Goal: Information Seeking & Learning: Learn about a topic

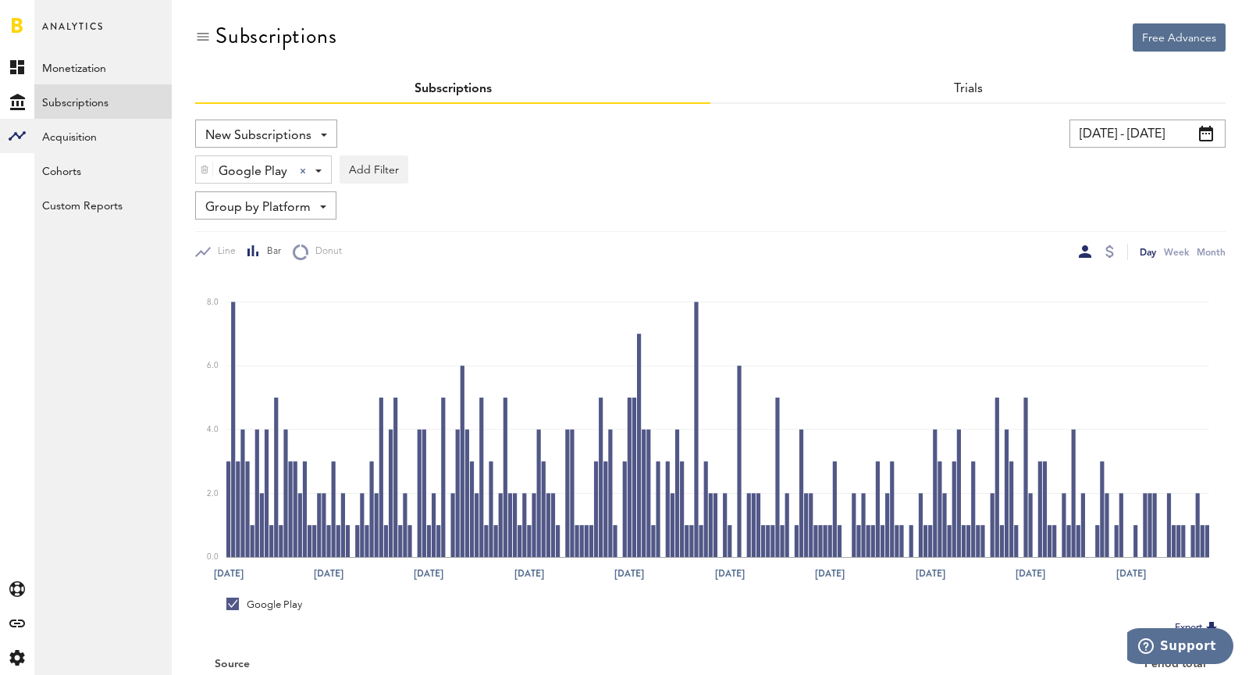
click at [249, 170] on span "Google Play" at bounding box center [253, 171] width 69 height 27
click at [278, 233] on span "Google Play" at bounding box center [270, 236] width 119 height 27
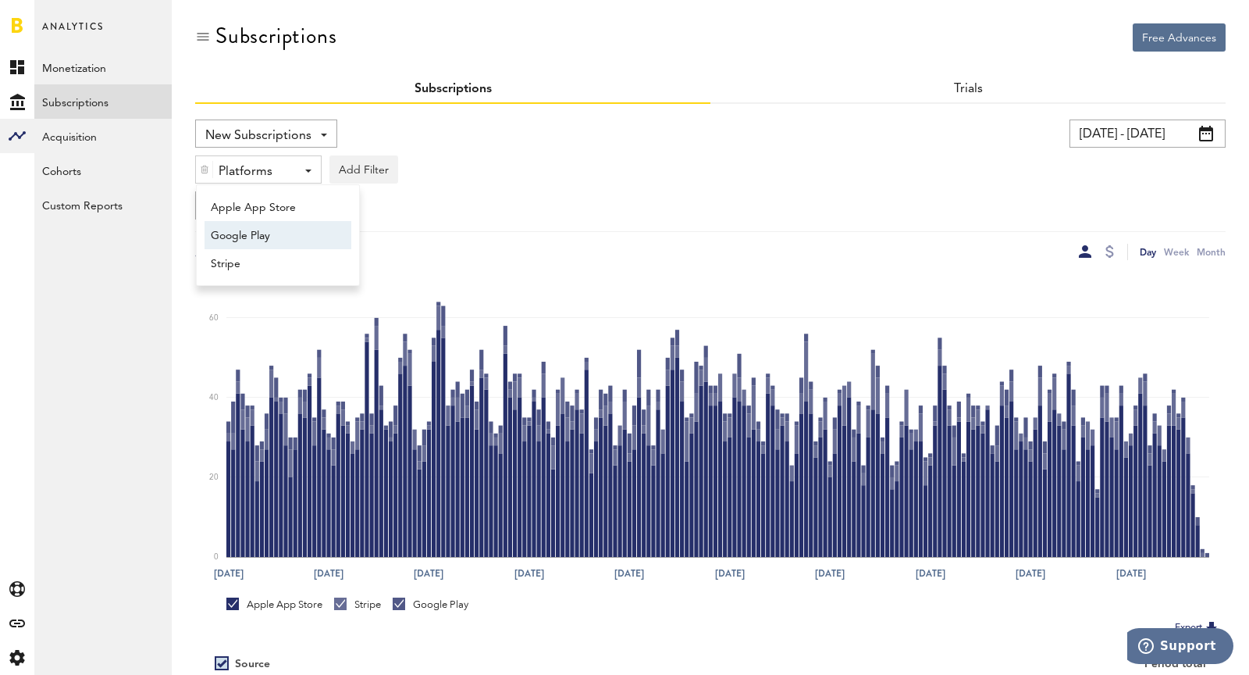
click at [290, 239] on span "Google Play" at bounding box center [270, 236] width 119 height 27
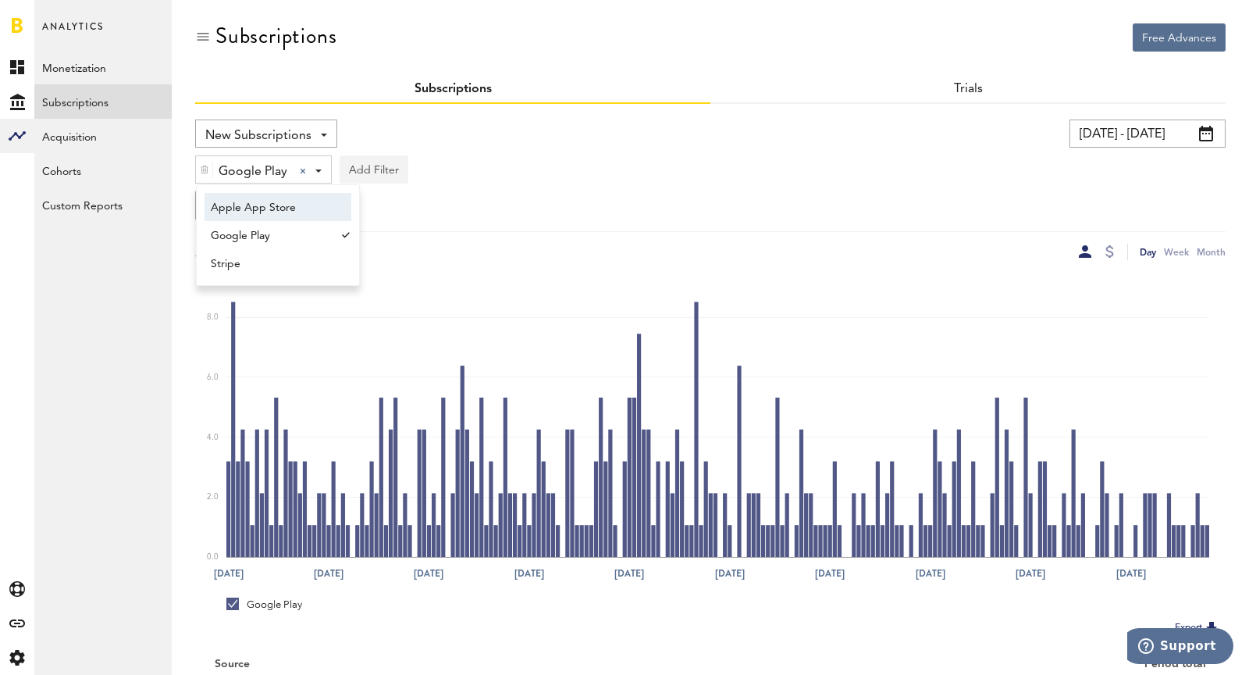
click at [372, 166] on button "Add Filter" at bounding box center [374, 169] width 69 height 28
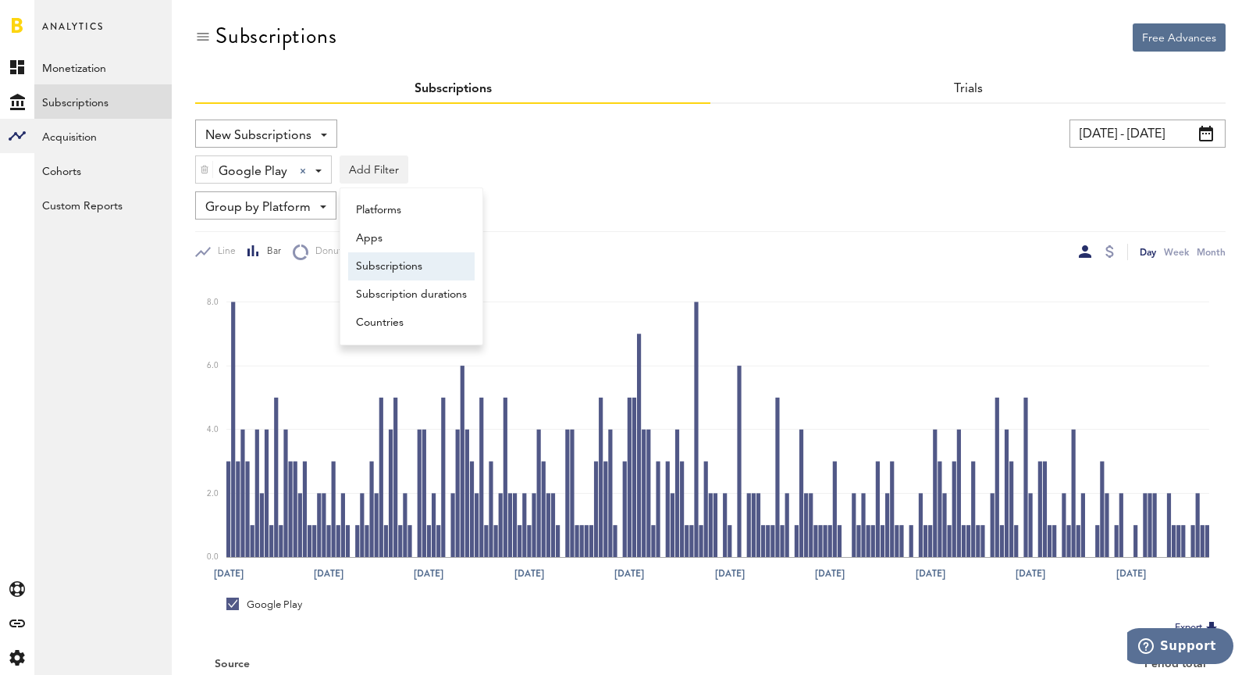
click at [416, 265] on li "Subscriptions" at bounding box center [411, 266] width 126 height 28
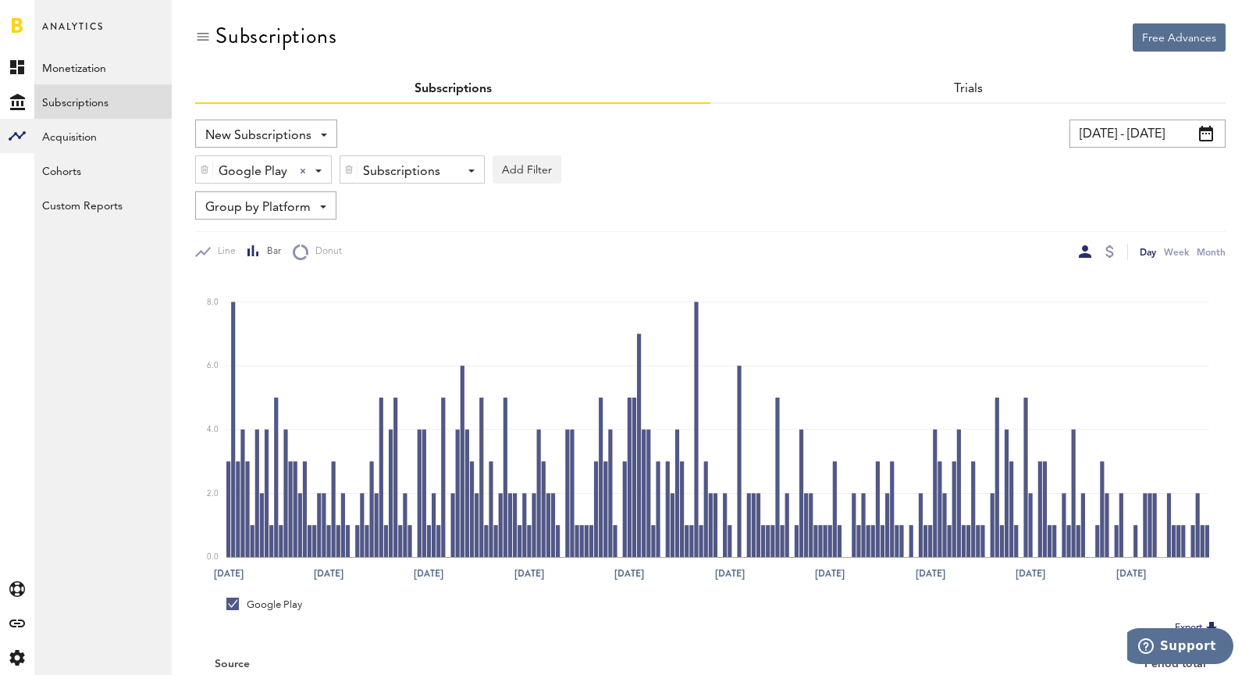
click at [353, 177] on div at bounding box center [348, 169] width 17 height 27
click at [228, 197] on span "Group by Platform" at bounding box center [257, 207] width 105 height 27
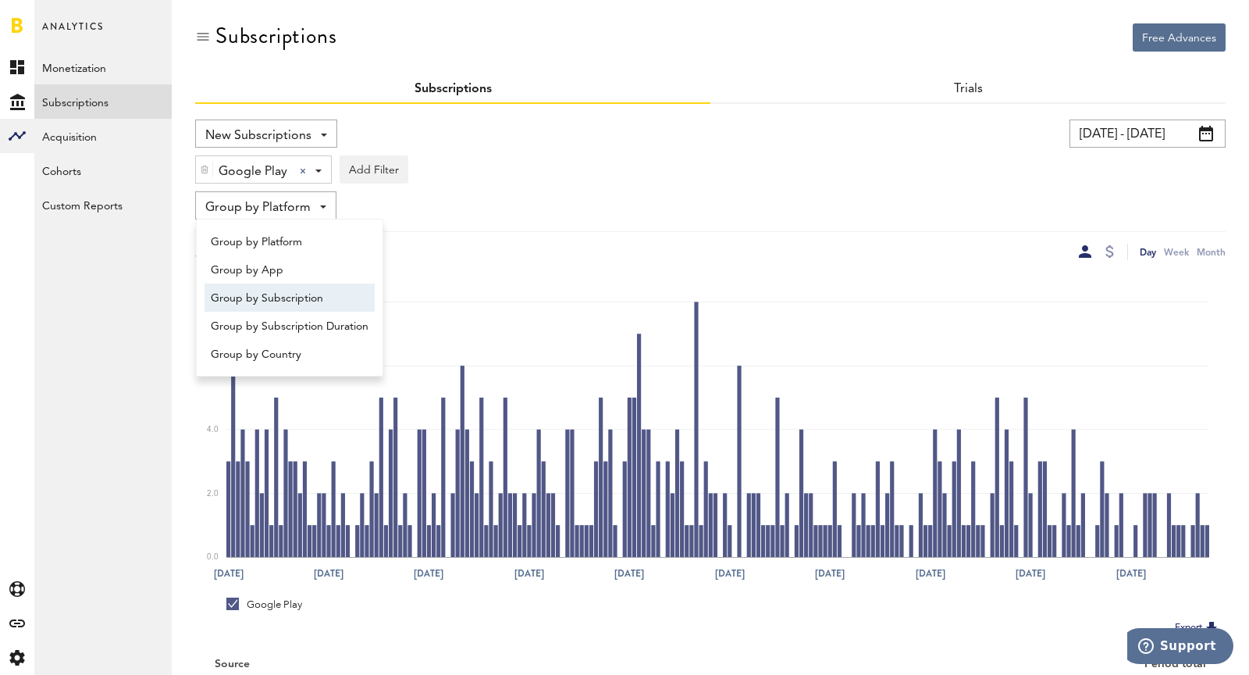
click at [290, 308] on span "Group by Subscription" at bounding box center [290, 298] width 158 height 27
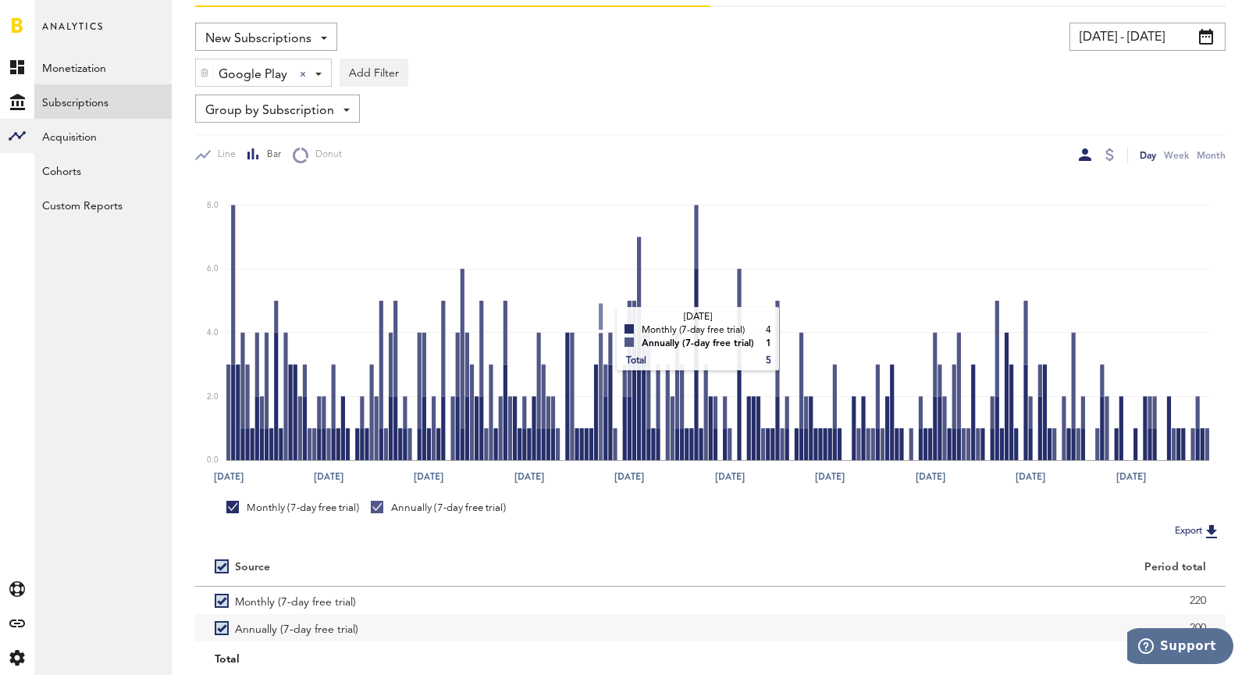
scroll to position [148, 0]
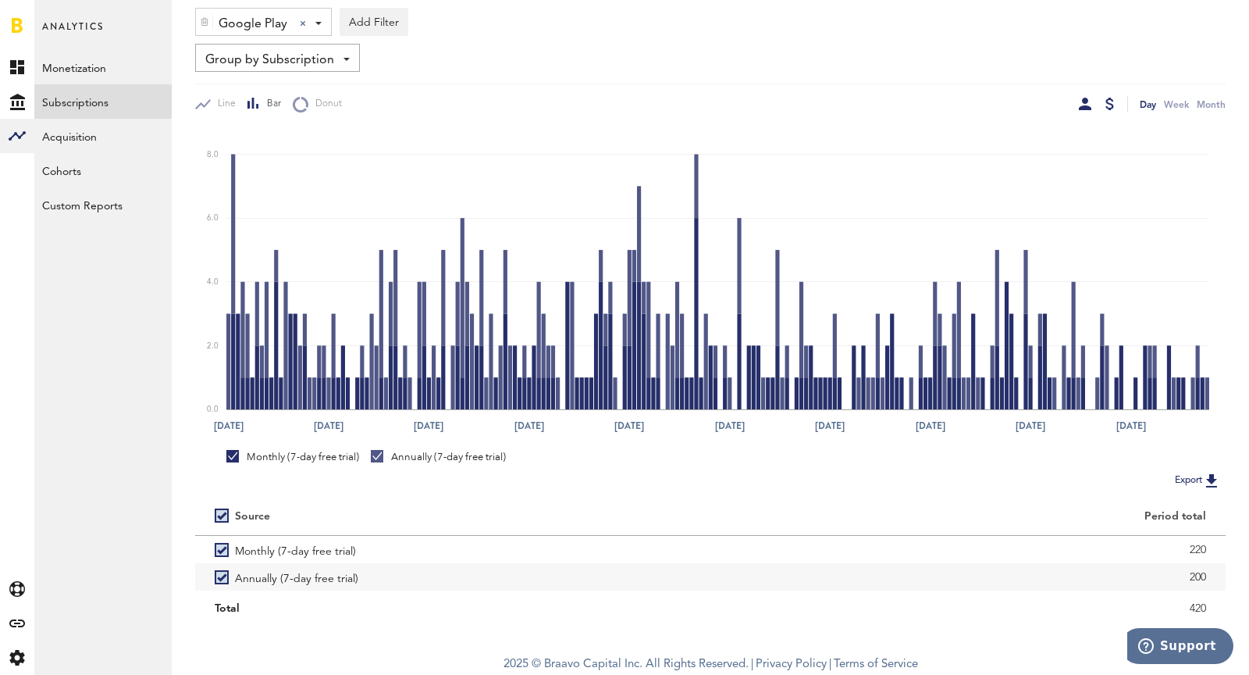
click at [1109, 105] on div at bounding box center [1110, 104] width 9 height 12
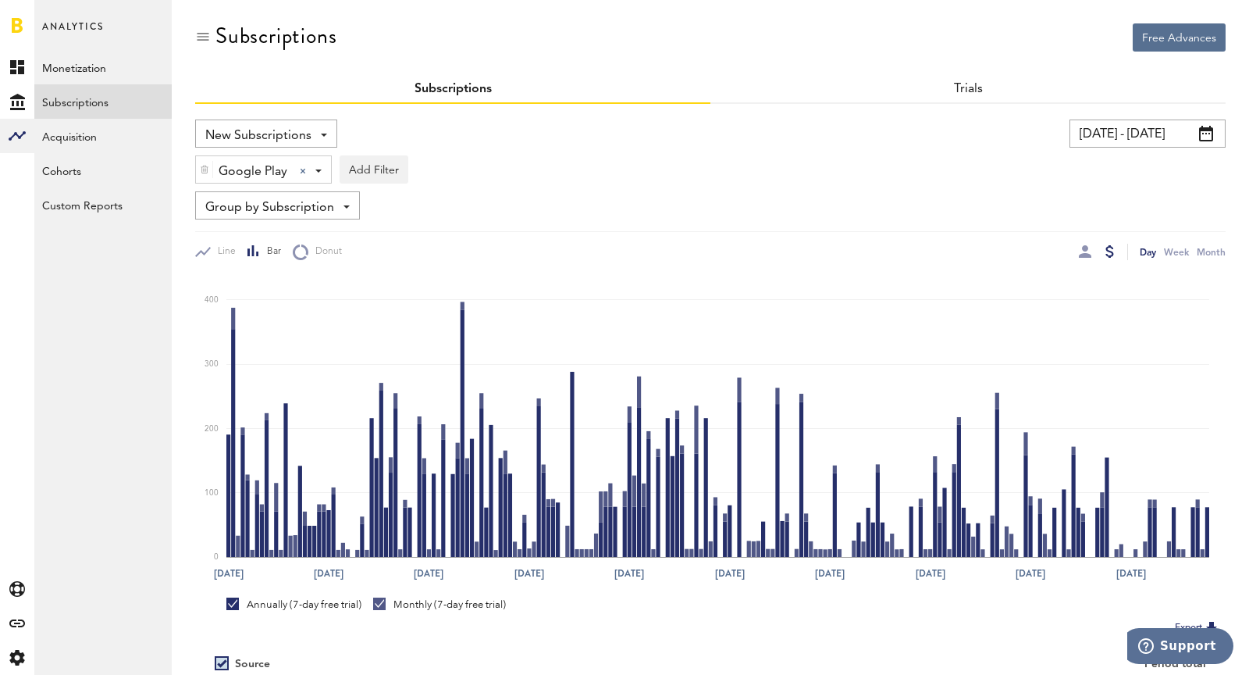
click at [259, 144] on span "New Subscriptions" at bounding box center [258, 136] width 106 height 27
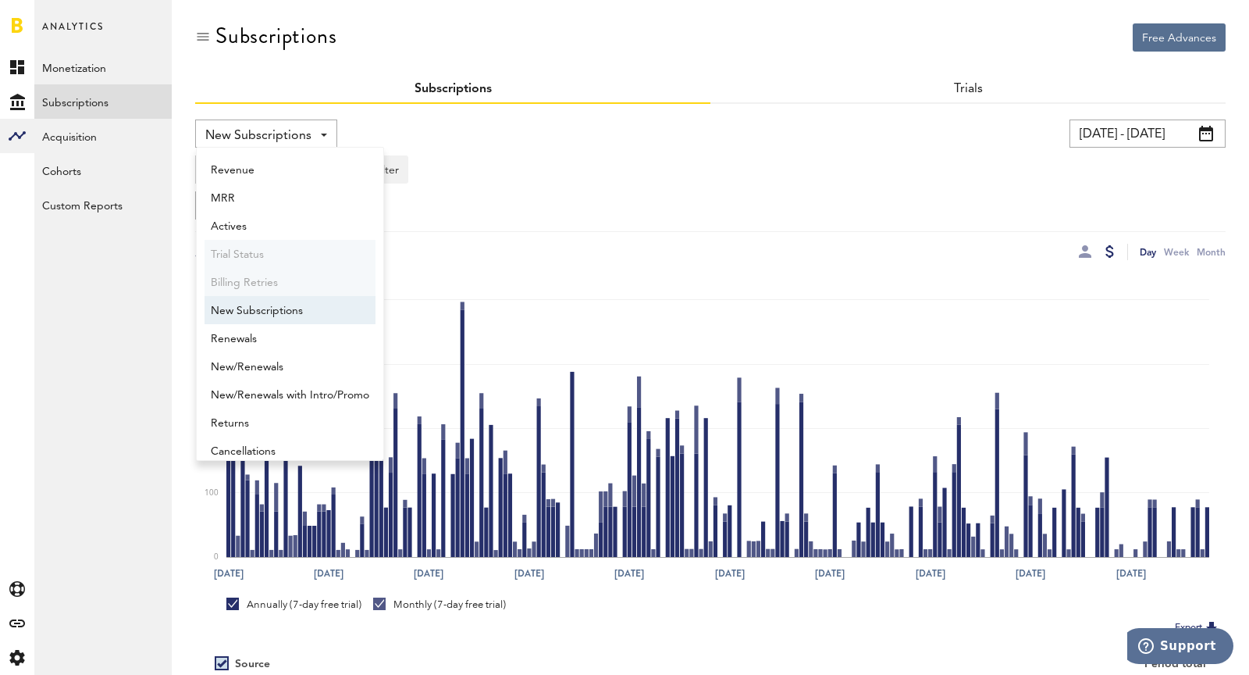
scroll to position [12, 0]
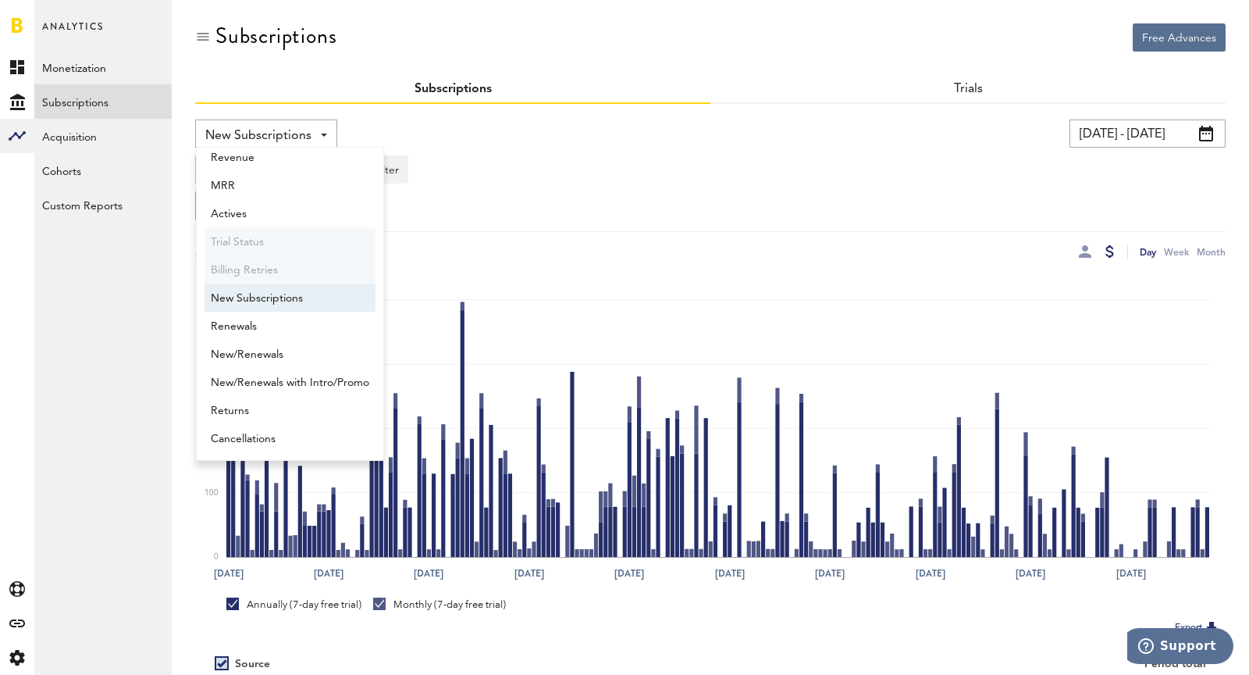
click at [274, 301] on span "New Subscriptions" at bounding box center [290, 298] width 158 height 27
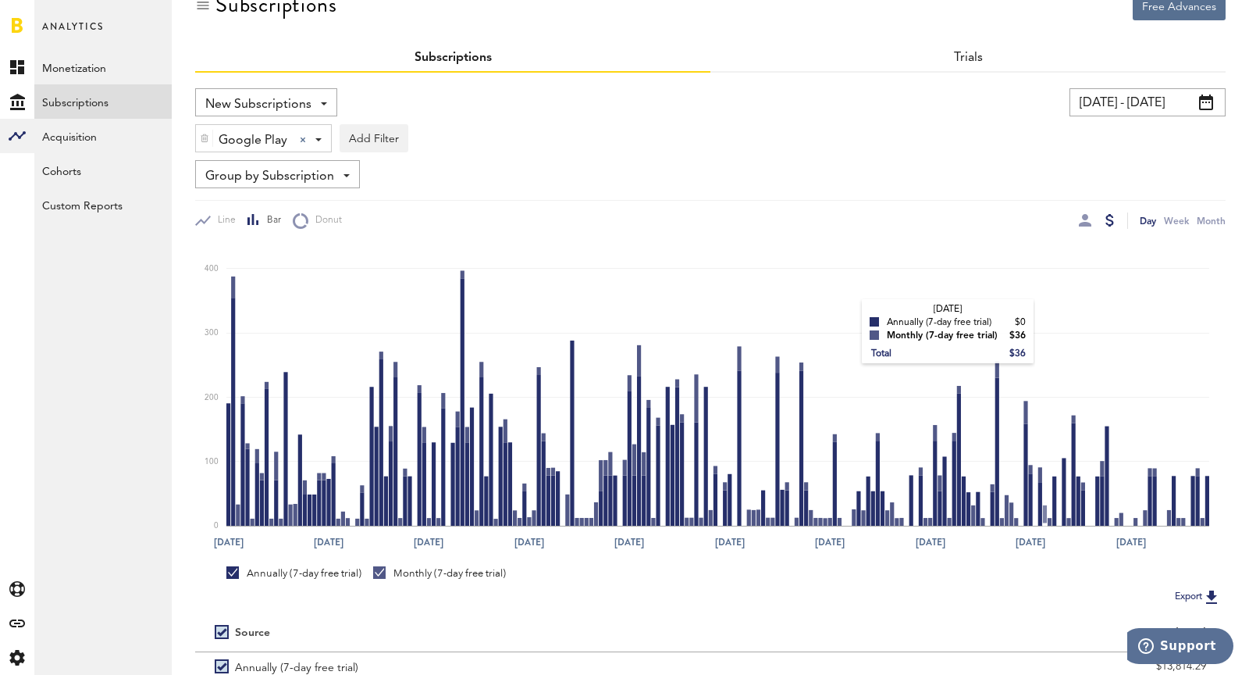
scroll to position [0, 0]
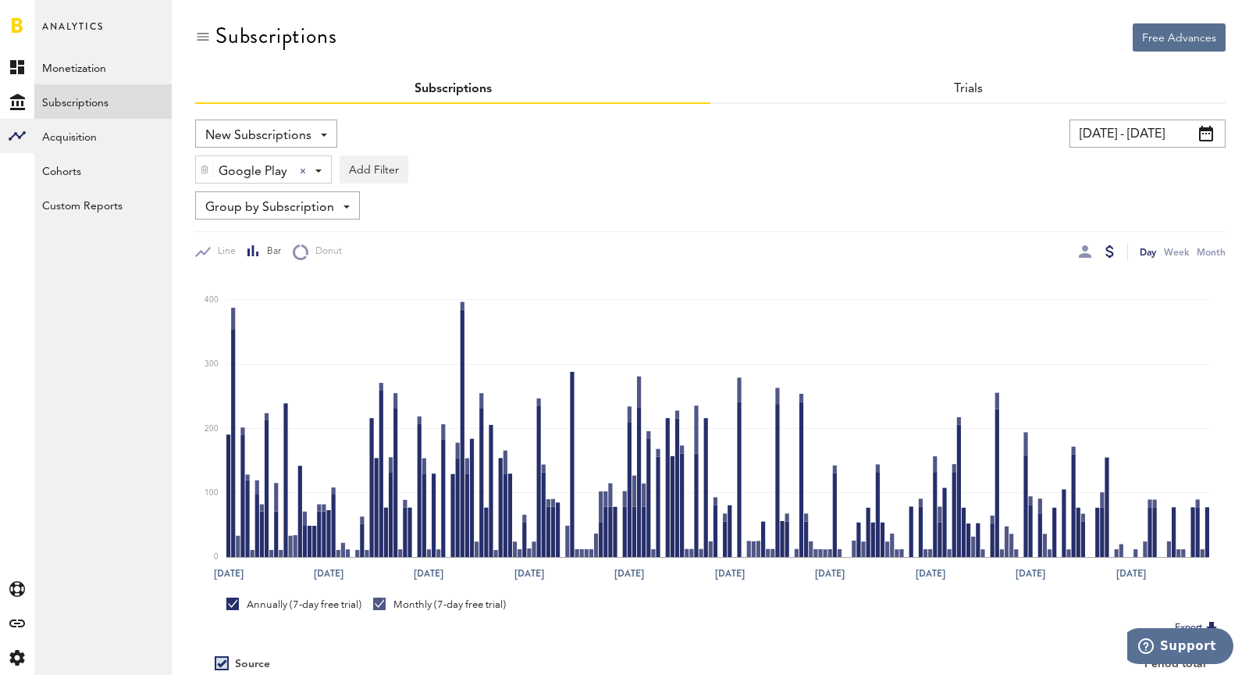
click at [1163, 130] on input "[DATE] - [DATE]" at bounding box center [1148, 133] width 156 height 28
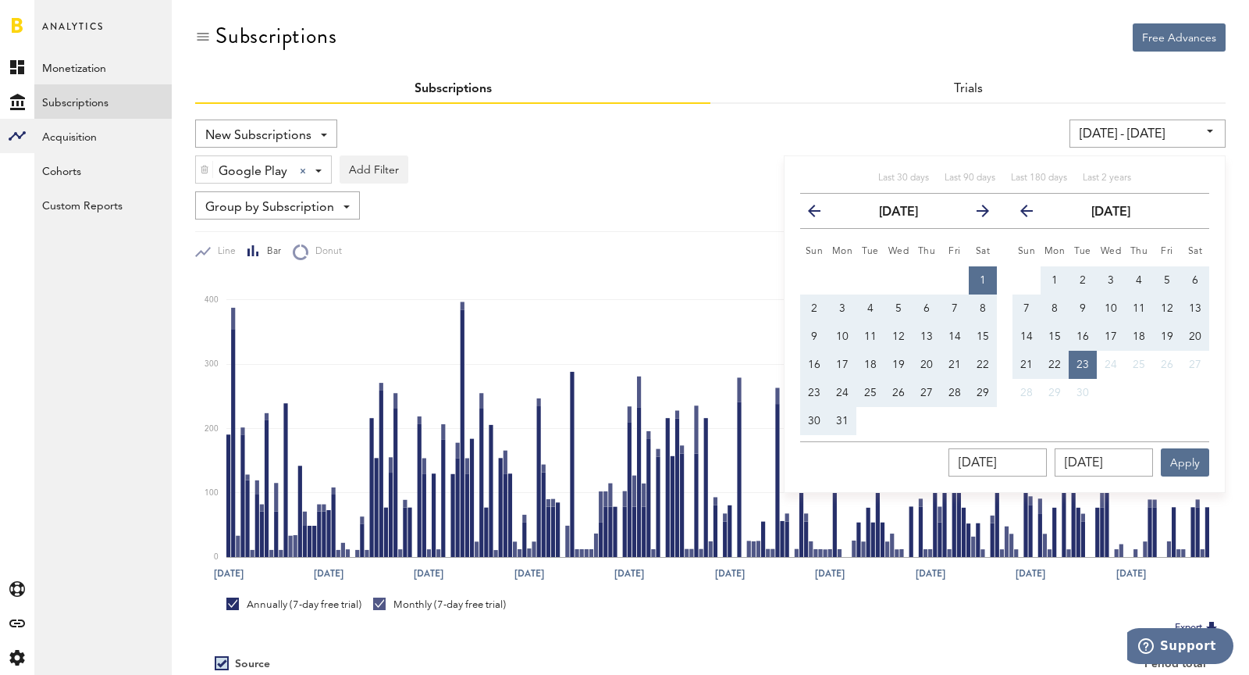
click at [798, 208] on div "Last 30 days Last 90 days Last 180 days Last 2 years previous [DATE] next Sun M…" at bounding box center [1005, 323] width 442 height 337
click at [821, 214] on icon "button" at bounding box center [821, 214] width 0 height 0
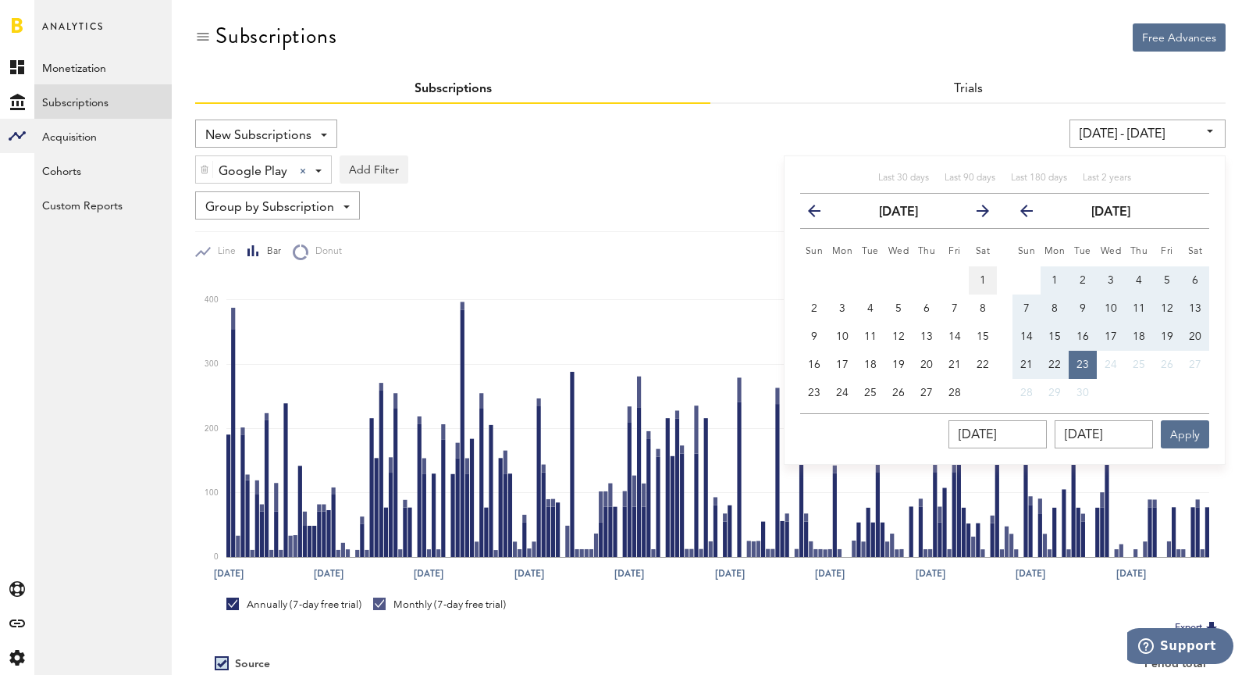
click at [991, 280] on button "1" at bounding box center [983, 280] width 28 height 28
type input "[DATE] - [DATE]"
type input "[DATE]"
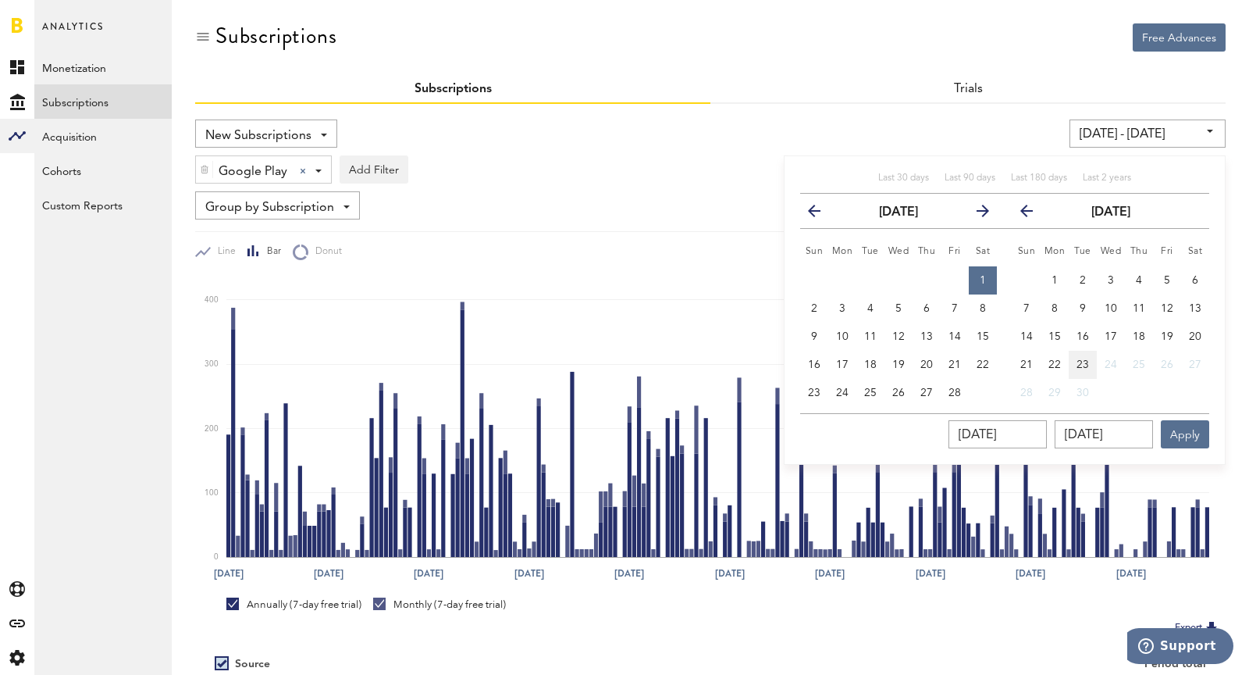
click at [1079, 364] on span "23" at bounding box center [1083, 364] width 12 height 11
type input "[DATE] - [DATE]"
type input "[DATE]"
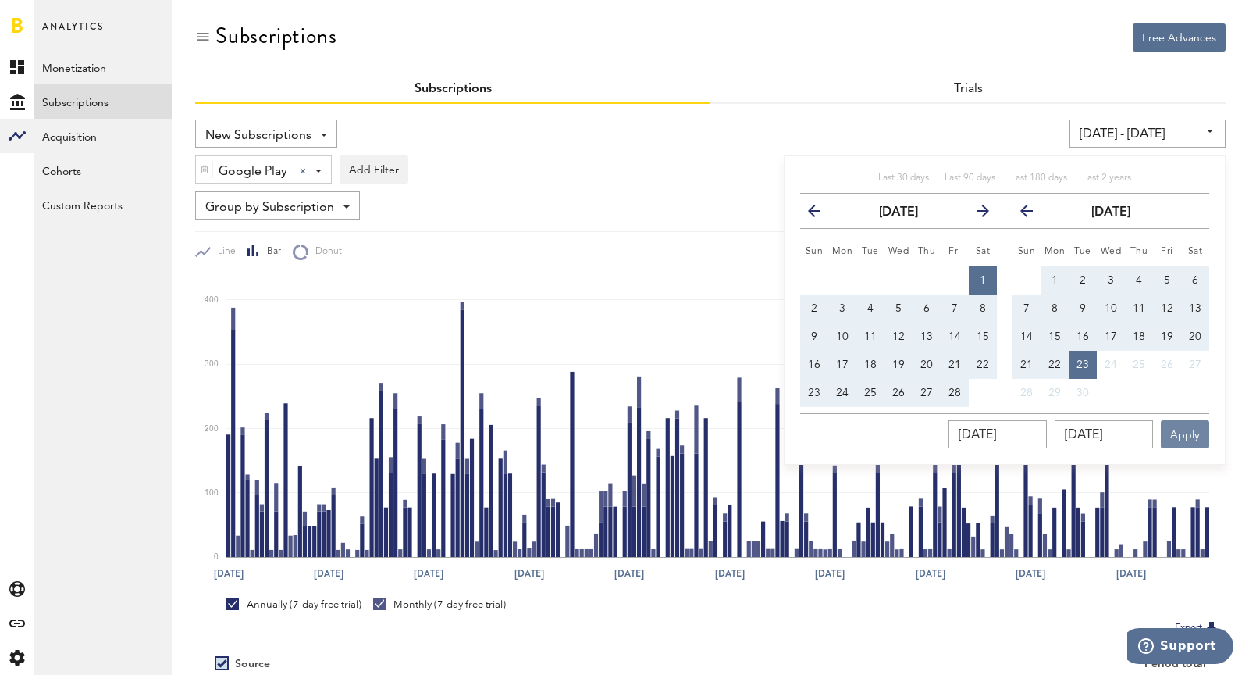
click at [1188, 433] on button "Apply" at bounding box center [1185, 434] width 48 height 28
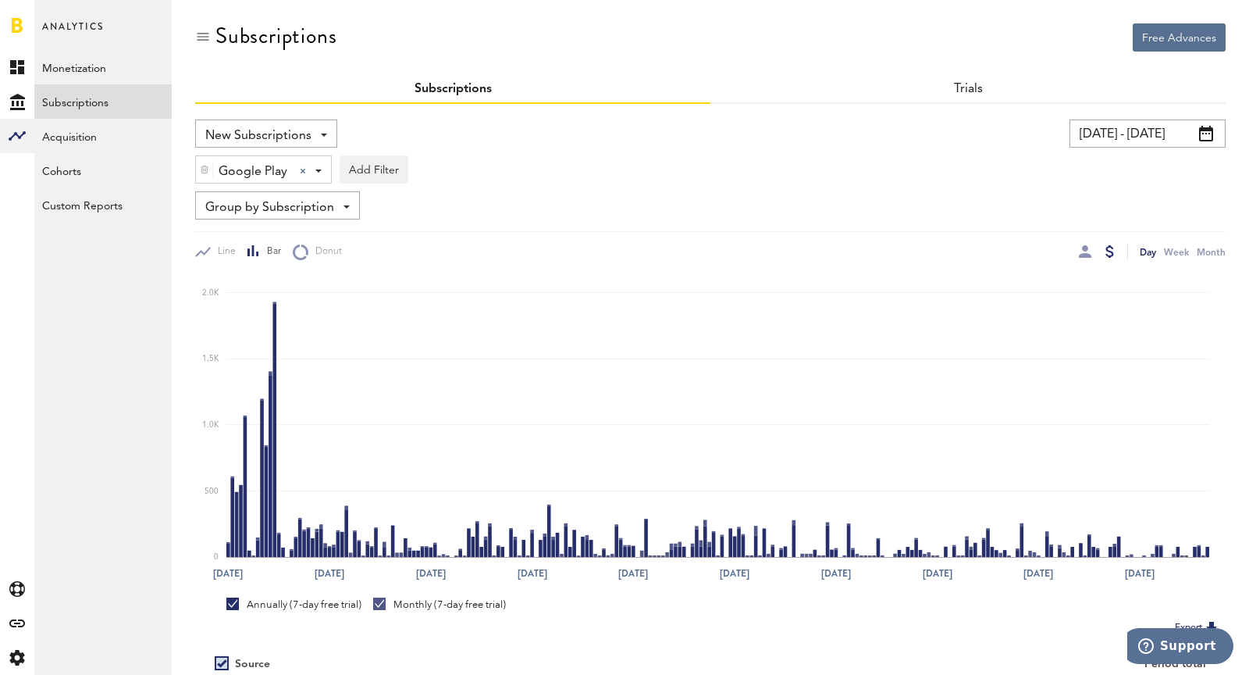
click at [1115, 135] on input "[DATE] - [DATE]" at bounding box center [1148, 133] width 156 height 28
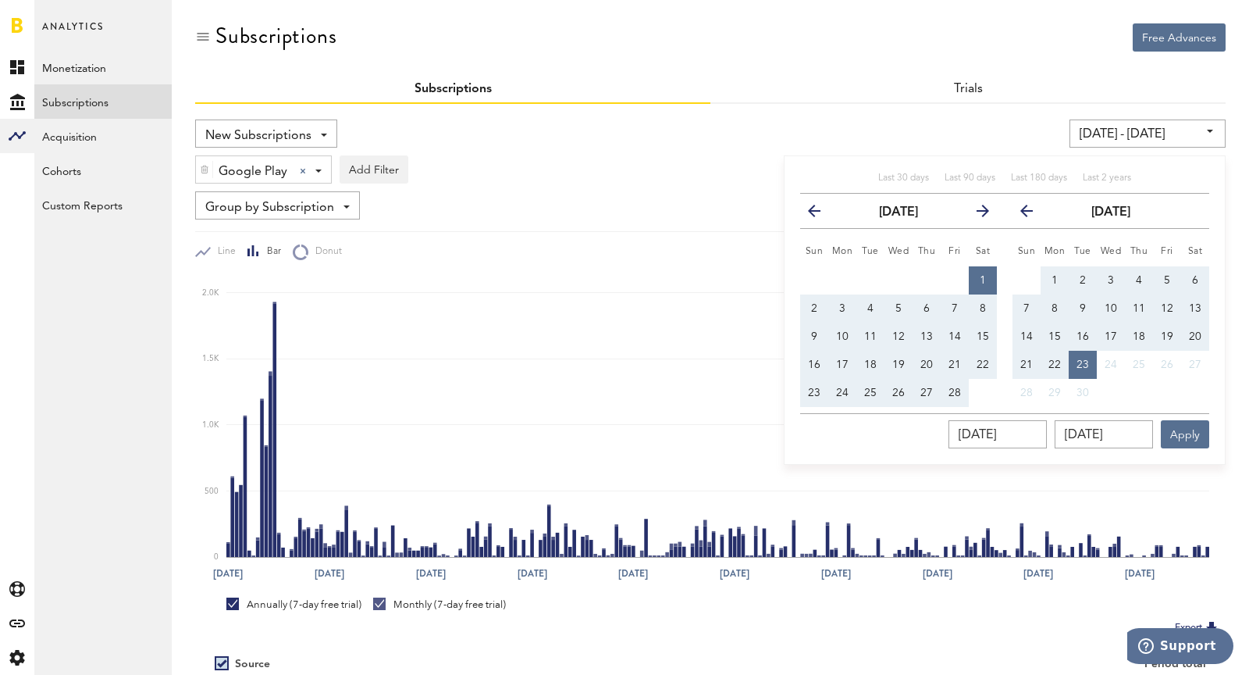
click at [938, 80] on div "Trials" at bounding box center [968, 90] width 515 height 28
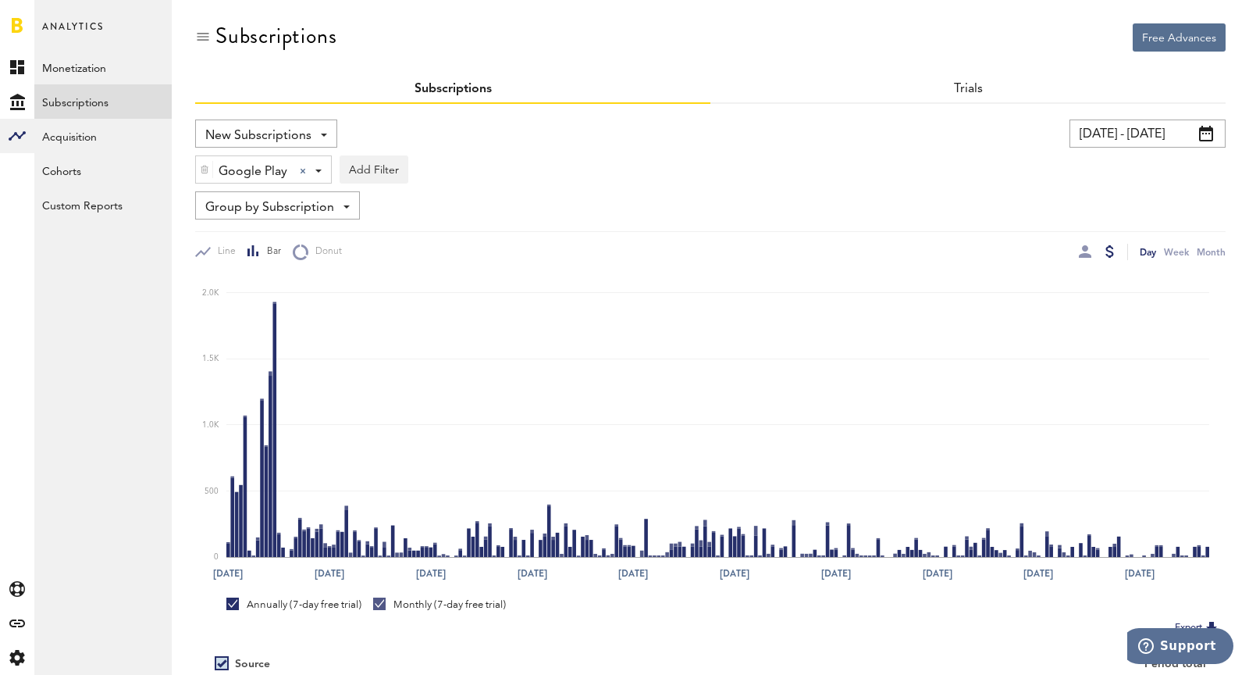
click at [952, 87] on div "Trials" at bounding box center [968, 90] width 515 height 28
click at [983, 85] on div "Trials" at bounding box center [968, 90] width 515 height 28
click at [980, 84] on link "Trials" at bounding box center [968, 89] width 30 height 12
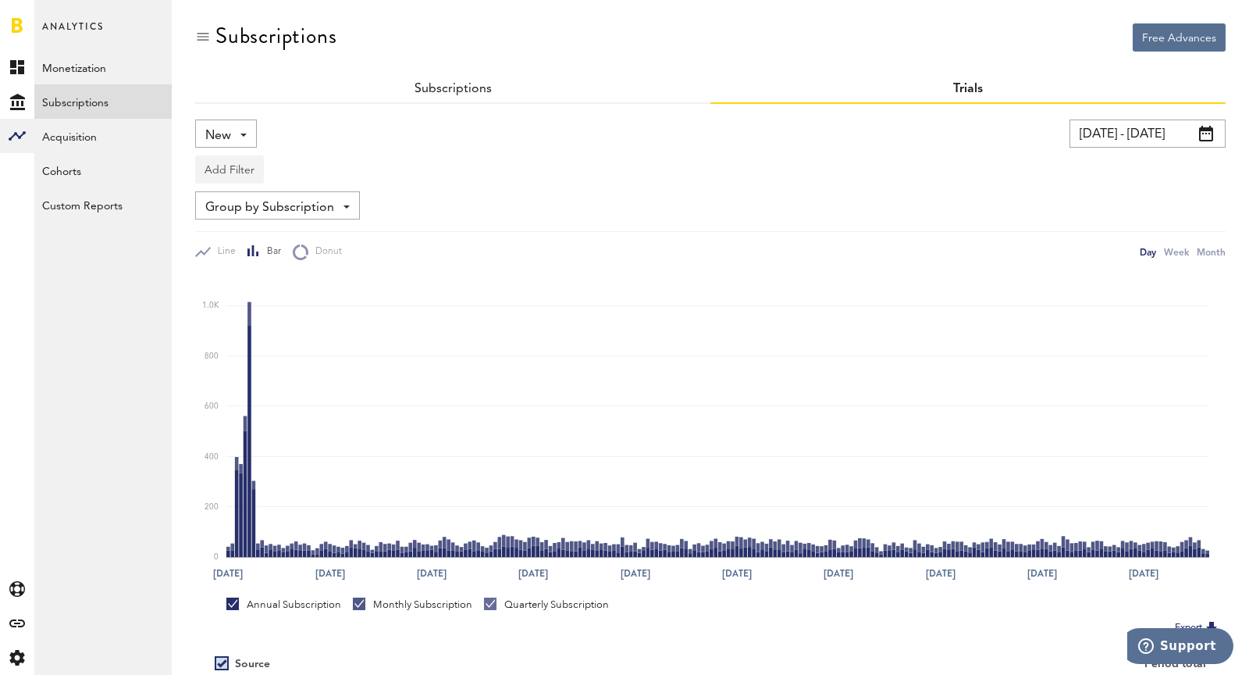
click at [248, 176] on button "Add Filter" at bounding box center [229, 169] width 69 height 28
click at [252, 219] on li "Platforms" at bounding box center [267, 210] width 126 height 28
click at [239, 180] on div "Platforms" at bounding box center [253, 171] width 68 height 27
click at [503, 235] on div "Line Bar Donut Day Week Month" at bounding box center [710, 245] width 1031 height 29
click at [1099, 134] on input "[DATE] - [DATE]" at bounding box center [1148, 133] width 156 height 28
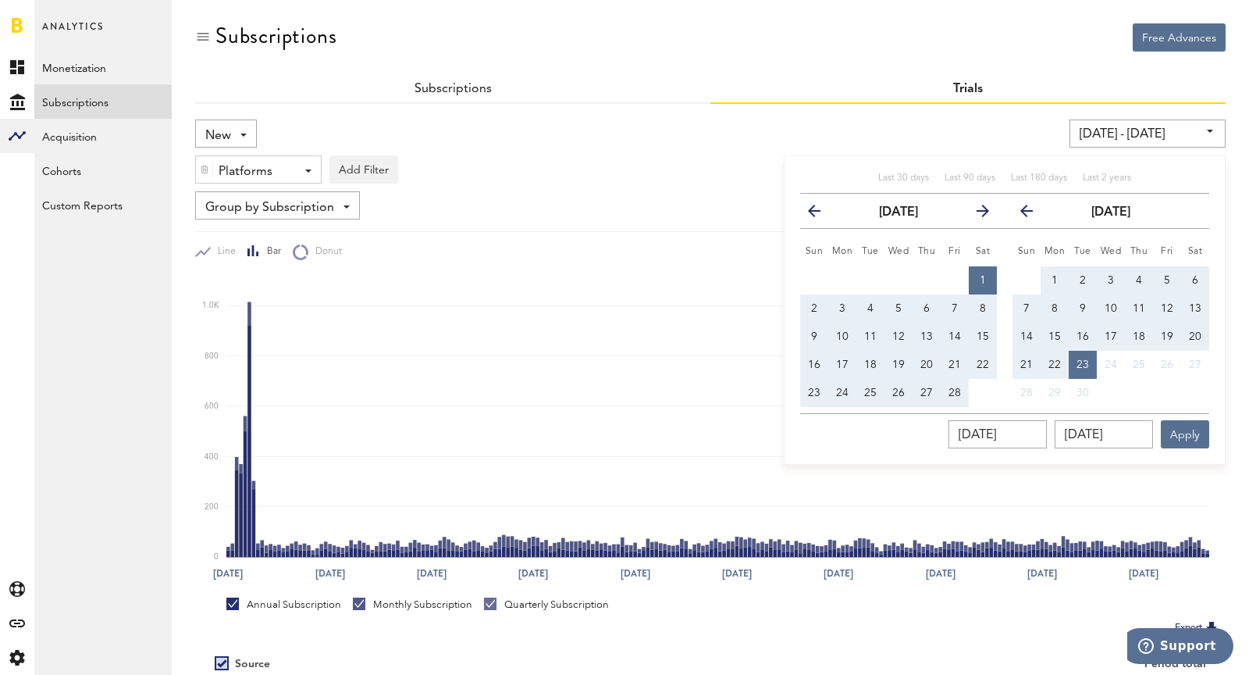
click at [977, 214] on icon "button" at bounding box center [977, 214] width 0 height 0
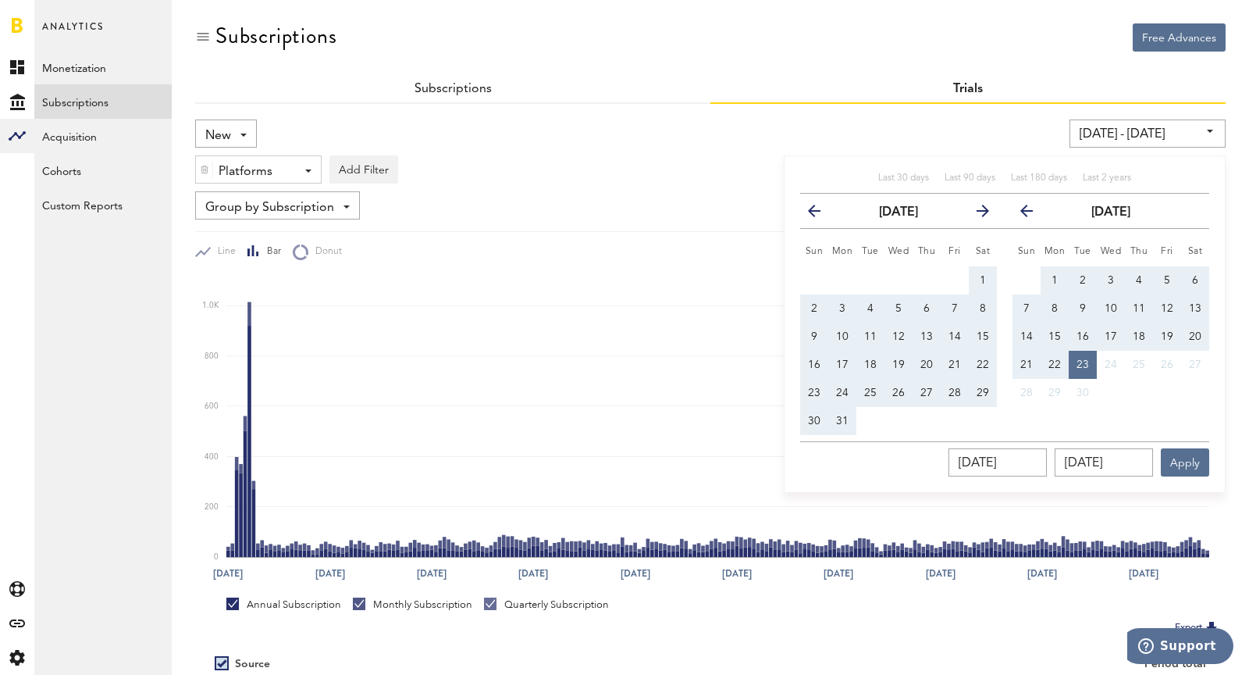
click at [981, 280] on span "1" at bounding box center [983, 280] width 6 height 11
type input "[DATE] - [DATE]"
type input "[DATE]"
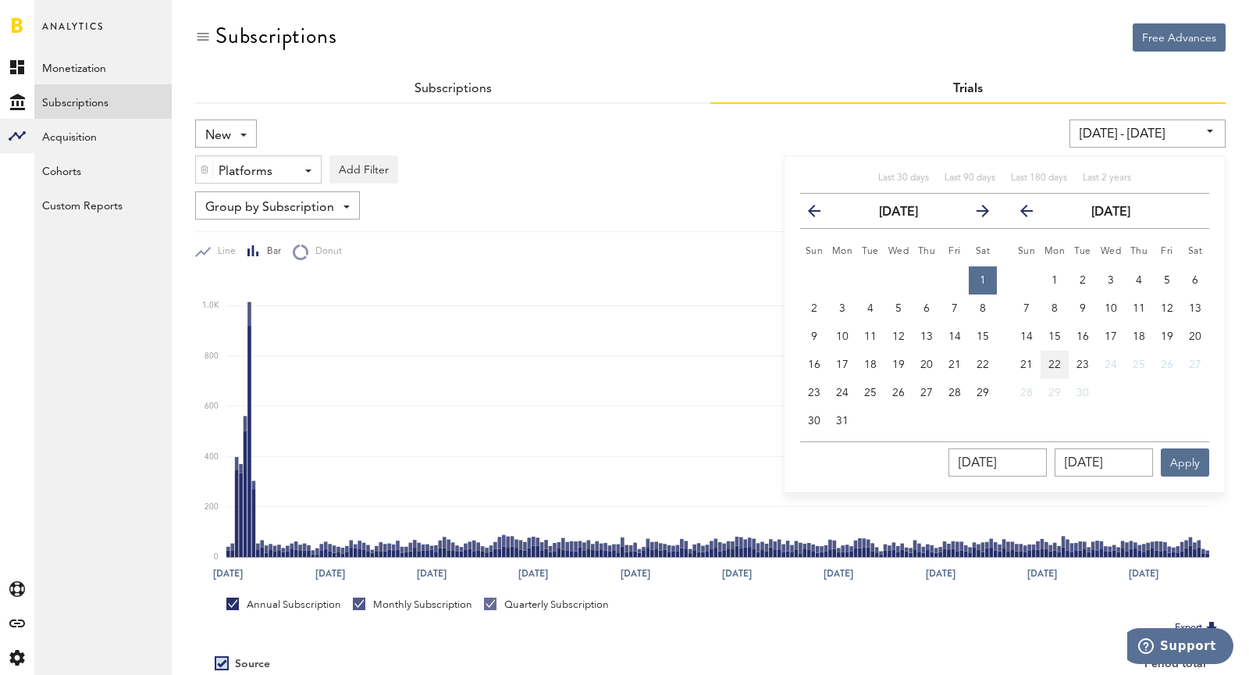
click at [1063, 359] on button "22" at bounding box center [1055, 365] width 28 height 28
type input "[DATE] - [DATE]"
type input "[DATE]"
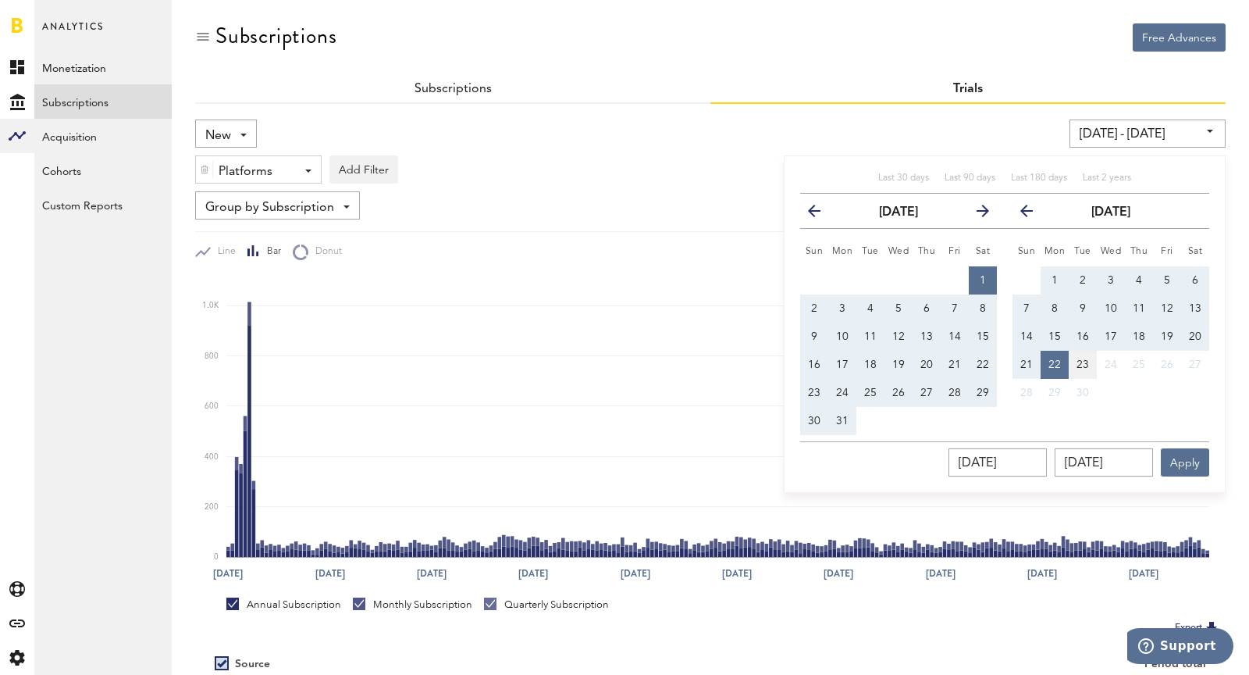
click at [1081, 364] on span "23" at bounding box center [1083, 364] width 12 height 11
type input "[DATE] - [DATE]"
type input "[DATE]"
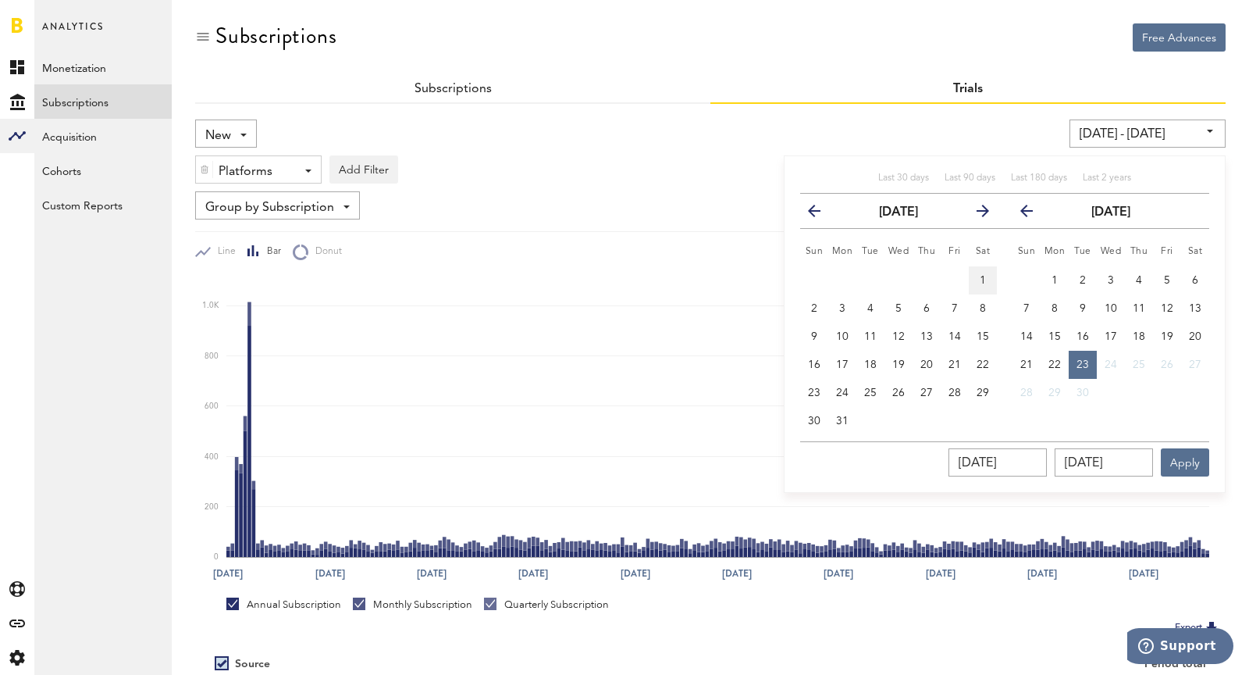
click at [992, 283] on button "1" at bounding box center [983, 280] width 28 height 28
type input "[DATE] - [DATE]"
type input "[DATE]"
click at [1075, 359] on button "23" at bounding box center [1083, 365] width 28 height 28
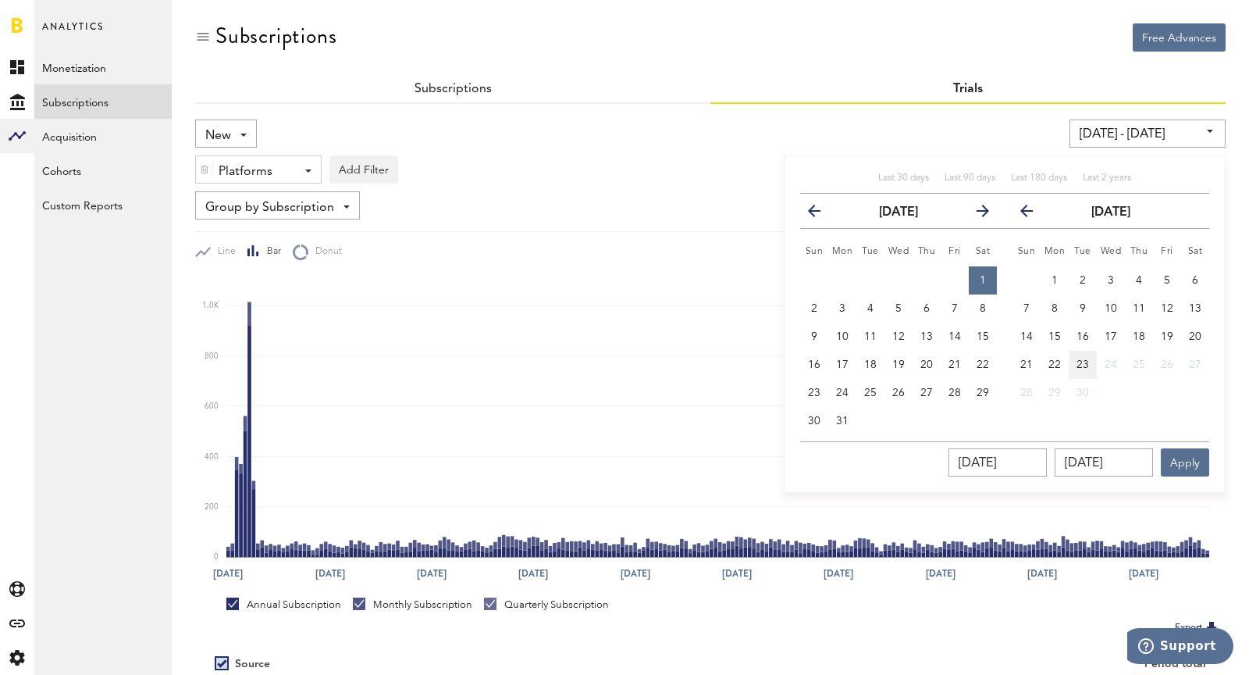
type input "[DATE] - [DATE]"
type input "[DATE]"
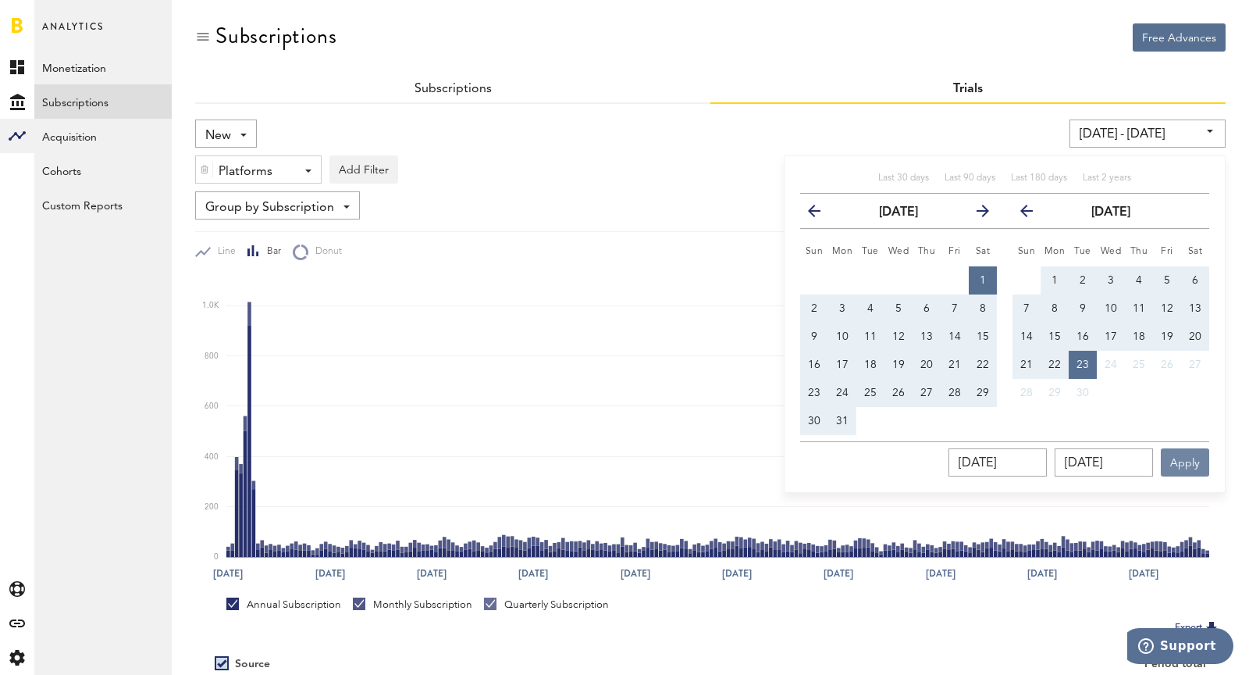
click at [1188, 467] on button "Apply" at bounding box center [1185, 462] width 48 height 28
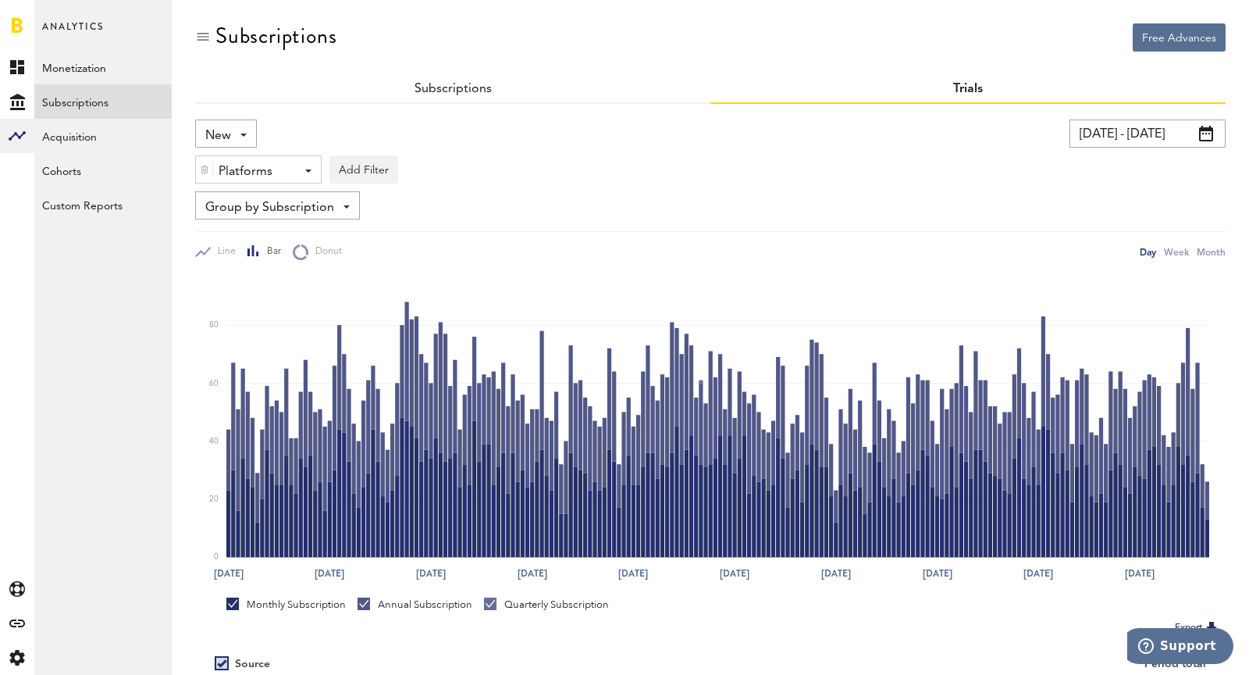
click at [230, 136] on span "New" at bounding box center [218, 136] width 26 height 27
click at [365, 125] on div "New New Active Cancelled Conversion" at bounding box center [429, 133] width 468 height 28
click at [238, 165] on div "Platforms" at bounding box center [253, 171] width 68 height 27
click at [202, 174] on img at bounding box center [204, 169] width 9 height 11
click at [504, 76] on div "Subscriptions" at bounding box center [452, 90] width 515 height 28
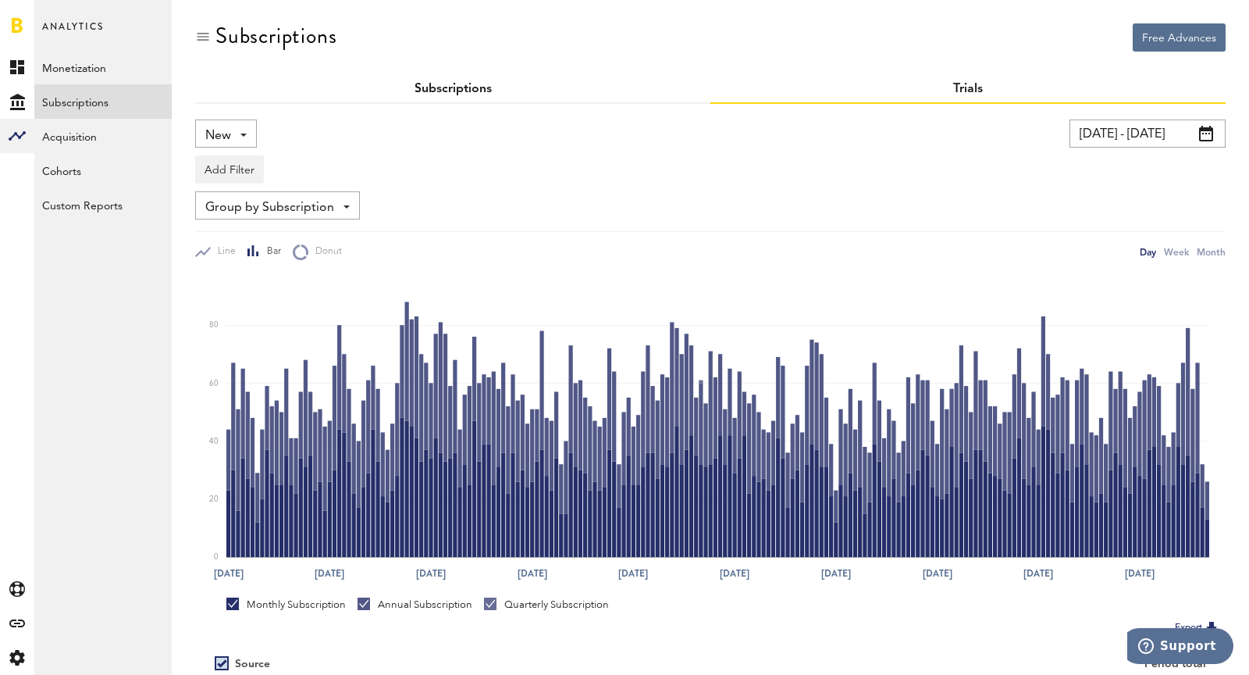
click at [456, 91] on link "Subscriptions" at bounding box center [453, 89] width 77 height 12
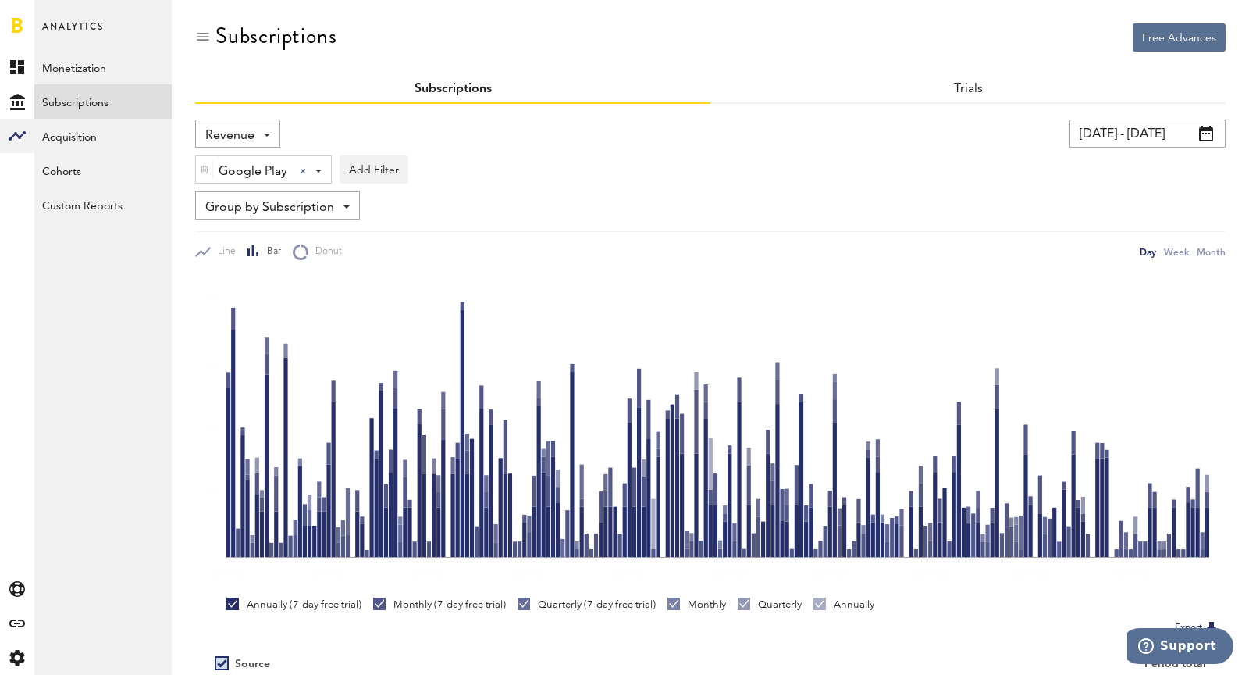
click at [214, 141] on span "Revenue" at bounding box center [229, 136] width 49 height 27
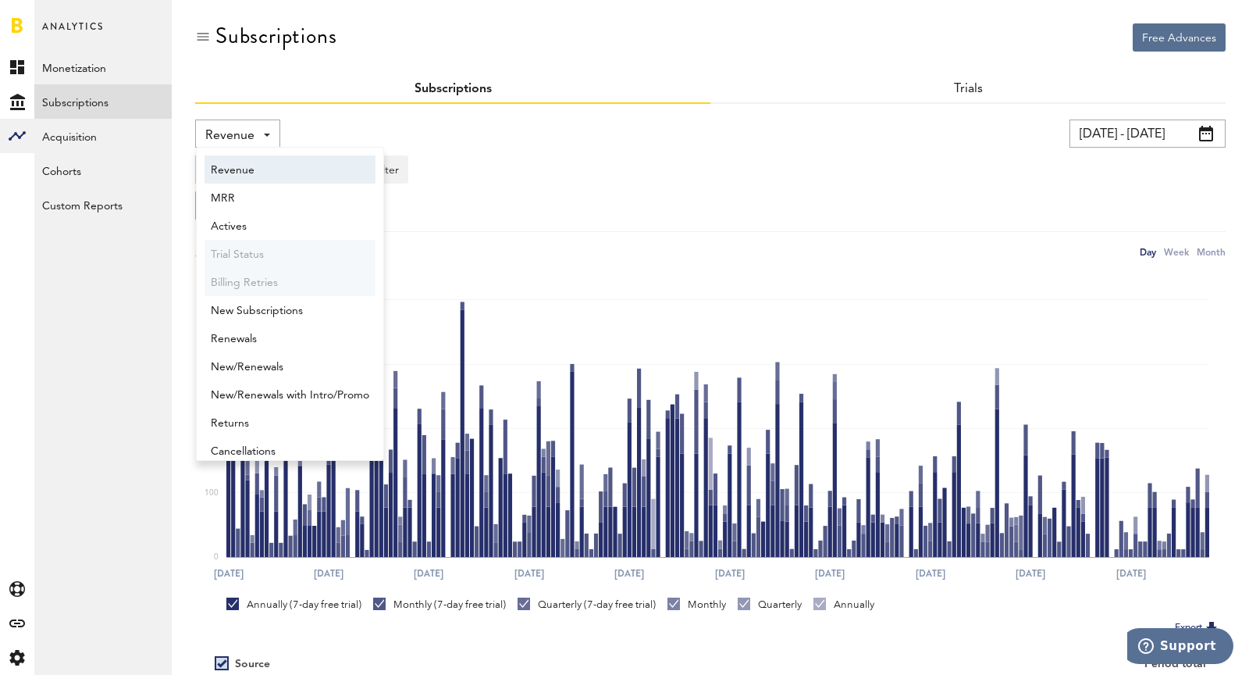
scroll to position [8, 0]
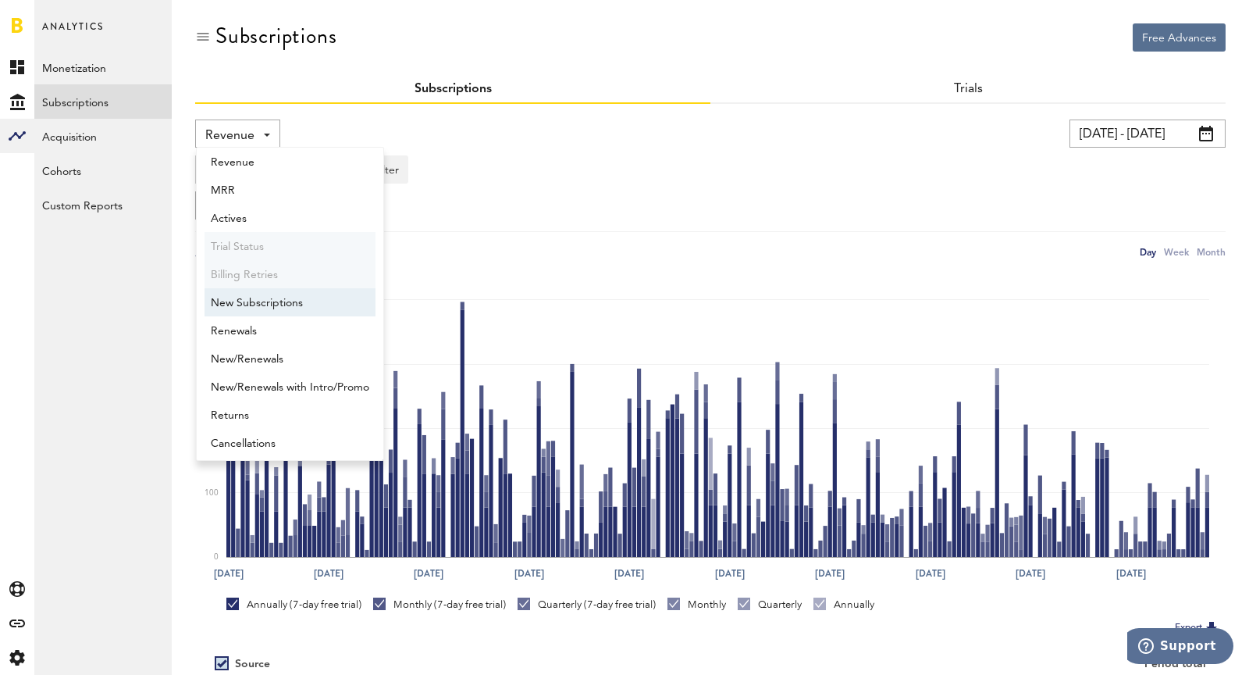
click at [245, 297] on span "New Subscriptions" at bounding box center [290, 303] width 158 height 27
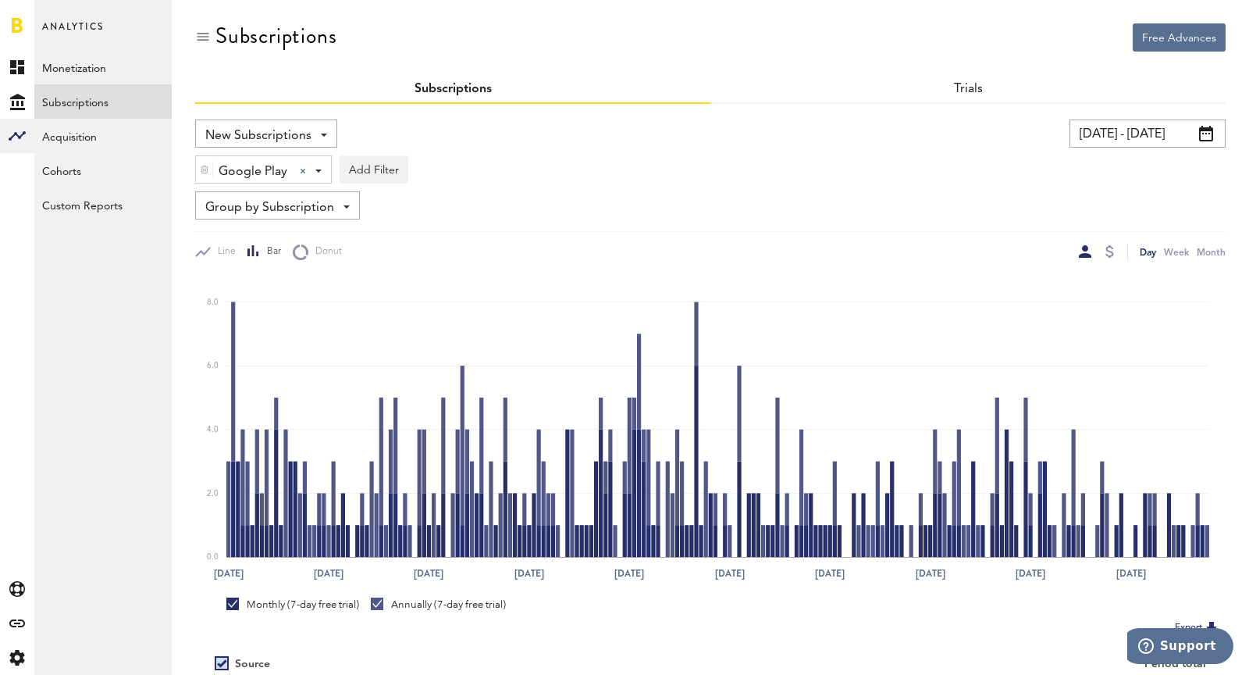
click at [261, 119] on div "New Subscriptions Revenue MRR Actives Trial Status Billing Retries New Subscrip…" at bounding box center [266, 133] width 142 height 28
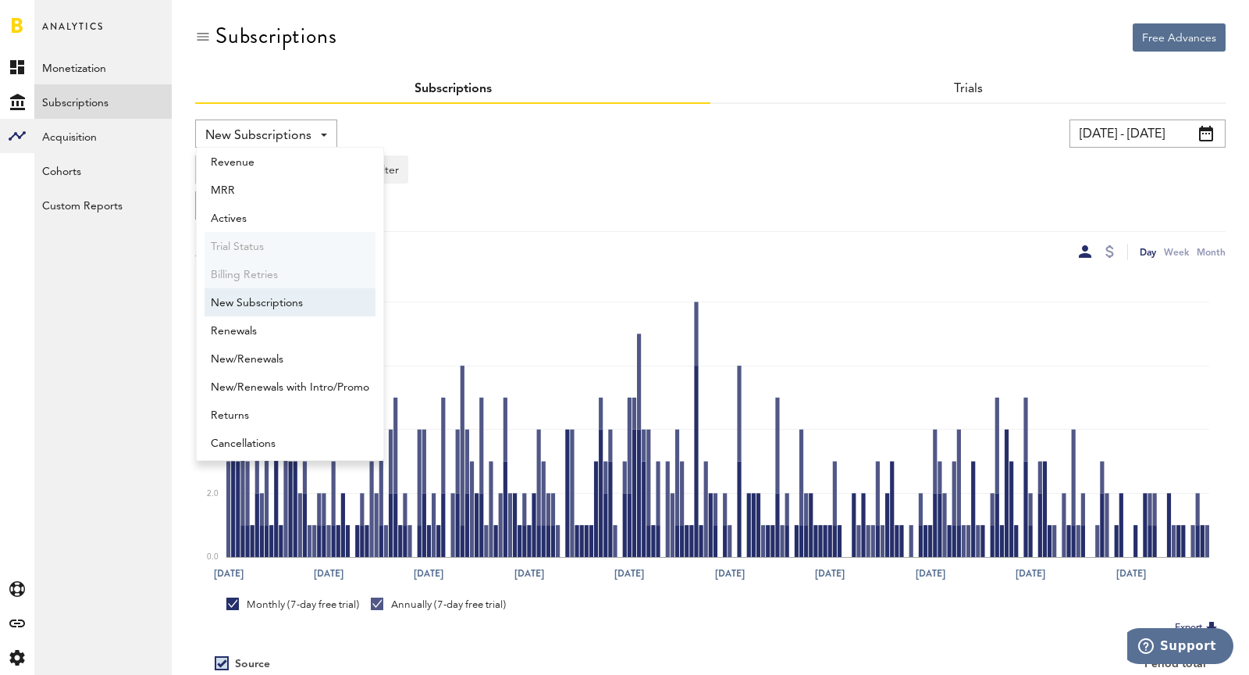
scroll to position [12, 0]
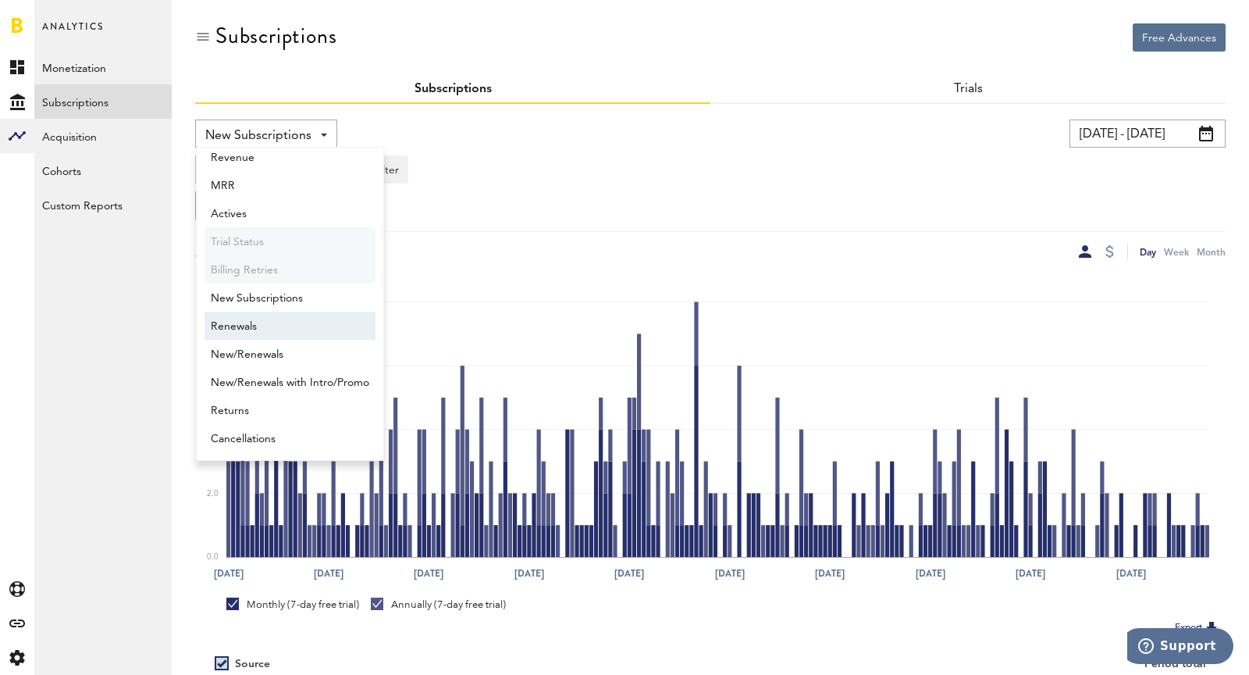
click at [283, 322] on span "Renewals" at bounding box center [290, 326] width 158 height 27
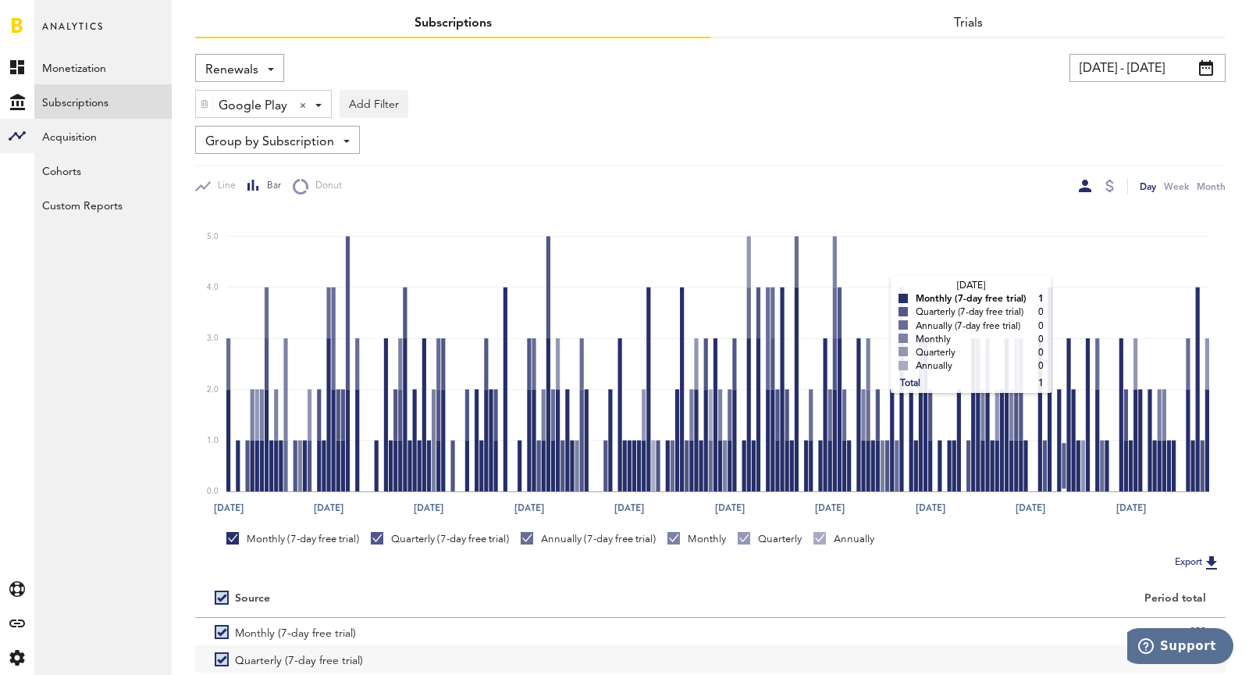
scroll to position [52, 0]
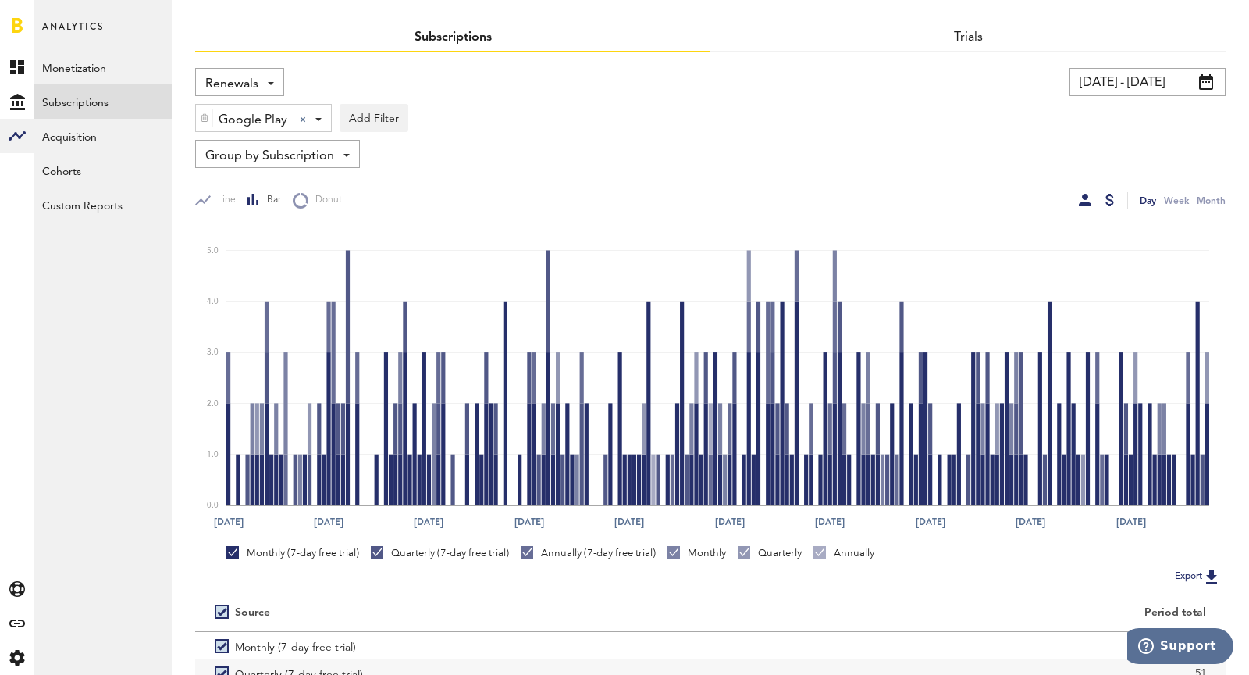
click at [1112, 192] on div at bounding box center [1109, 200] width 12 height 16
click at [1109, 196] on div at bounding box center [1110, 200] width 9 height 12
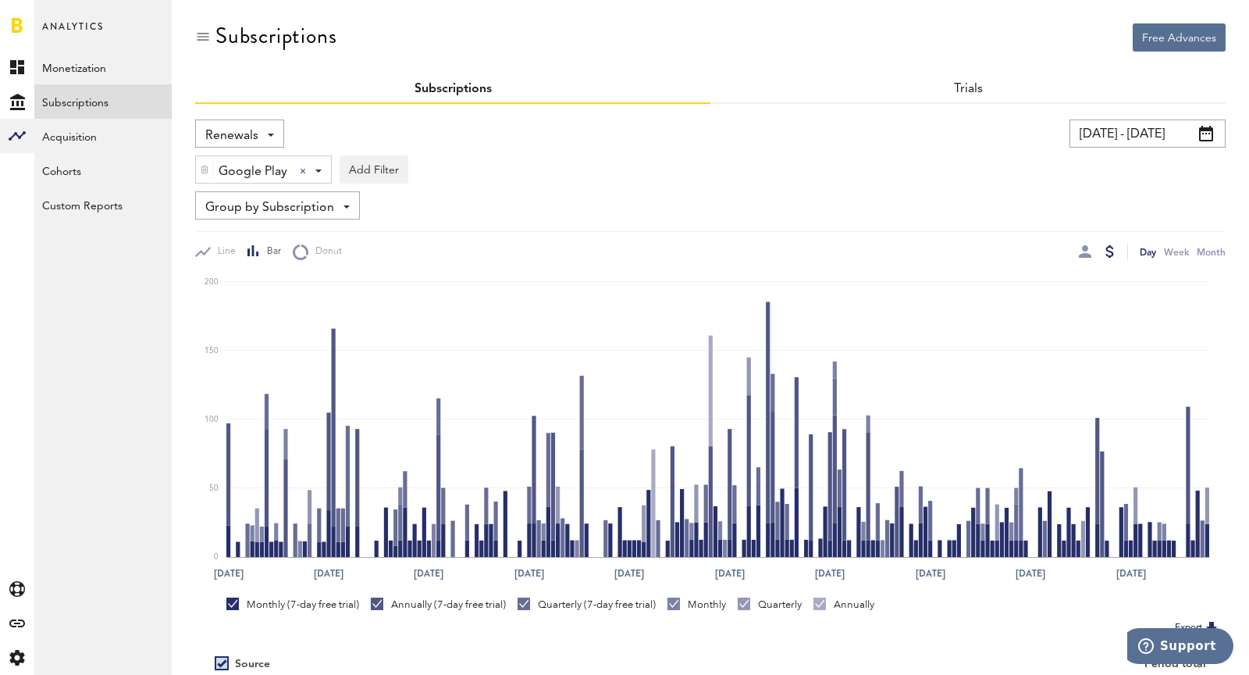
click at [1173, 138] on input "[DATE] - [DATE]" at bounding box center [1148, 133] width 156 height 28
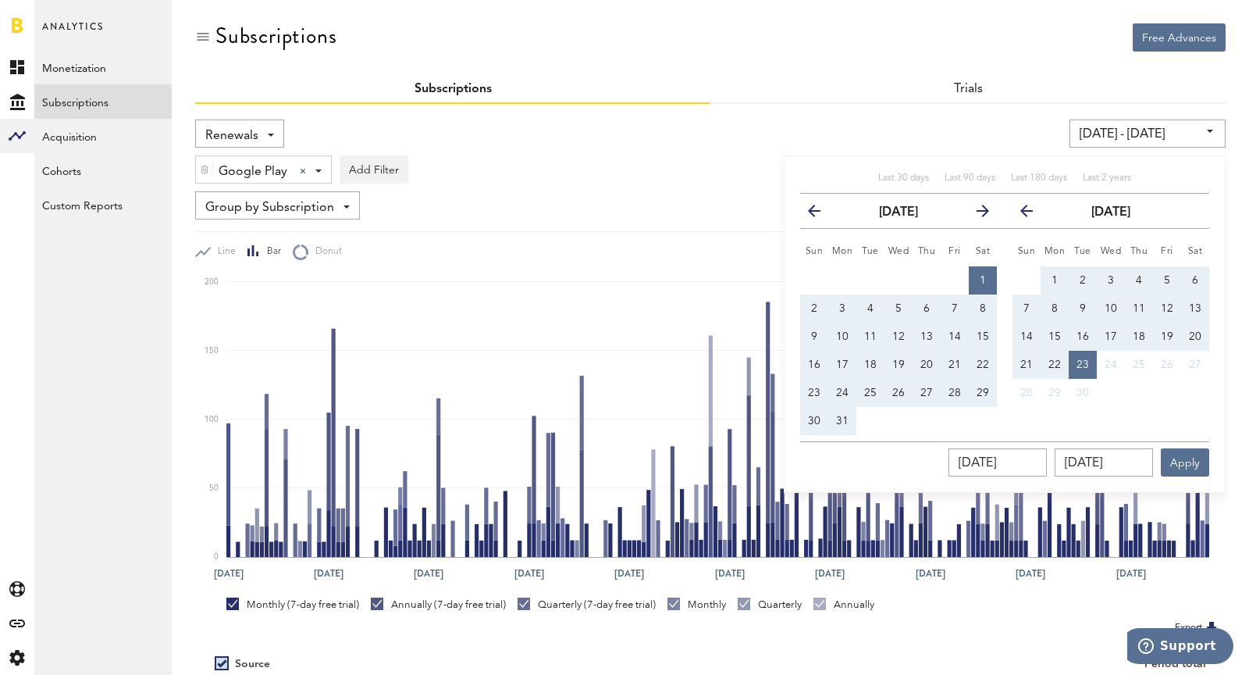
click at [1203, 334] on button "20" at bounding box center [1195, 336] width 28 height 28
type input "[DATE] - [DATE]"
type input "[DATE]"
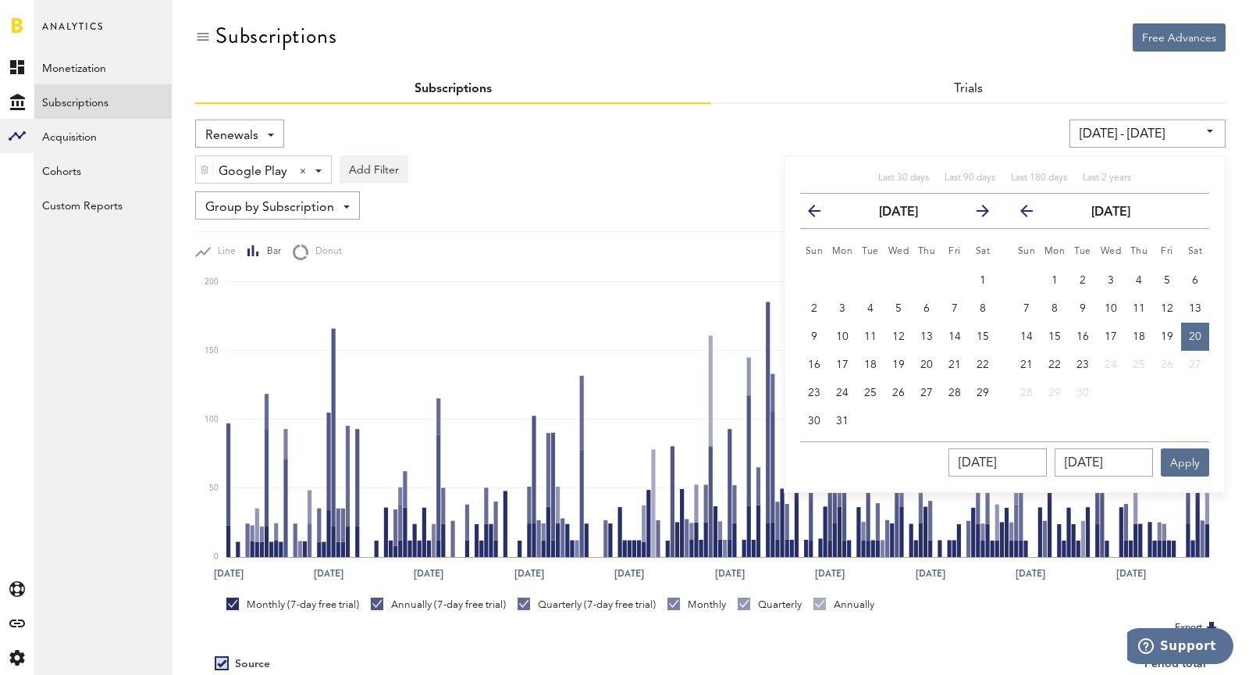
click at [985, 275] on span "1" at bounding box center [983, 280] width 6 height 11
type input "[DATE] - [DATE]"
type input "[DATE]"
click at [1191, 341] on button "20" at bounding box center [1195, 336] width 28 height 28
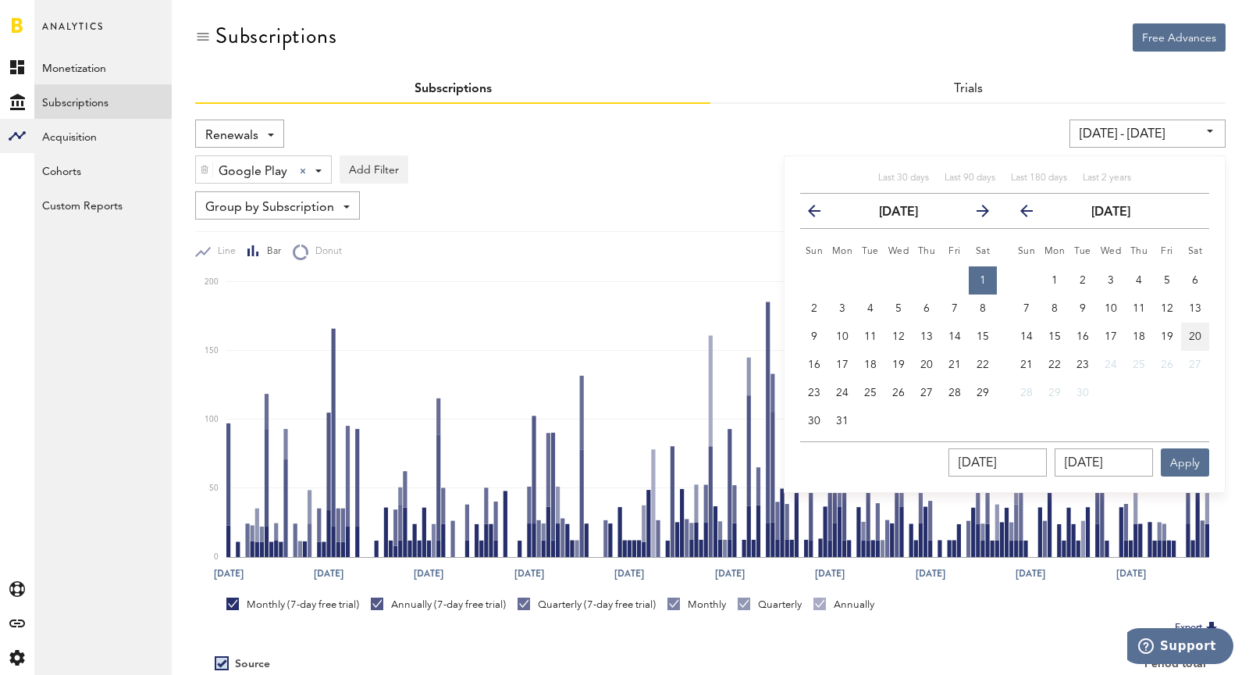
type input "[DATE] - [DATE]"
type input "[DATE]"
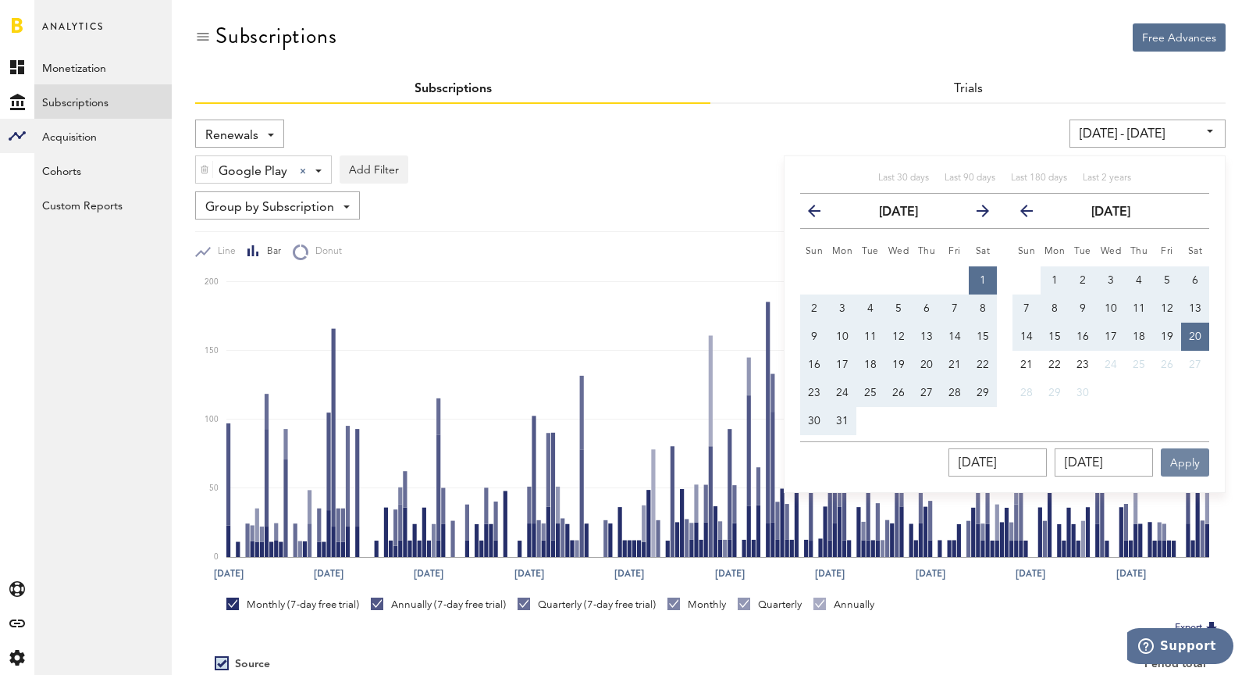
click at [1188, 467] on button "Apply" at bounding box center [1185, 462] width 48 height 28
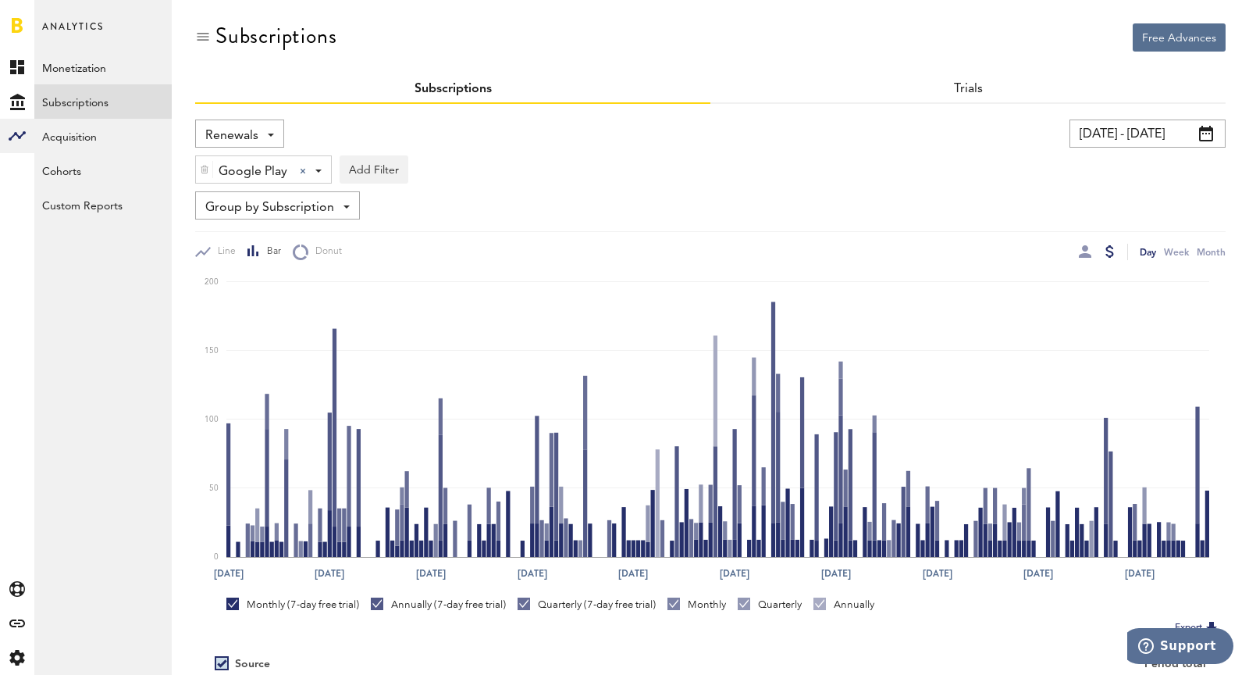
click at [262, 138] on div "Renewals Revenue MRR Actives Trial Status Billing Retries New Subscriptions Ren…" at bounding box center [239, 133] width 89 height 28
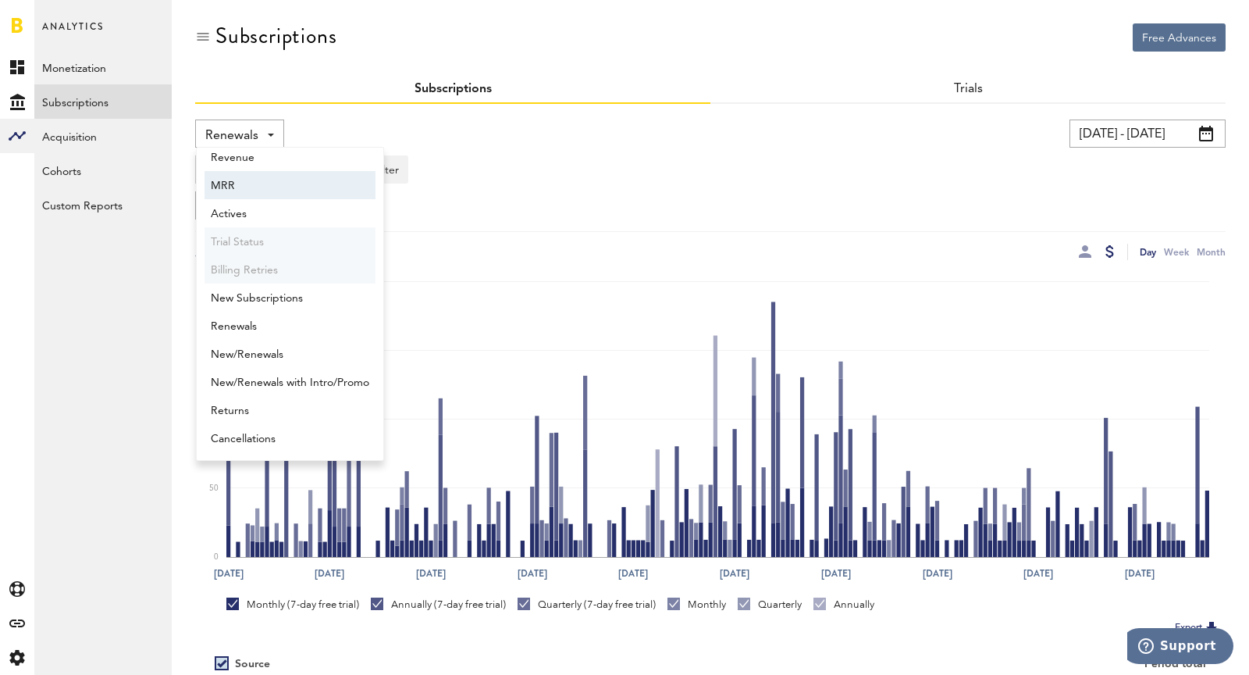
click at [682, 244] on div "Line Bar Donut" at bounding box center [452, 252] width 515 height 16
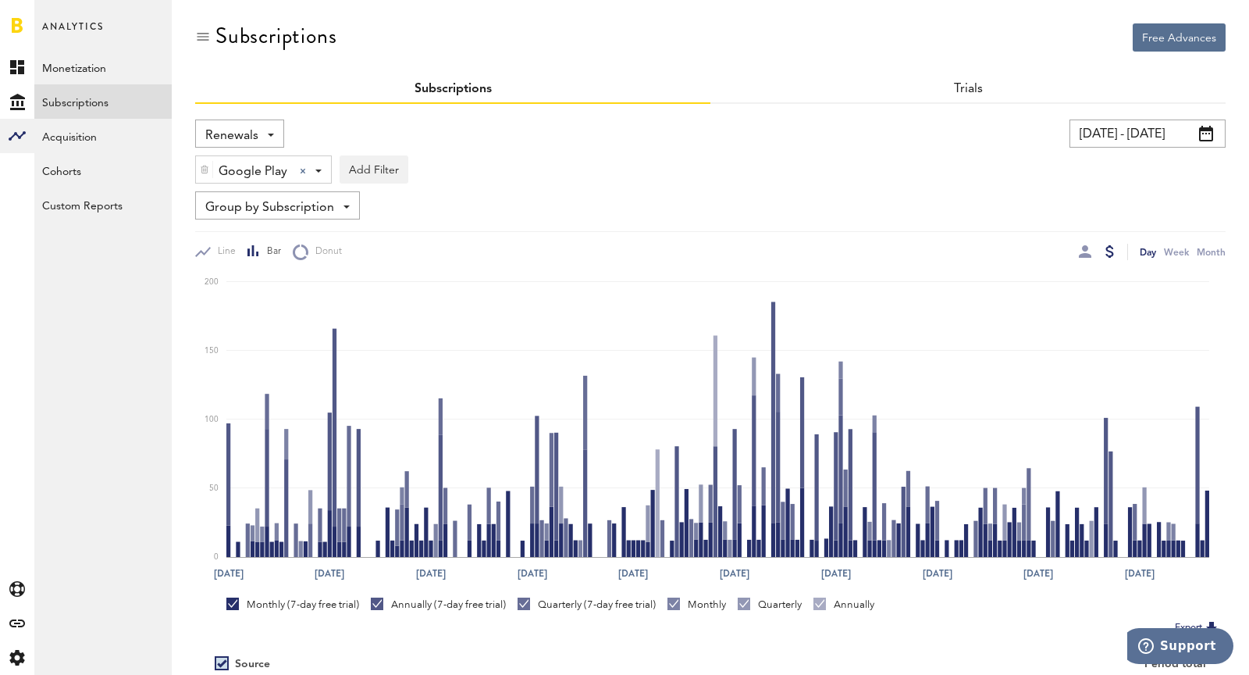
click at [205, 137] on span "Renewals" at bounding box center [231, 136] width 53 height 27
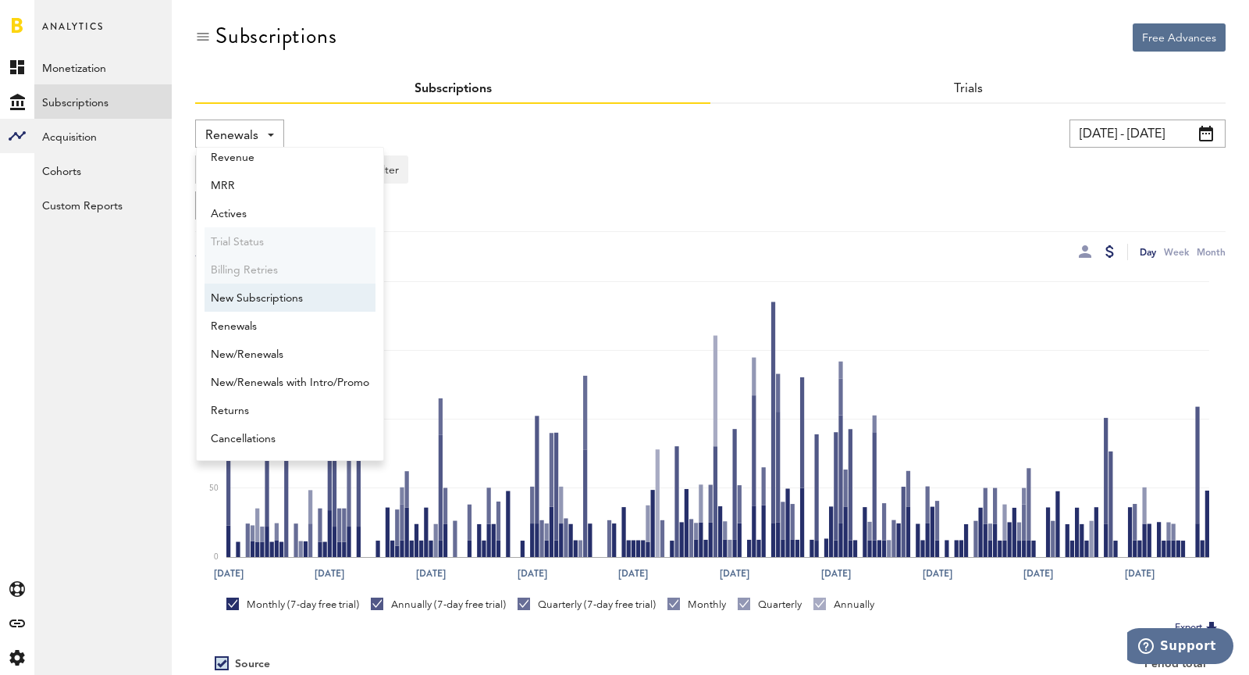
click at [243, 299] on span "New Subscriptions" at bounding box center [290, 298] width 158 height 27
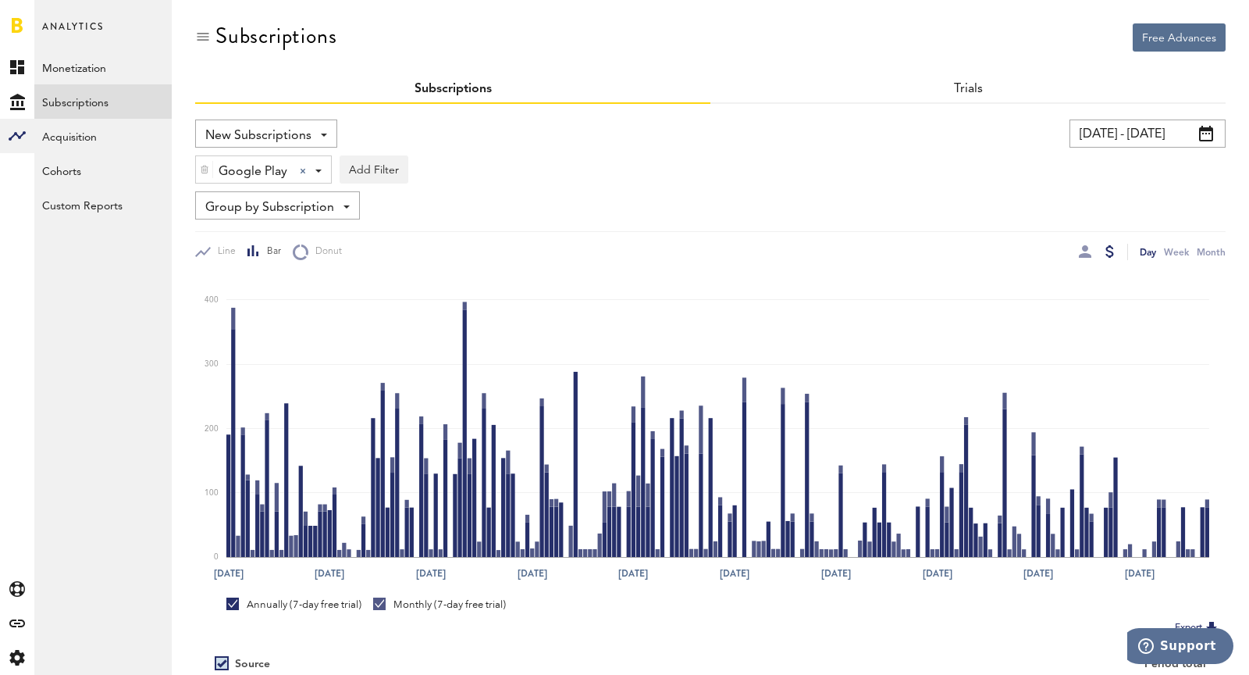
click at [1097, 148] on div "Google Play Google Play Apple App Store Google Play Stripe Add Filter Platforms…" at bounding box center [710, 166] width 1031 height 36
click at [1086, 138] on input "[DATE] - [DATE]" at bounding box center [1148, 133] width 156 height 28
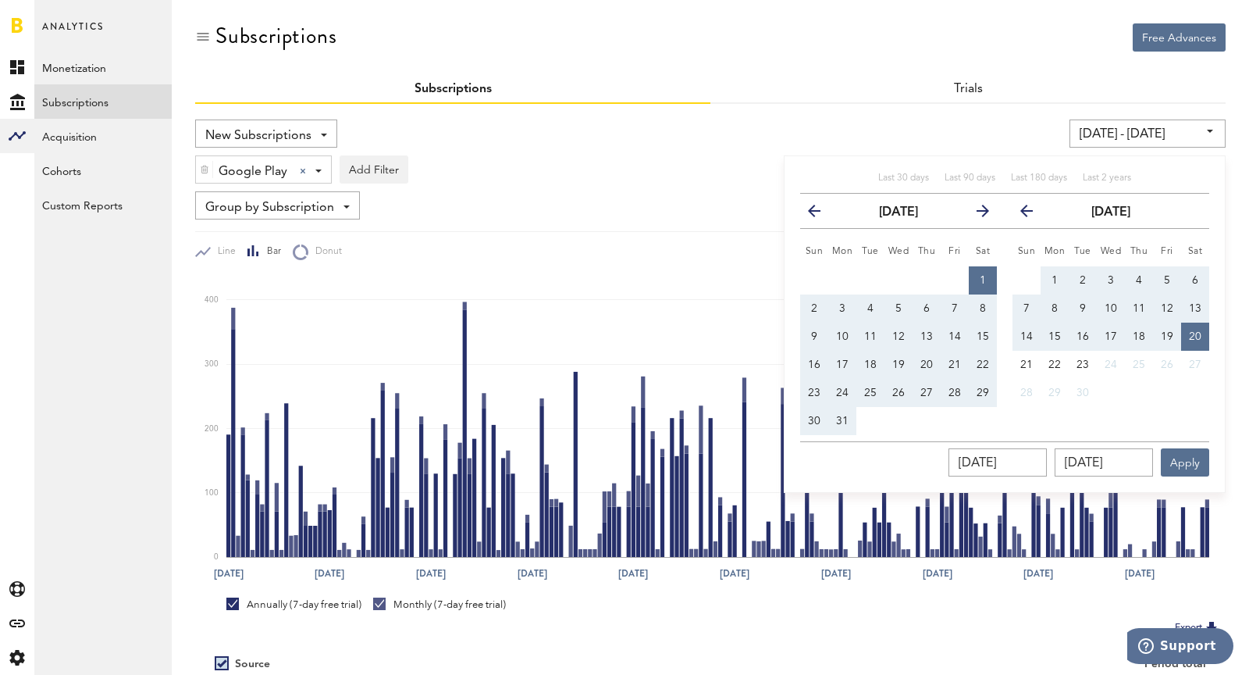
click at [995, 276] on button "1" at bounding box center [983, 280] width 28 height 28
type input "[DATE] - [DATE]"
type input "[DATE]"
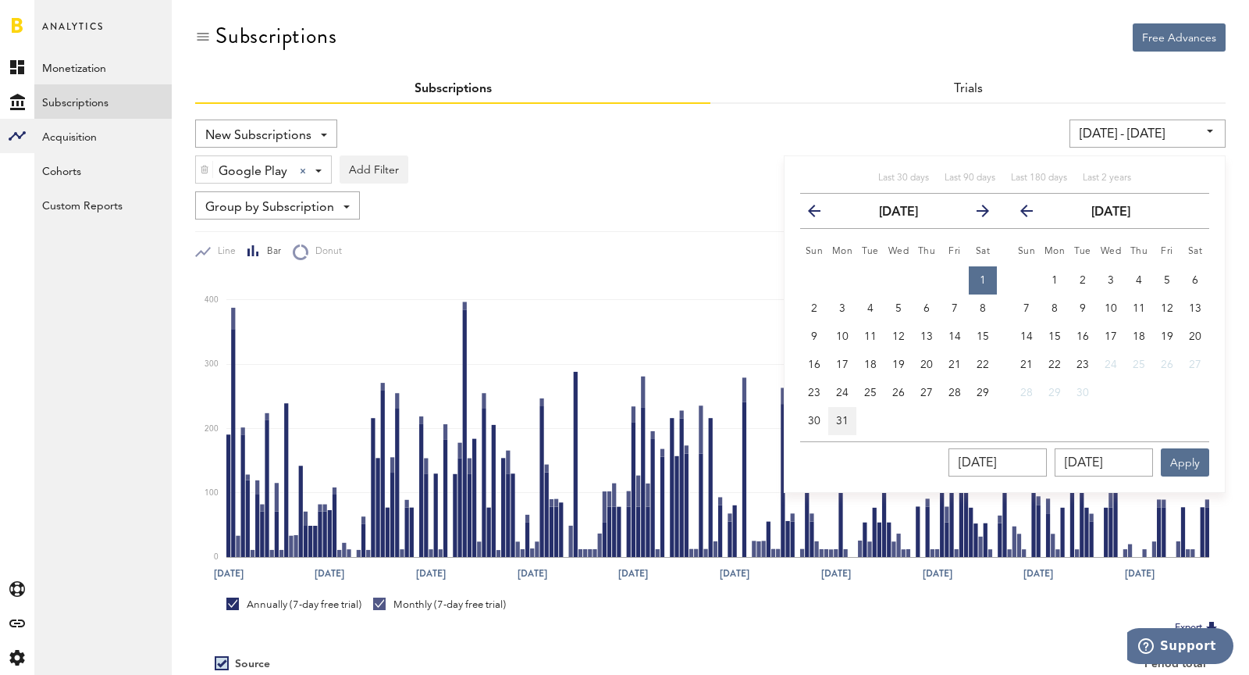
click at [840, 419] on span "31" at bounding box center [842, 420] width 12 height 11
type input "03/01/25 - 03/31/25"
type input "03/31/2025"
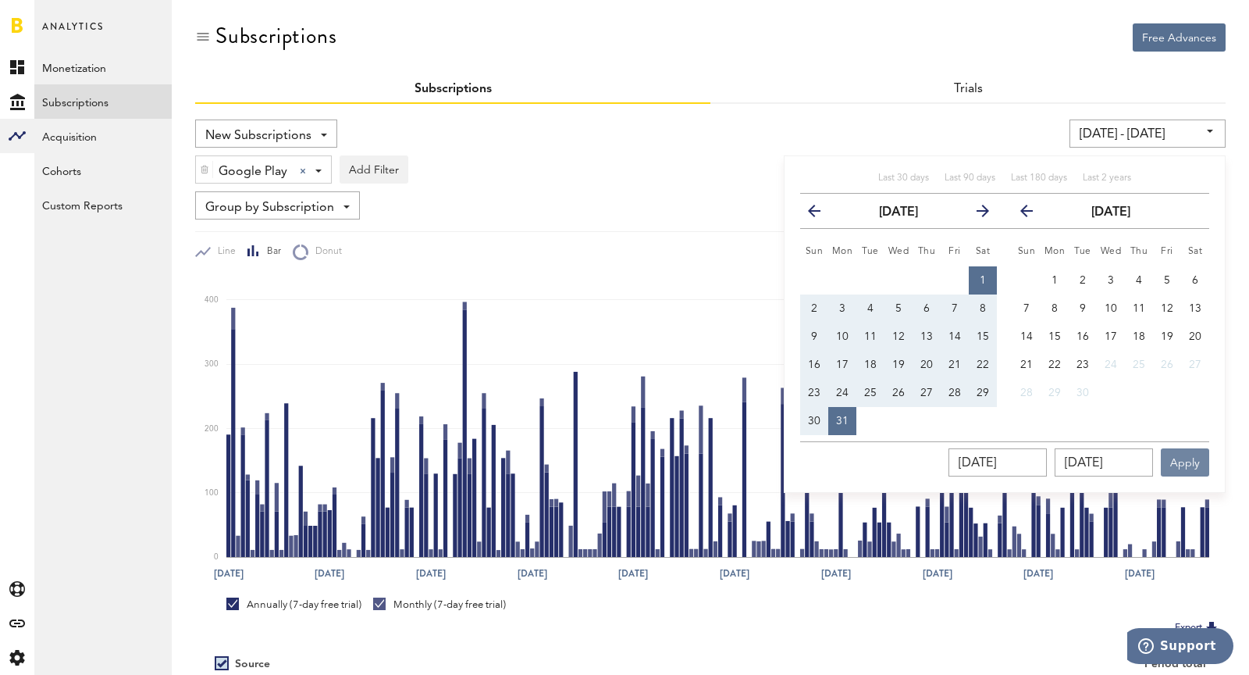
click at [1178, 469] on button "Apply" at bounding box center [1185, 462] width 48 height 28
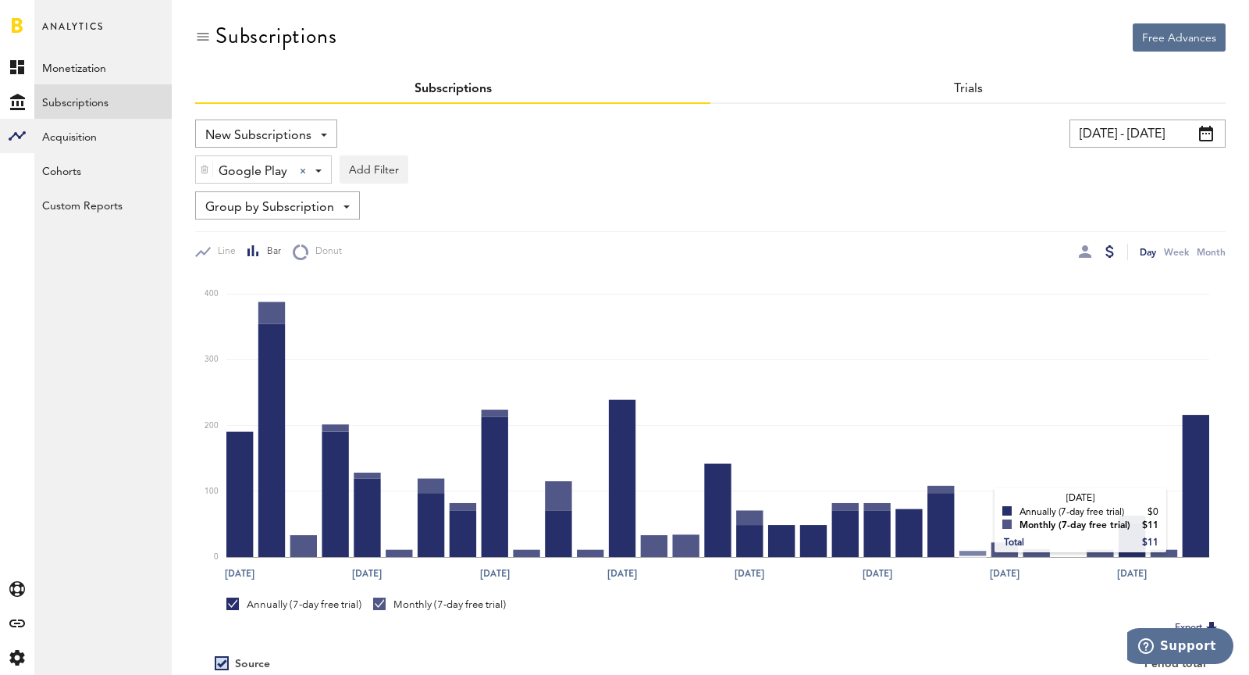
scroll to position [148, 0]
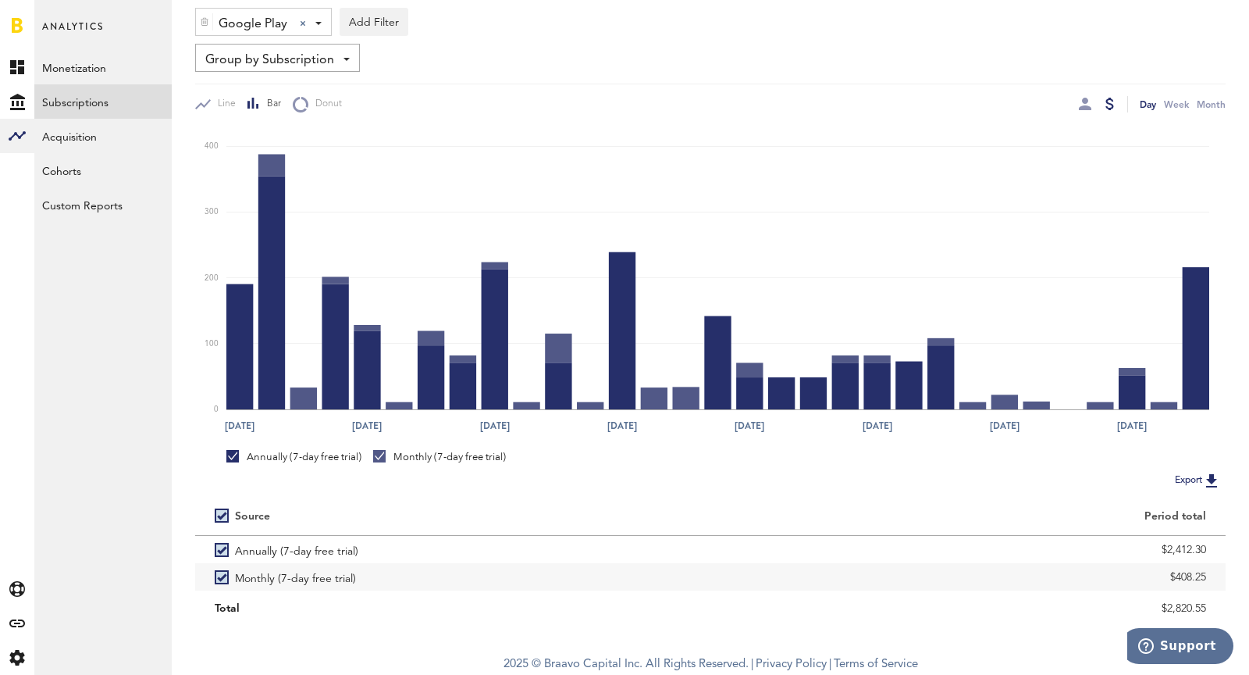
click at [1092, 102] on div at bounding box center [1097, 104] width 37 height 16
click at [1087, 102] on div at bounding box center [1085, 104] width 12 height 12
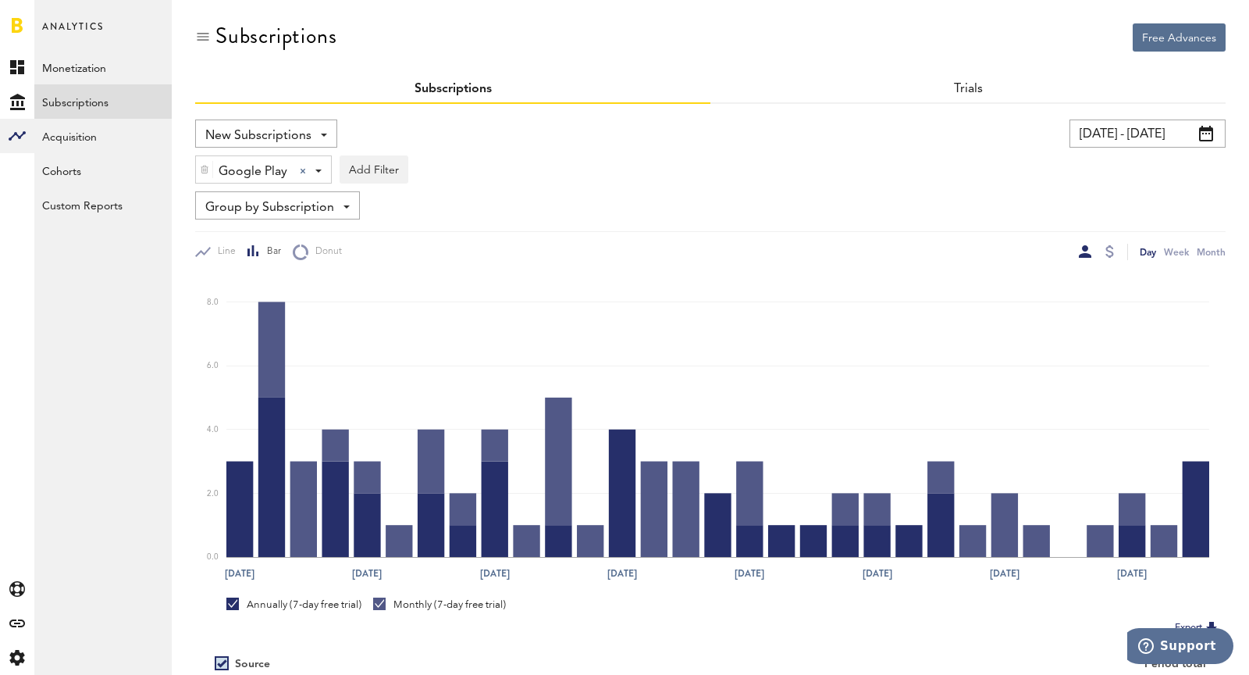
click at [1113, 130] on input "03/01/25 - 03/31/25" at bounding box center [1148, 133] width 156 height 28
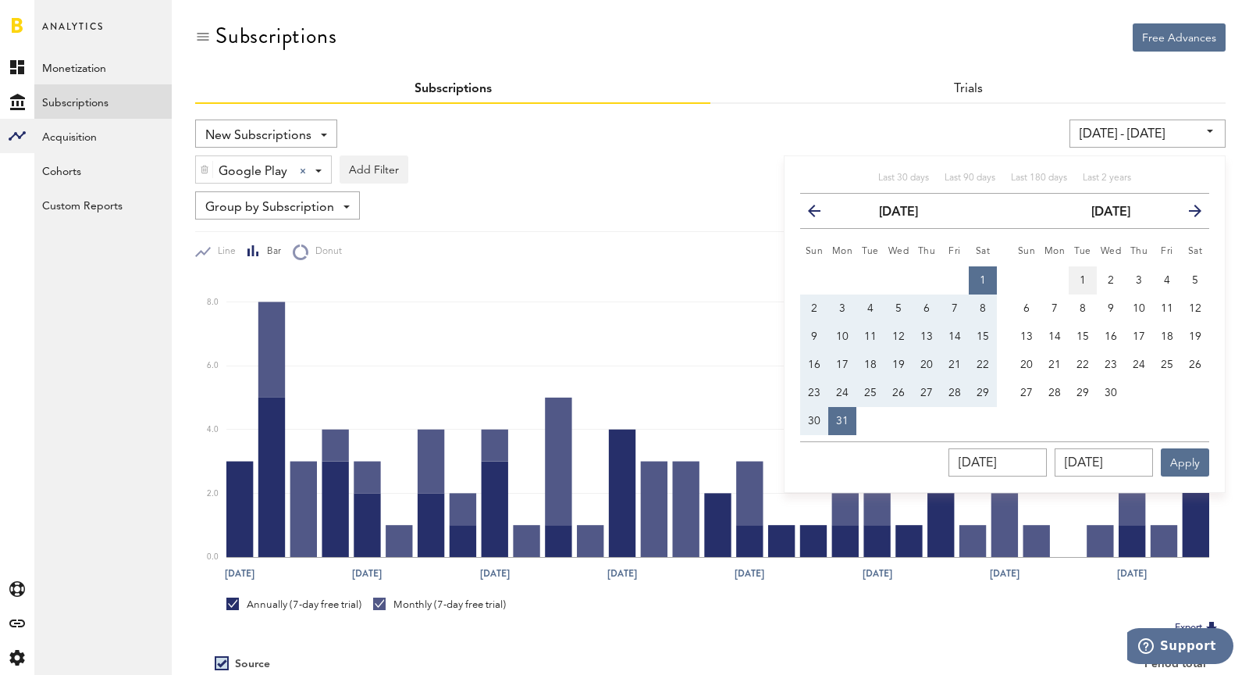
click at [1075, 275] on button "1" at bounding box center [1083, 280] width 28 height 28
type input "04/01/25 - 04/01/25"
type input "04/01/2025"
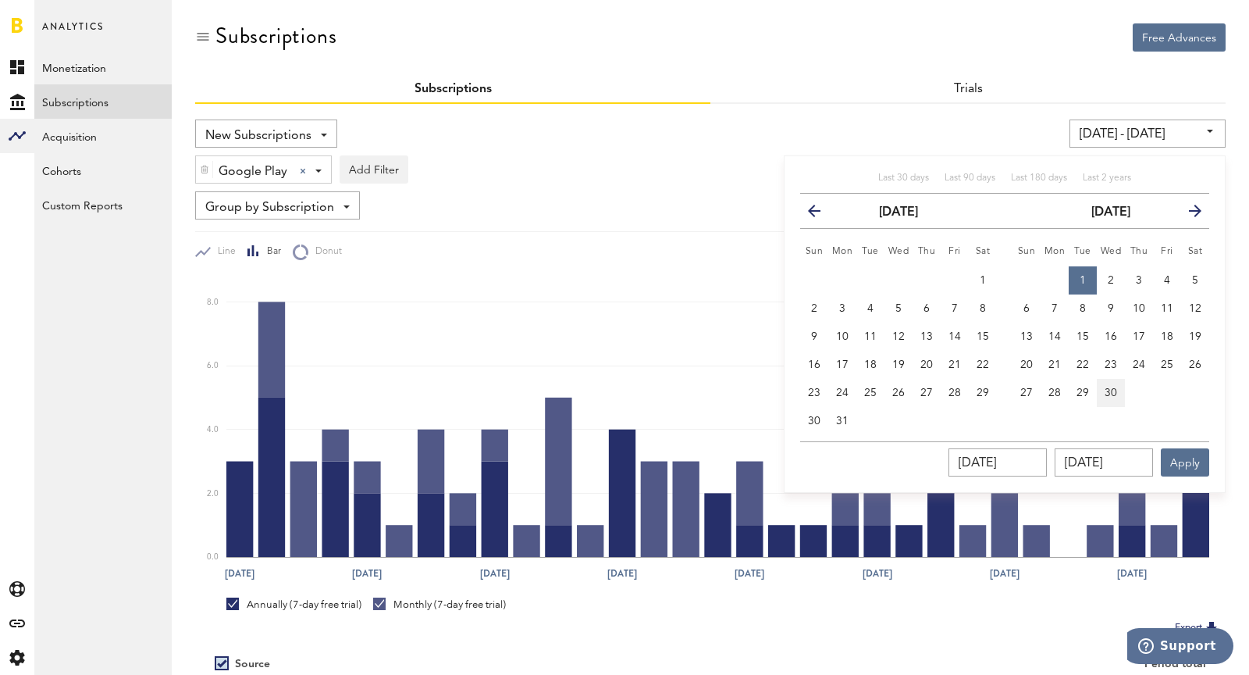
click at [1113, 397] on span "30" at bounding box center [1111, 392] width 12 height 11
type input "04/01/25 - 04/30/25"
type input "04/30/2025"
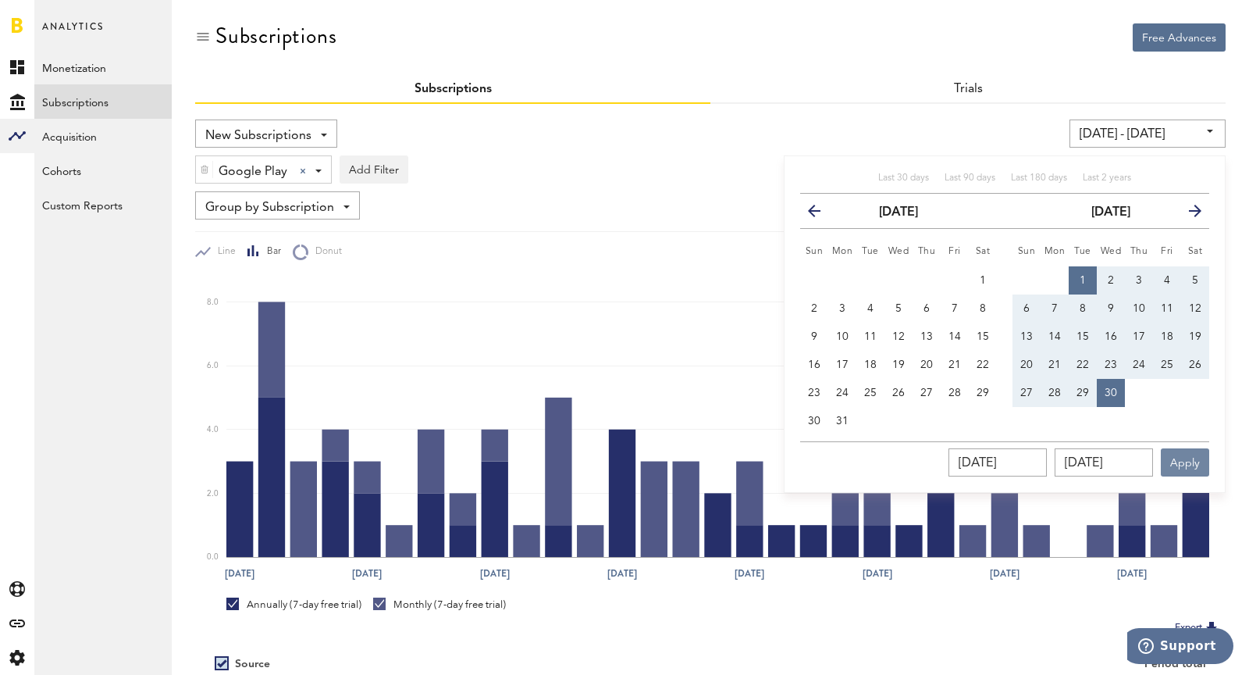
click at [1174, 465] on button "Apply" at bounding box center [1185, 462] width 48 height 28
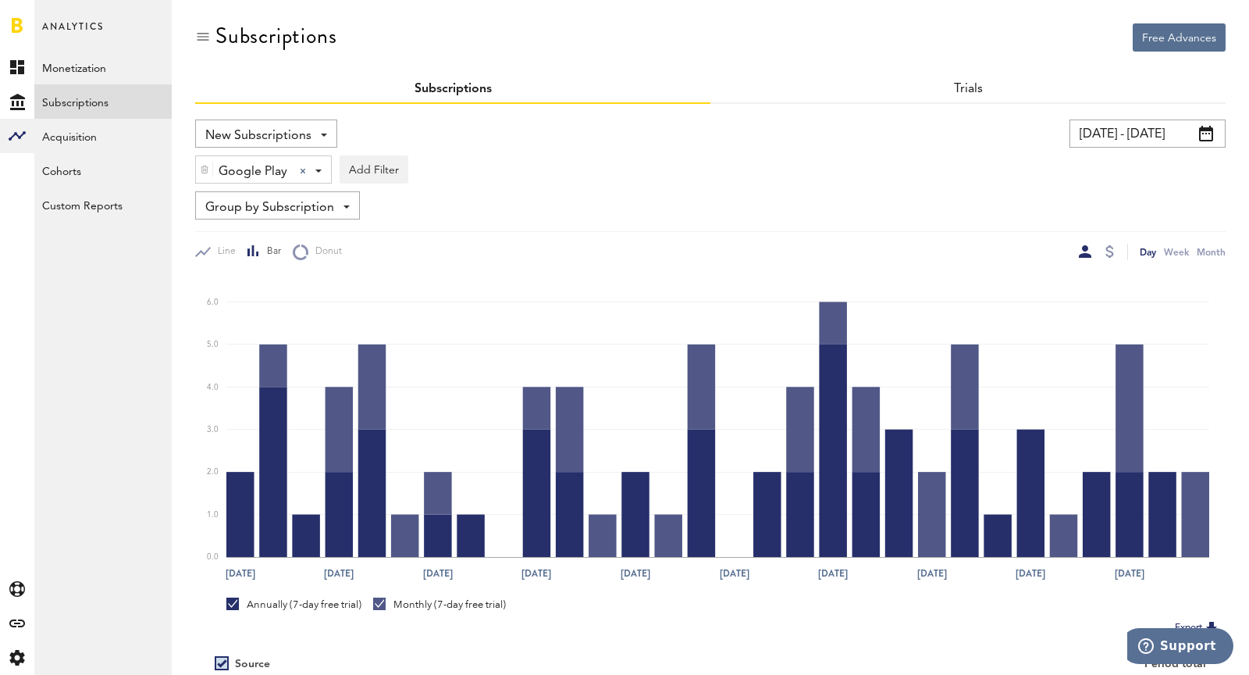
click at [1149, 135] on input "04/01/25 - 04/30/25" at bounding box center [1148, 133] width 156 height 28
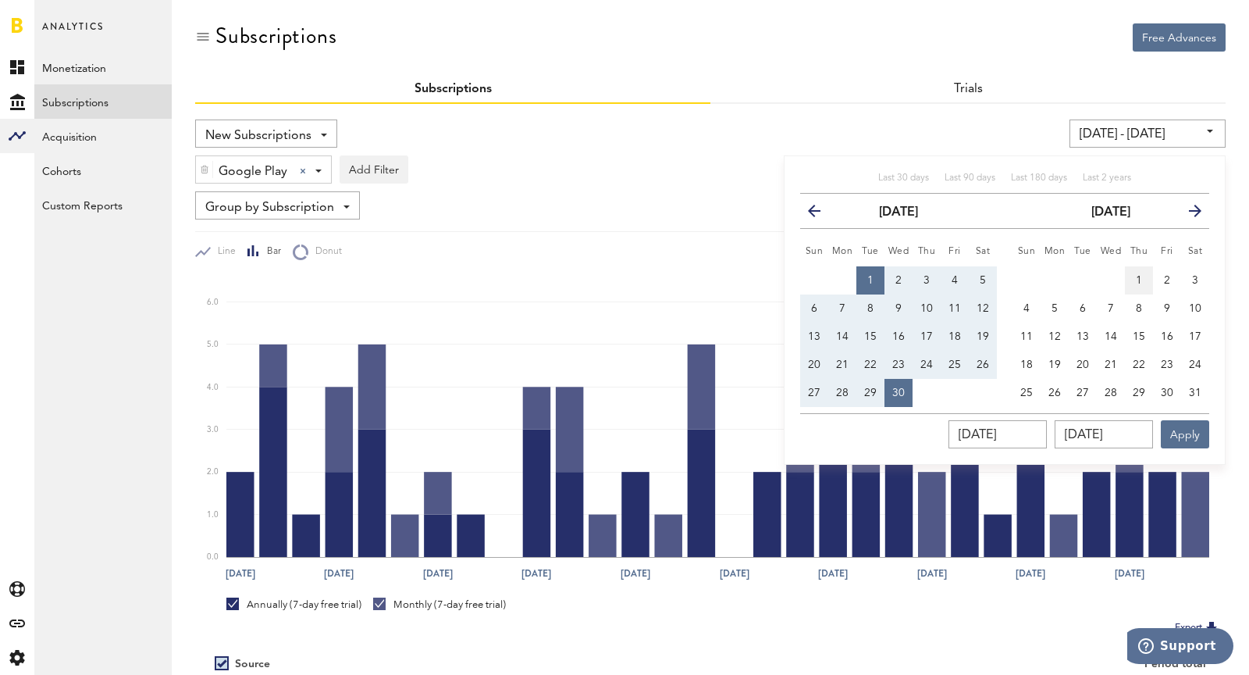
click at [1136, 283] on span "1" at bounding box center [1139, 280] width 6 height 11
type input "05/01/25 - 05/01/25"
type input "05/01/2025"
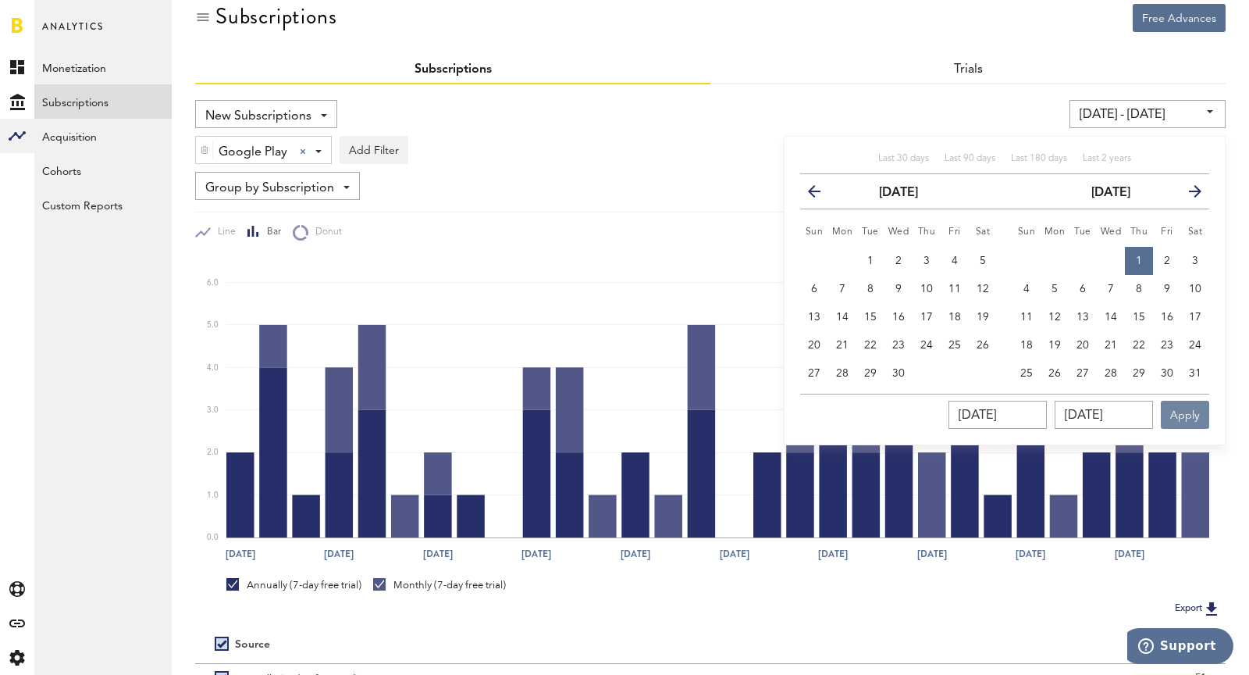
scroll to position [25, 0]
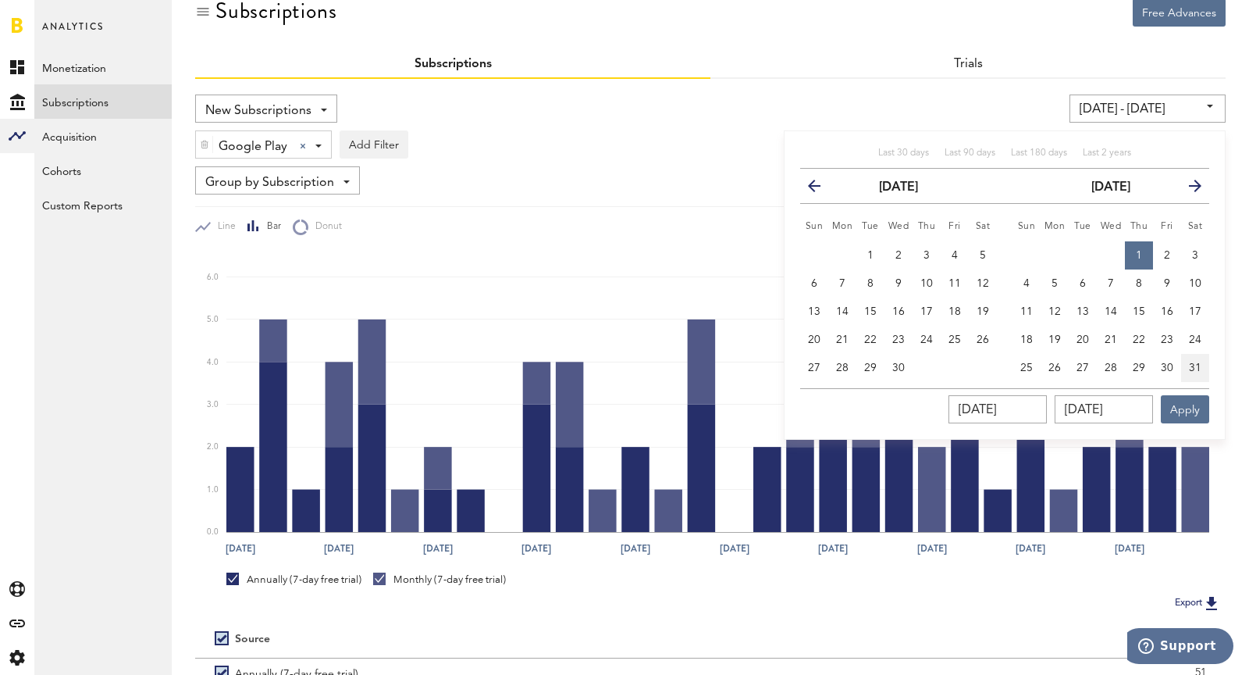
click at [1195, 375] on button "31" at bounding box center [1195, 368] width 28 height 28
type input "05/01/25 - 05/31/25"
type input "05/31/2025"
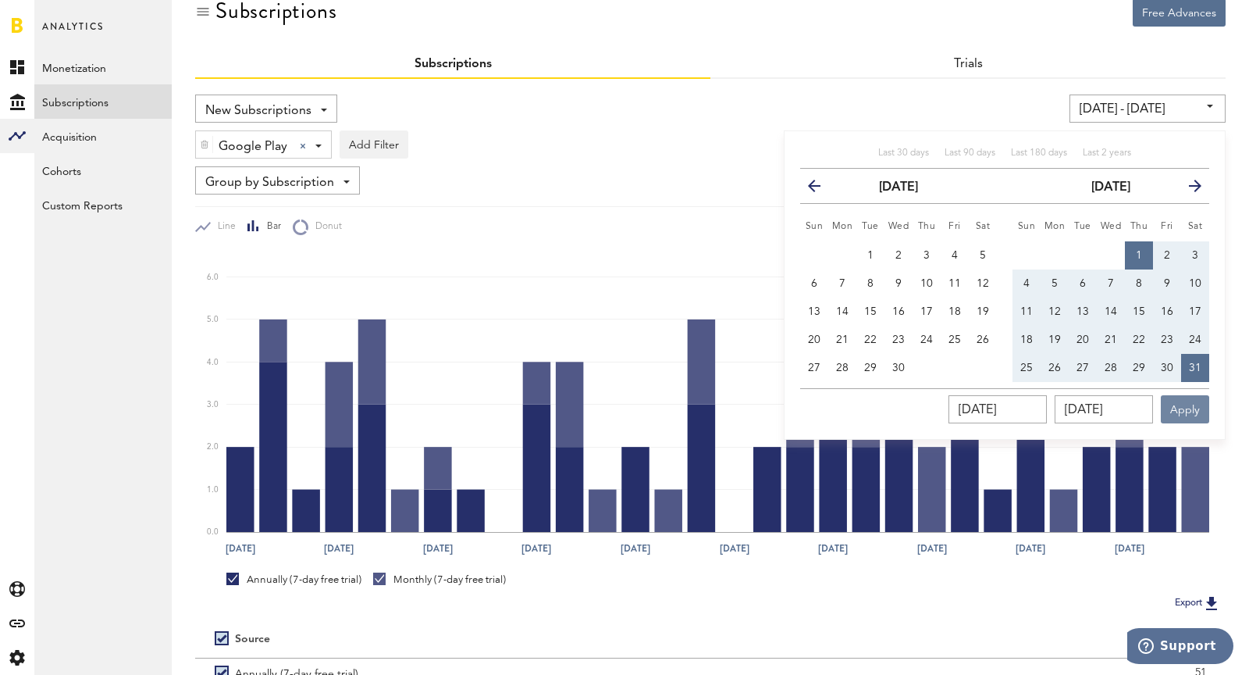
click at [1196, 415] on button "Apply" at bounding box center [1185, 409] width 48 height 28
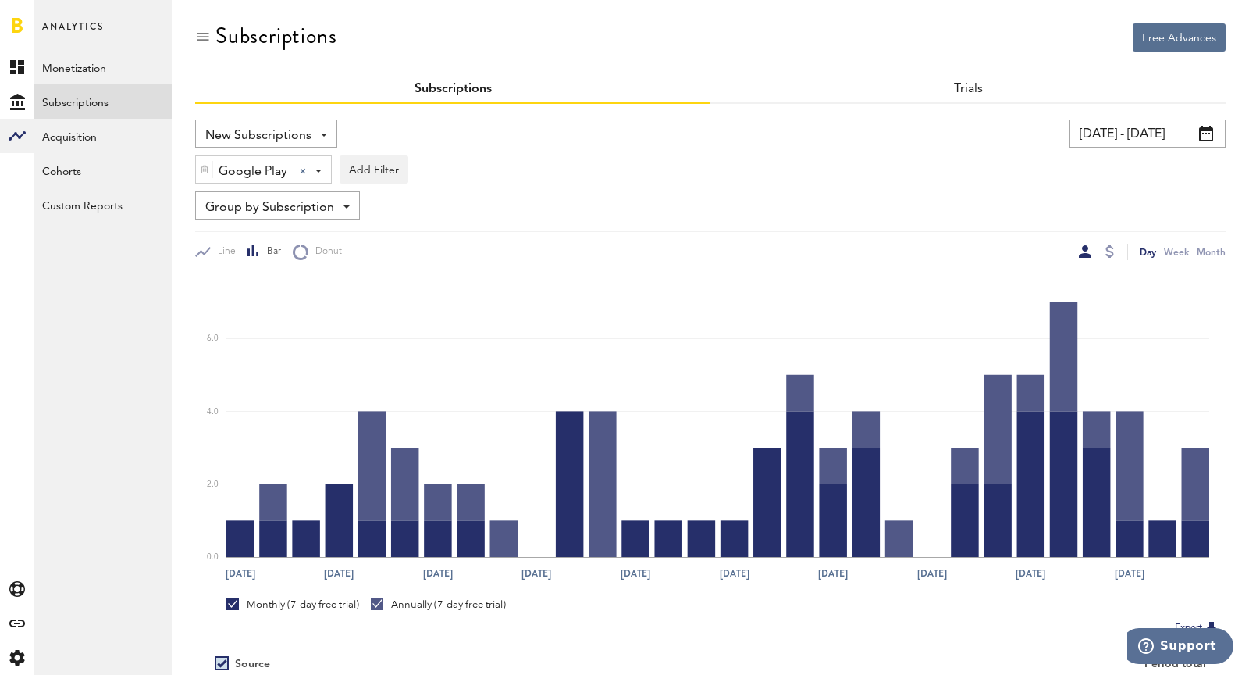
click at [1151, 131] on input "05/01/25 - 05/31/25" at bounding box center [1148, 133] width 156 height 28
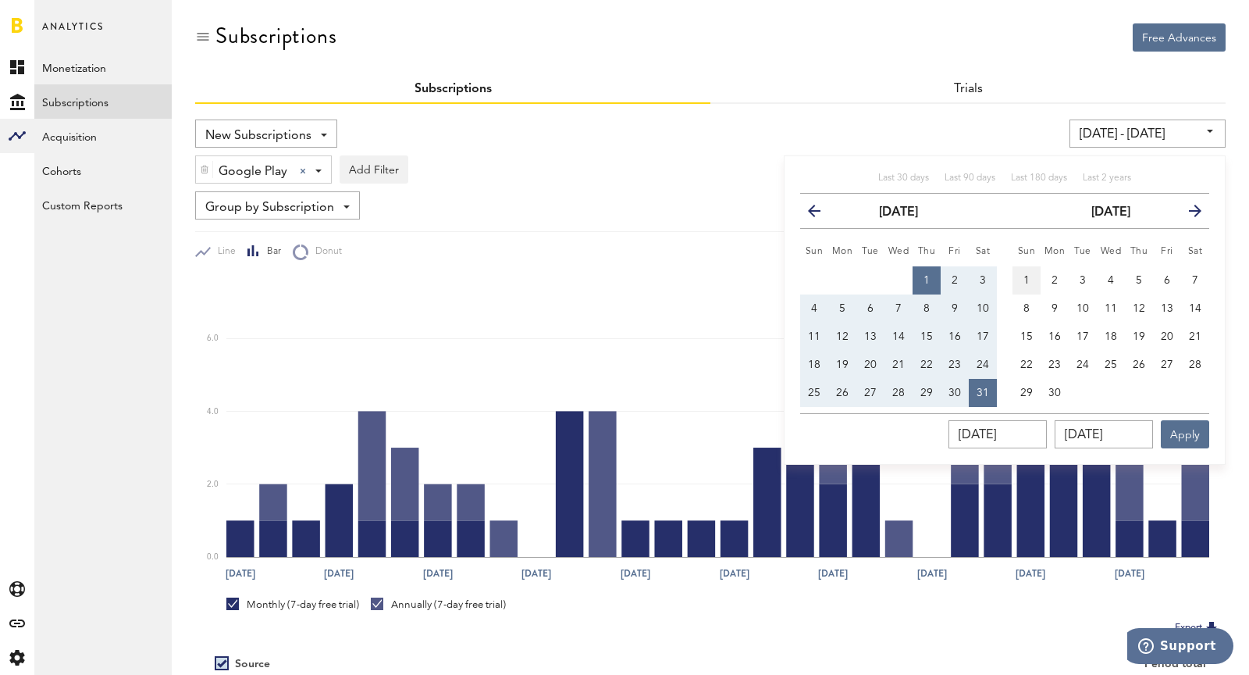
click at [1033, 284] on button "1" at bounding box center [1027, 280] width 28 height 28
type input "06/01/25 - 06/01/25"
type input "06/01/2025"
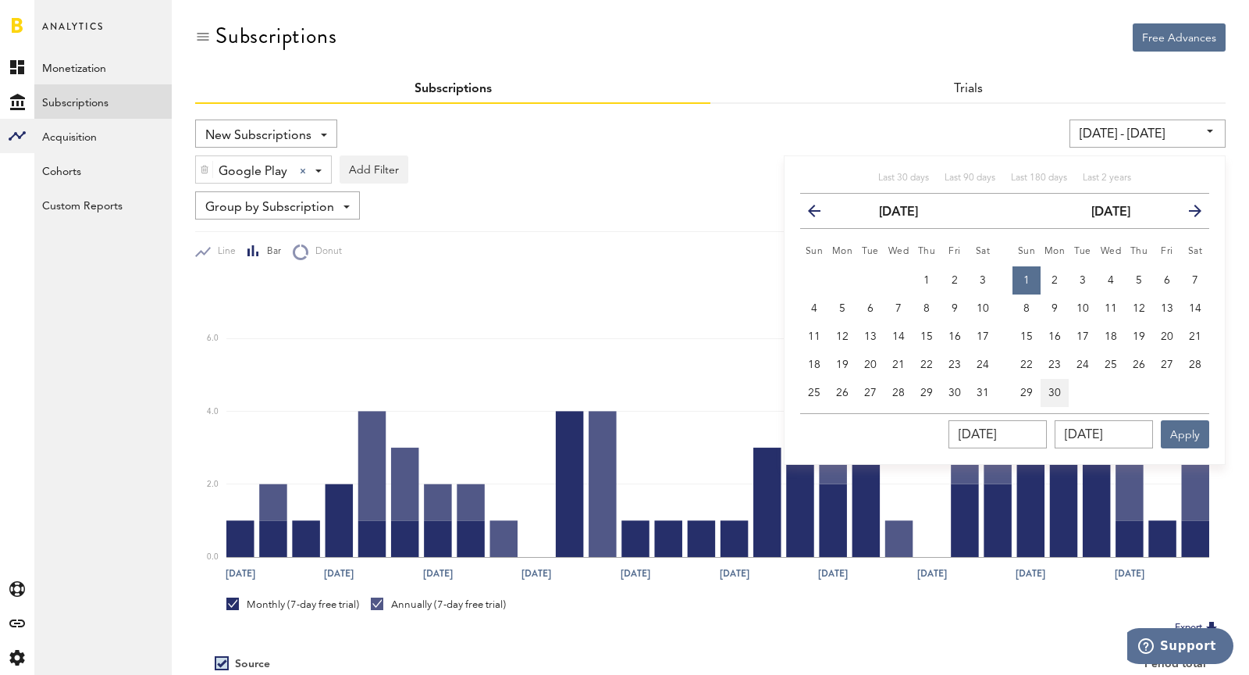
click at [1063, 386] on button "30" at bounding box center [1055, 393] width 28 height 28
type input "06/01/25 - 06/30/25"
type input "06/30/2025"
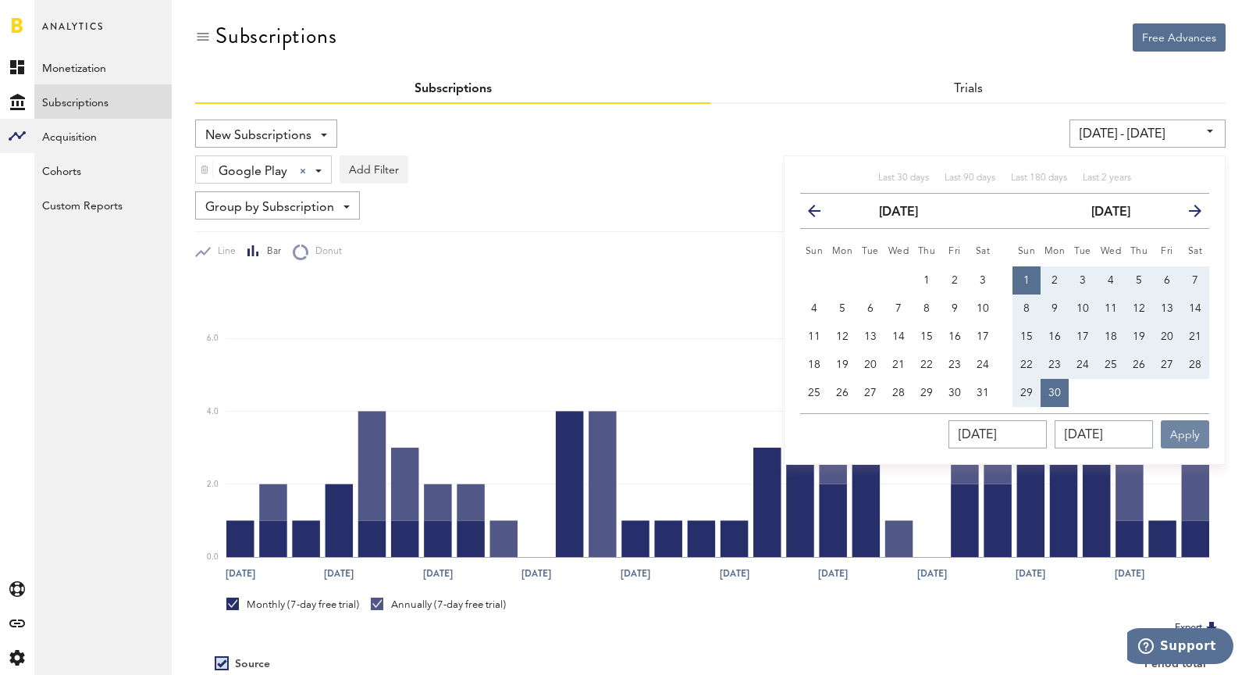
click at [1174, 433] on button "Apply" at bounding box center [1185, 434] width 48 height 28
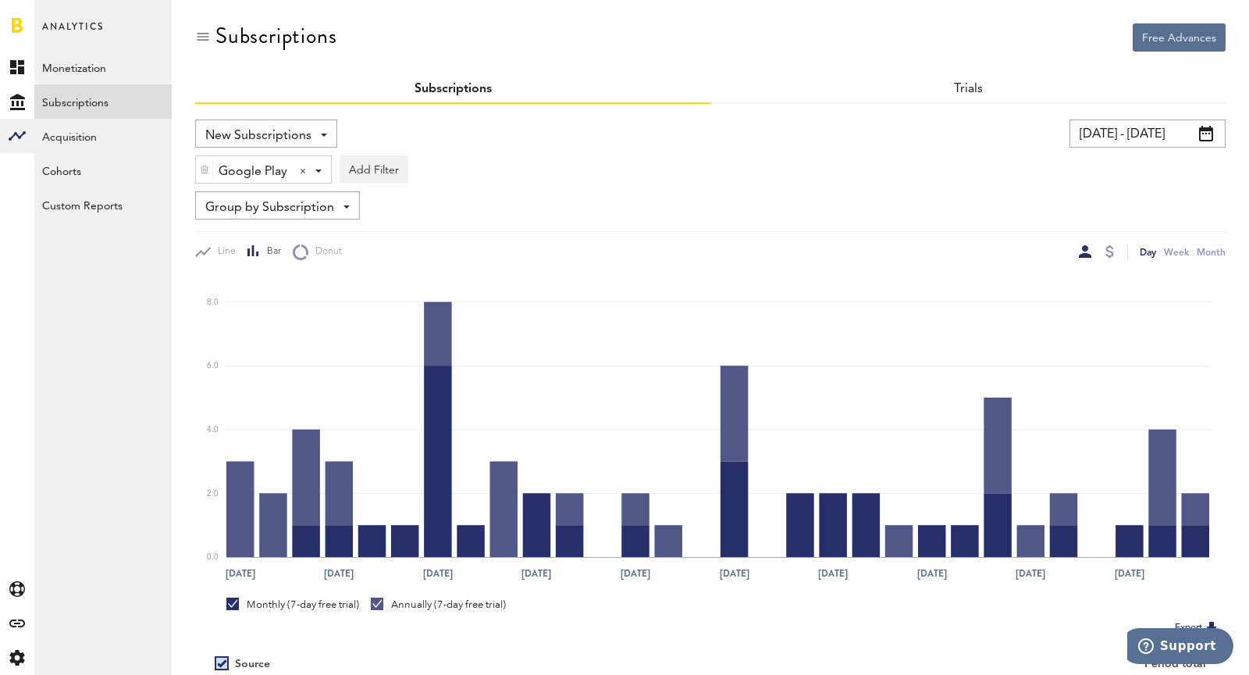
click at [1114, 141] on input "06/01/25 - 06/30/25" at bounding box center [1148, 133] width 156 height 28
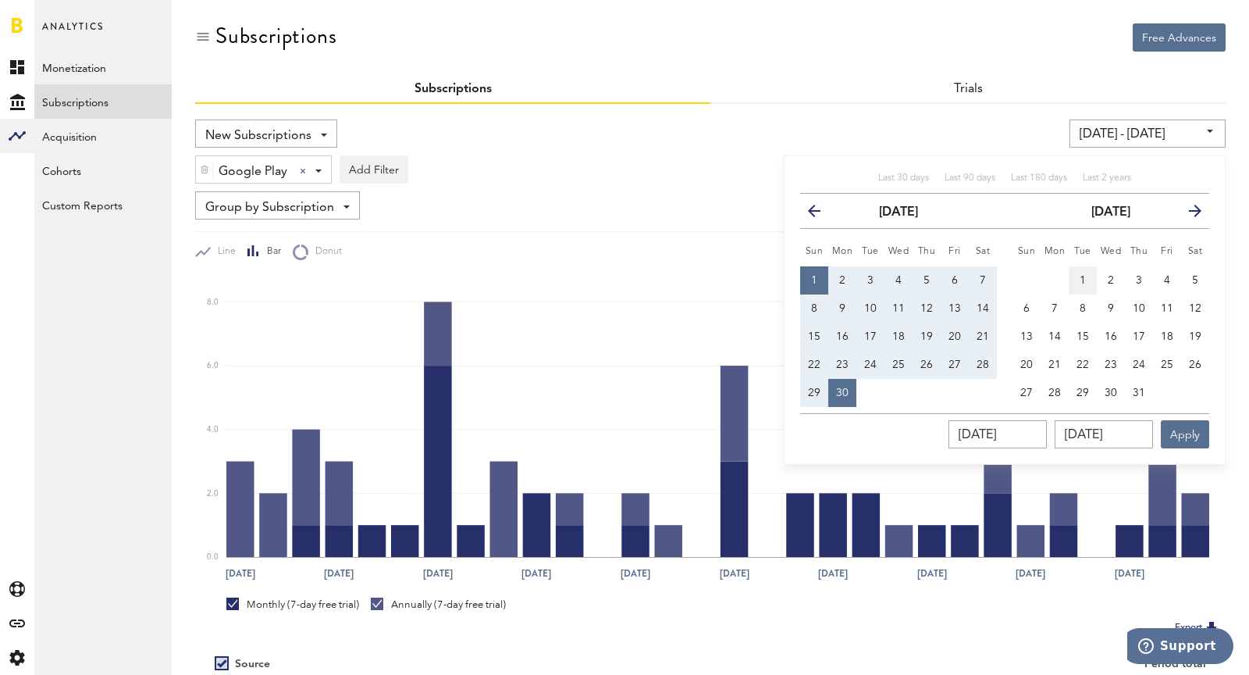
click at [1082, 275] on span "1" at bounding box center [1083, 280] width 6 height 11
type input "07/01/25 - 07/01/25"
type input "07/01/2025"
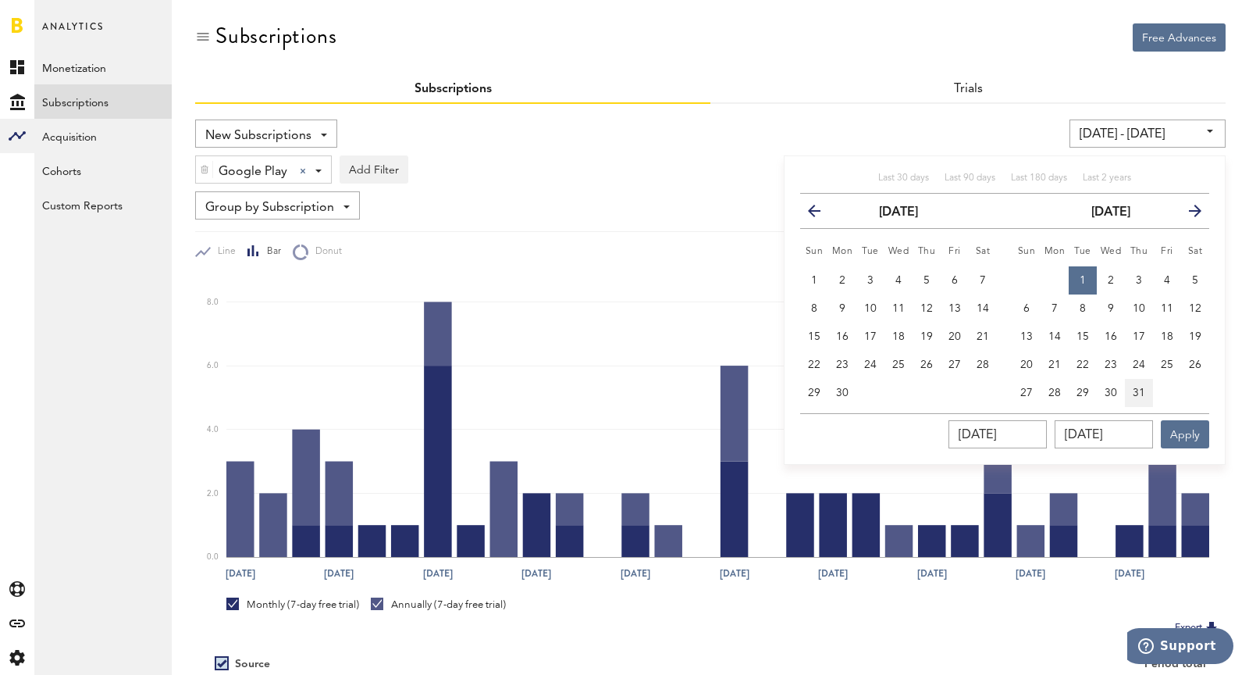
click at [1140, 391] on span "31" at bounding box center [1139, 392] width 12 height 11
type input "07/01/25 - 07/31/25"
type input "07/31/2025"
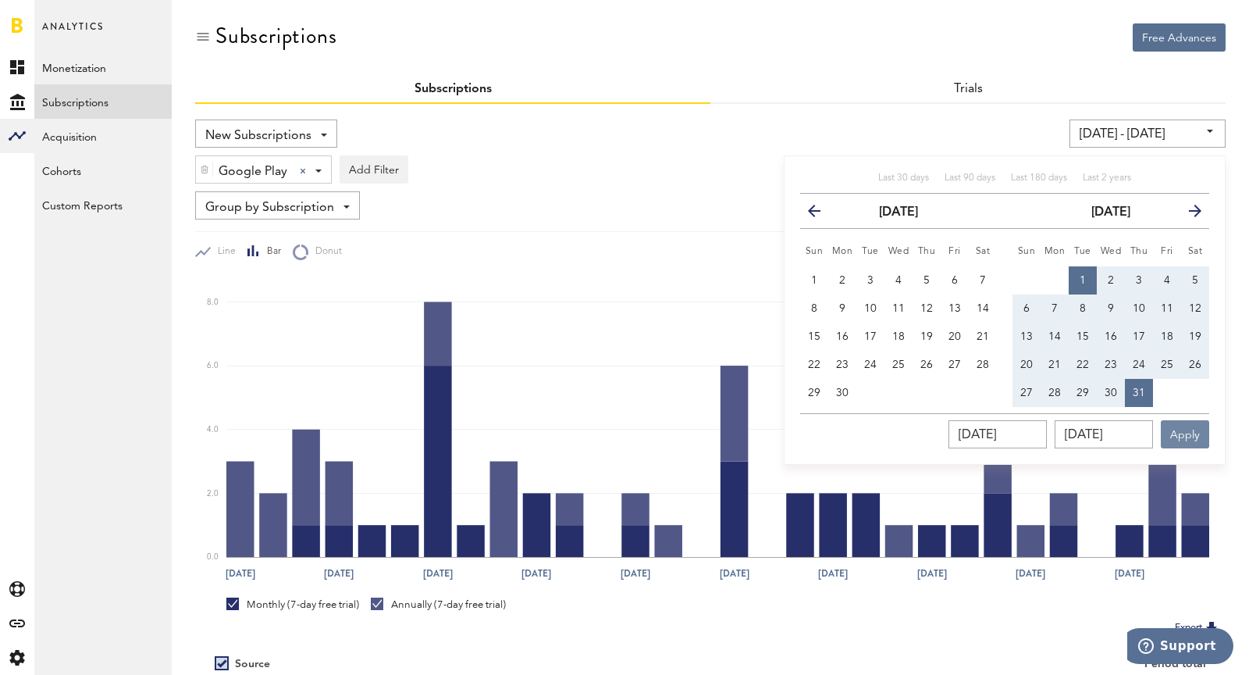
click at [1189, 443] on button "Apply" at bounding box center [1185, 434] width 48 height 28
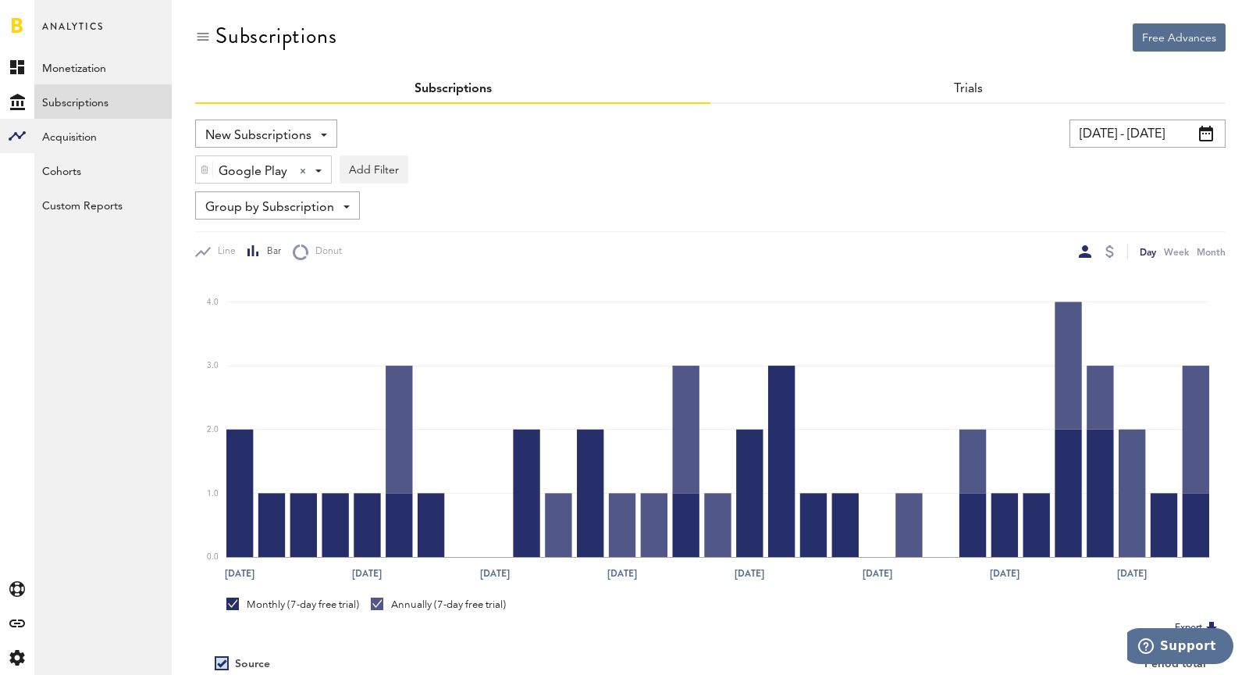
click at [1152, 126] on input "07/01/25 - 07/31/25" at bounding box center [1148, 133] width 156 height 28
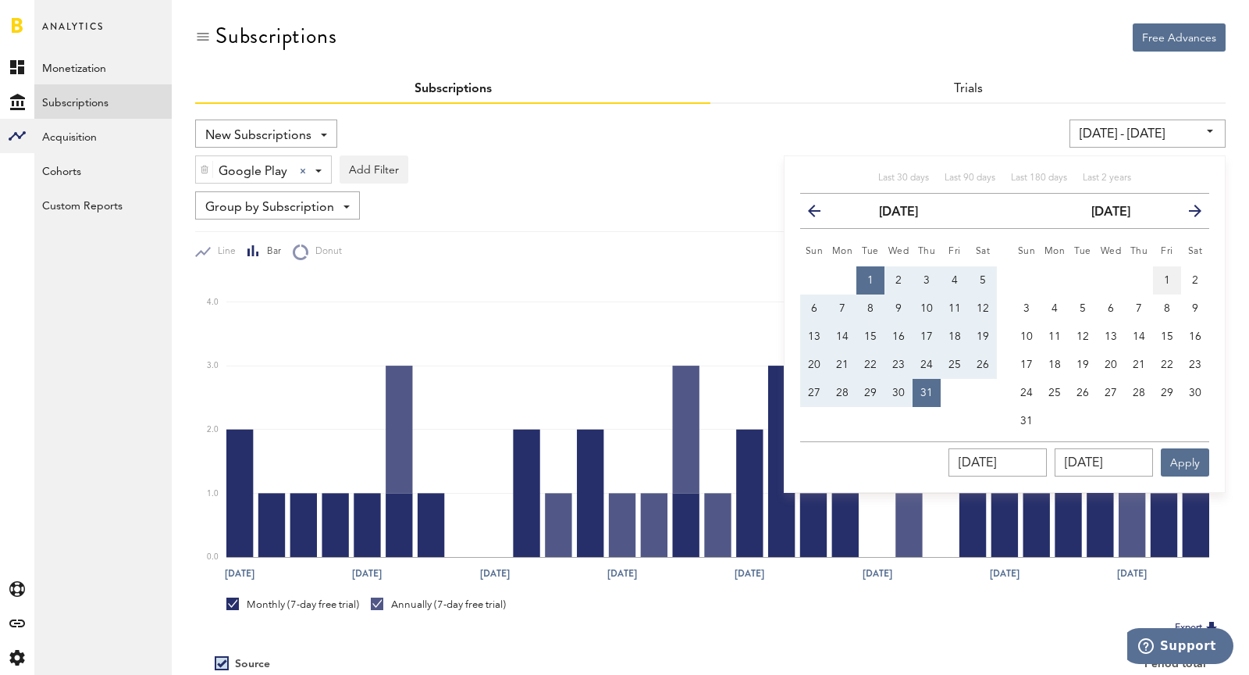
click at [1166, 275] on span "1" at bounding box center [1167, 280] width 6 height 11
type input "08/01/25 - 08/01/25"
type input "08/01/2025"
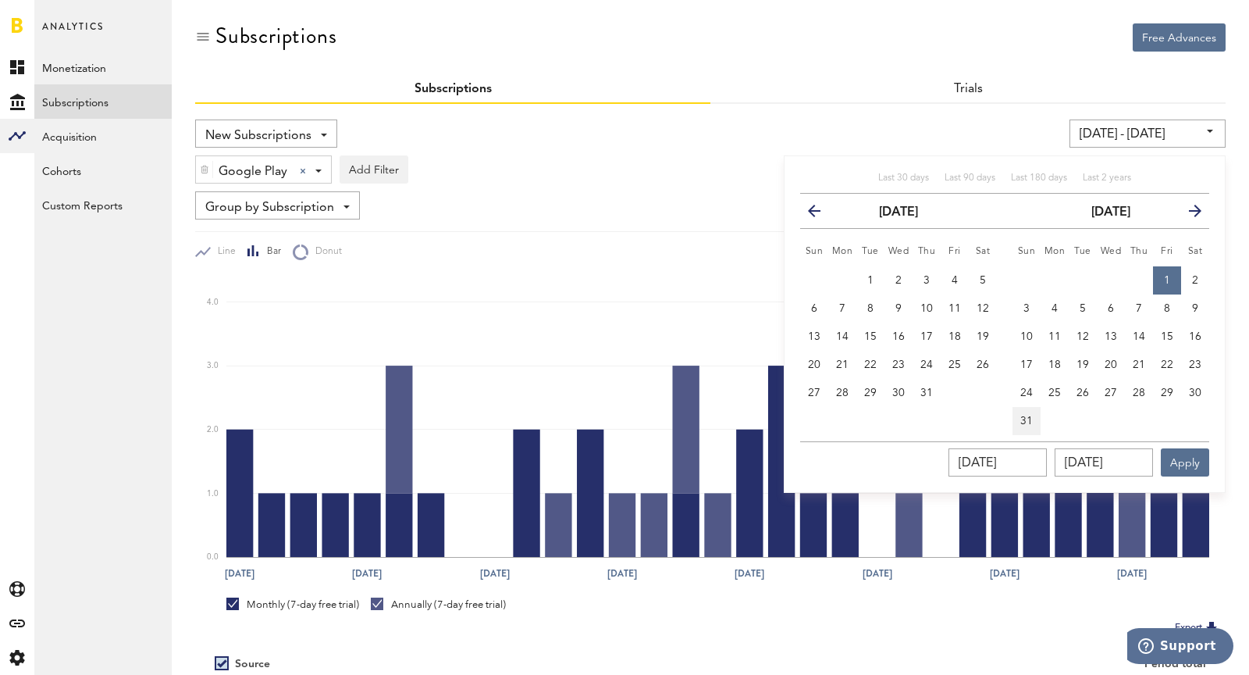
click at [1031, 415] on span "31" at bounding box center [1026, 420] width 12 height 11
type input "08/01/25 - 08/31/25"
type input "08/31/2025"
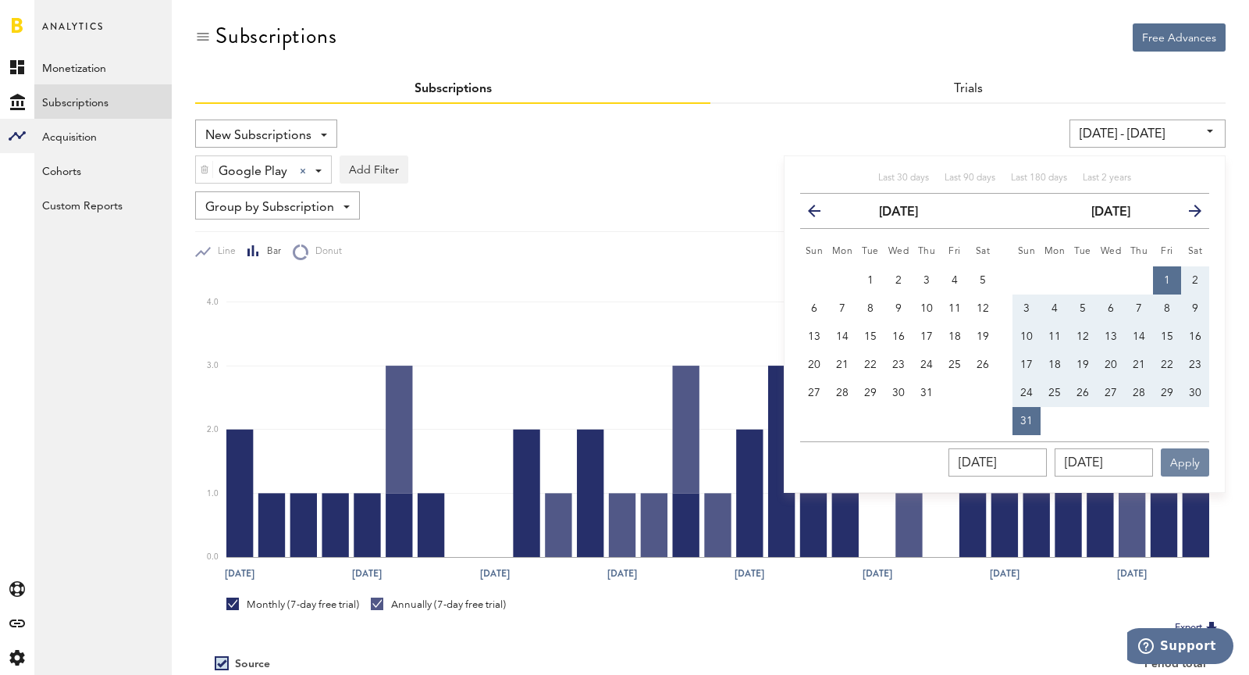
click at [1202, 455] on button "Apply" at bounding box center [1185, 462] width 48 height 28
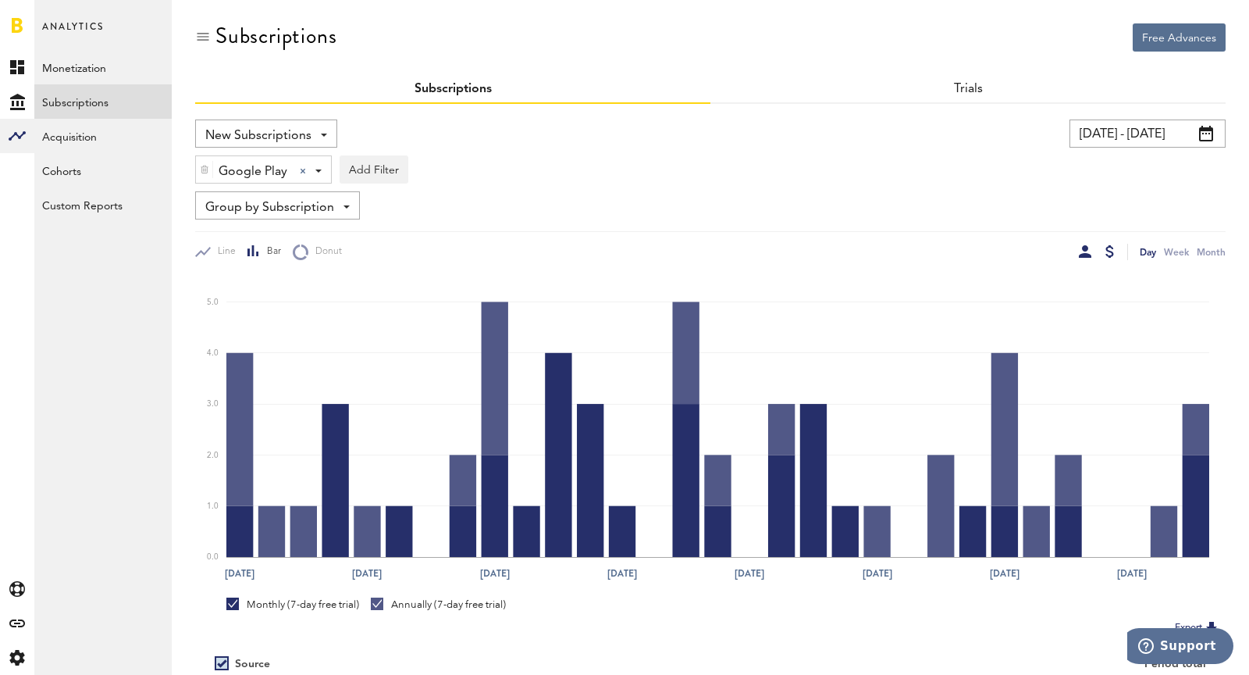
click at [1109, 255] on div at bounding box center [1110, 251] width 9 height 12
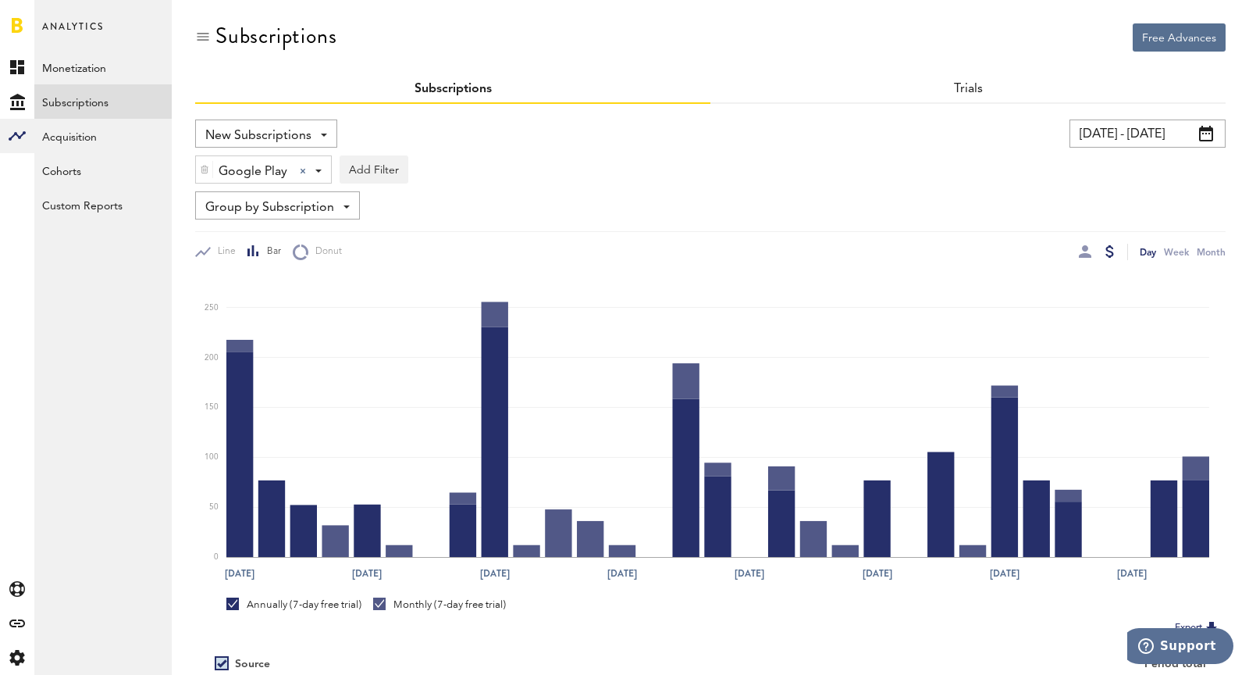
click at [1117, 139] on input "08/01/25 - 08/31/25" at bounding box center [1148, 133] width 156 height 28
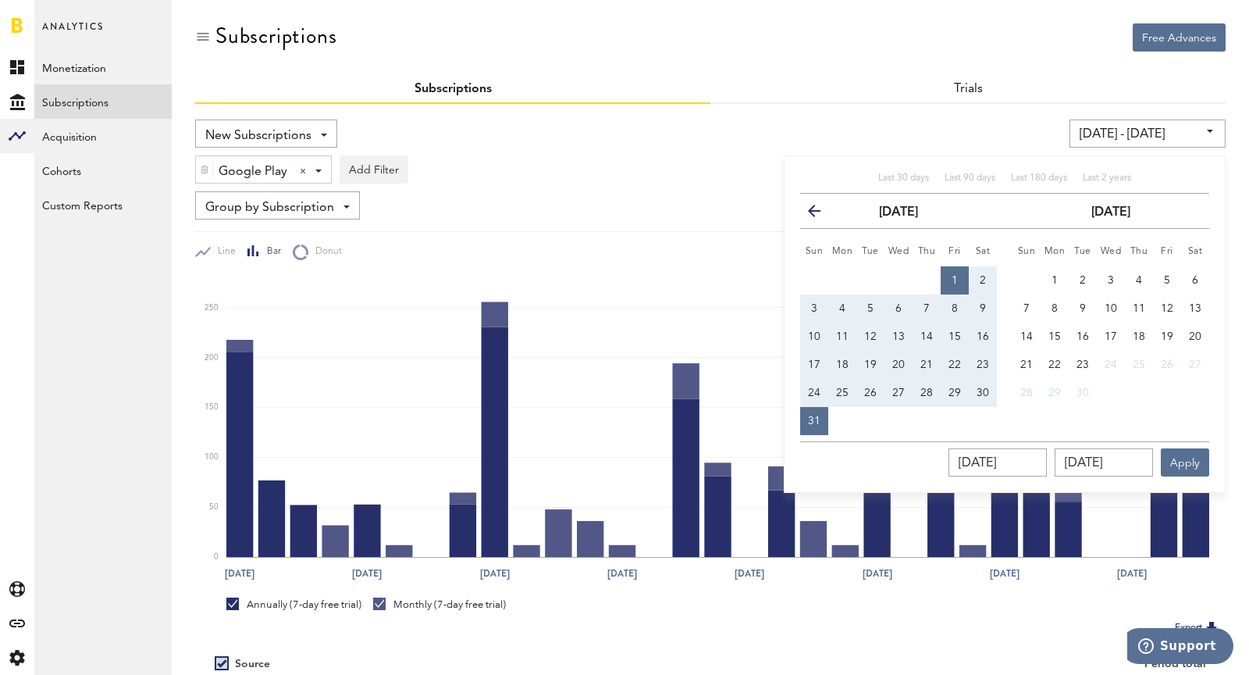
click at [828, 208] on button "previous" at bounding box center [821, 211] width 28 height 22
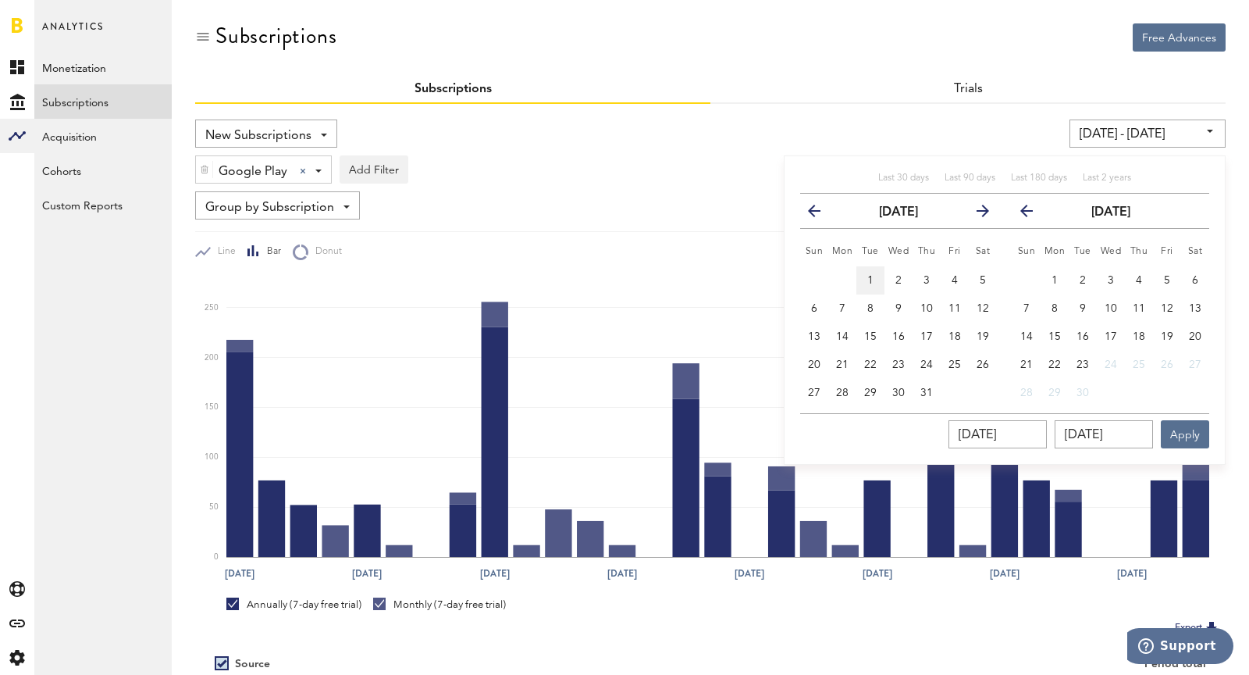
click at [874, 275] on button "1" at bounding box center [871, 280] width 28 height 28
type input "07/01/25 - 07/01/25"
type input "07/01/2025"
click at [917, 398] on button "31" at bounding box center [927, 393] width 28 height 28
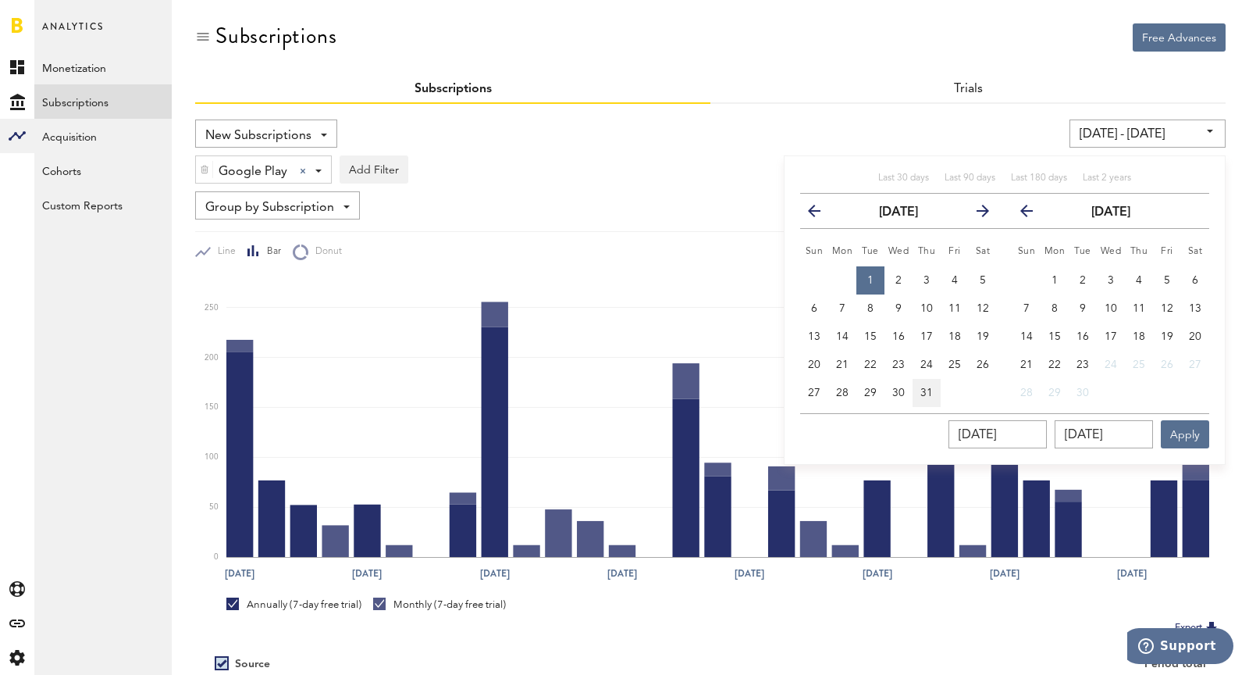
type input "07/01/25 - 07/31/25"
type input "07/31/2025"
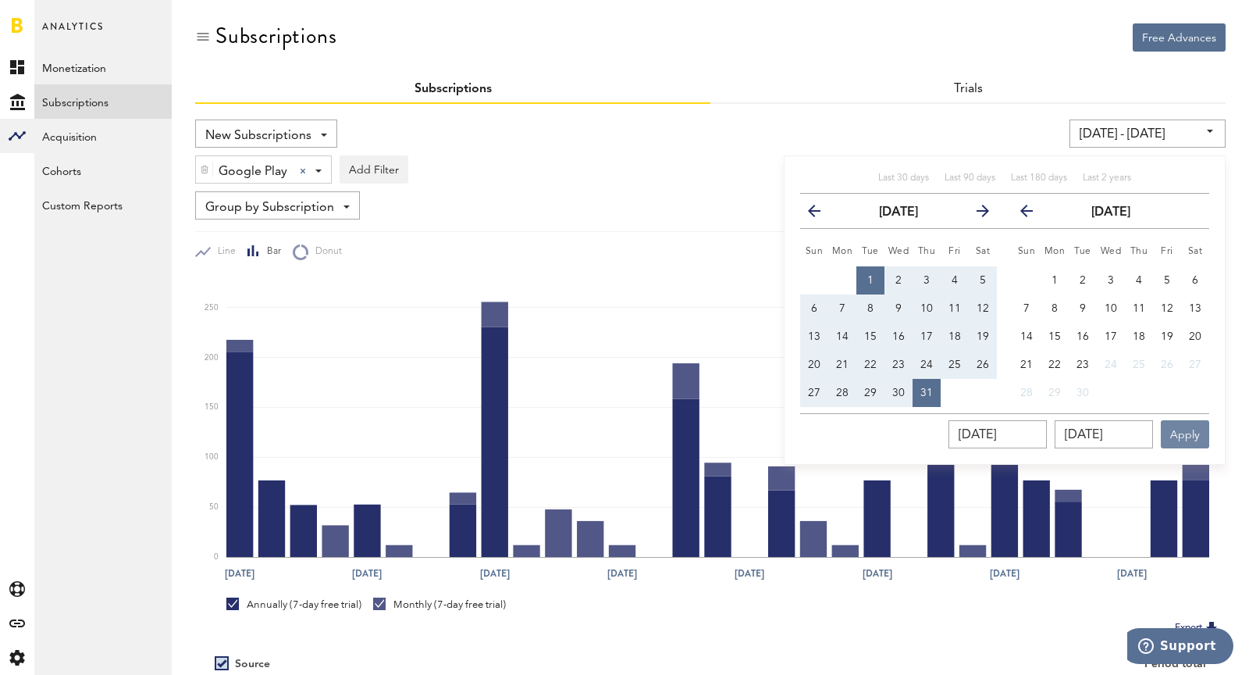
click at [1193, 434] on button "Apply" at bounding box center [1185, 434] width 48 height 28
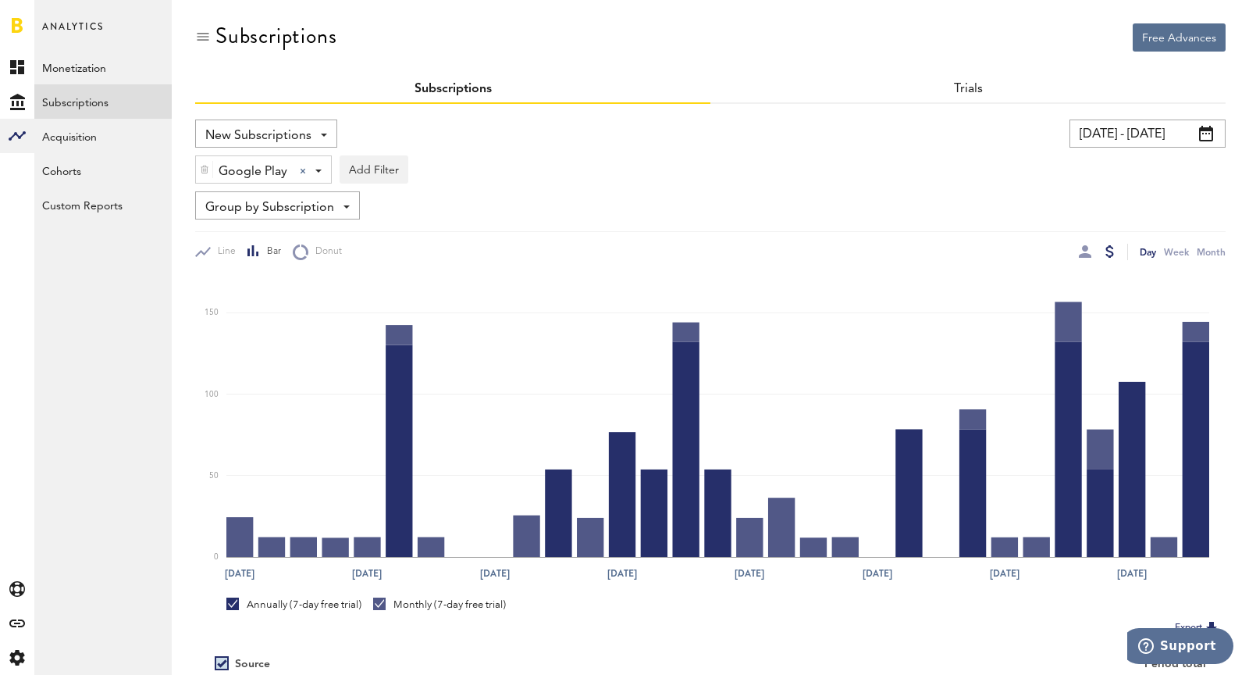
click at [1109, 144] on input "07/01/25 - 07/31/25" at bounding box center [1148, 133] width 156 height 28
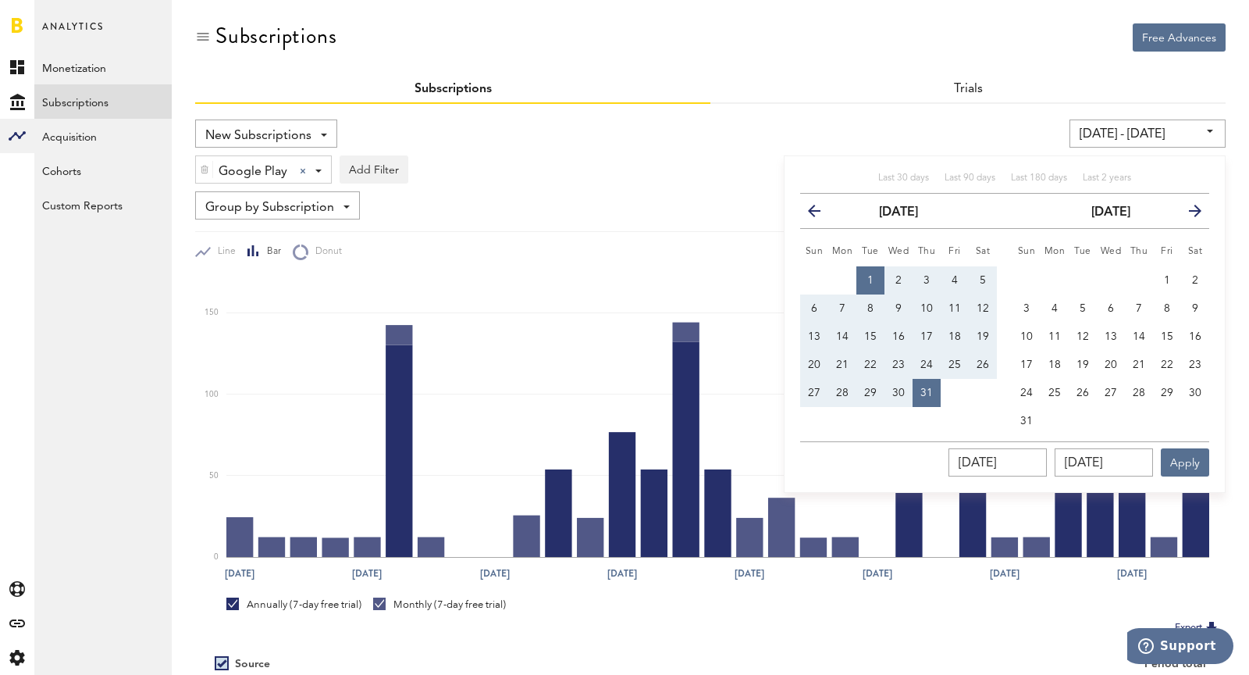
click at [805, 208] on th "previous" at bounding box center [814, 211] width 28 height 35
click at [821, 214] on icon "button" at bounding box center [821, 214] width 0 height 0
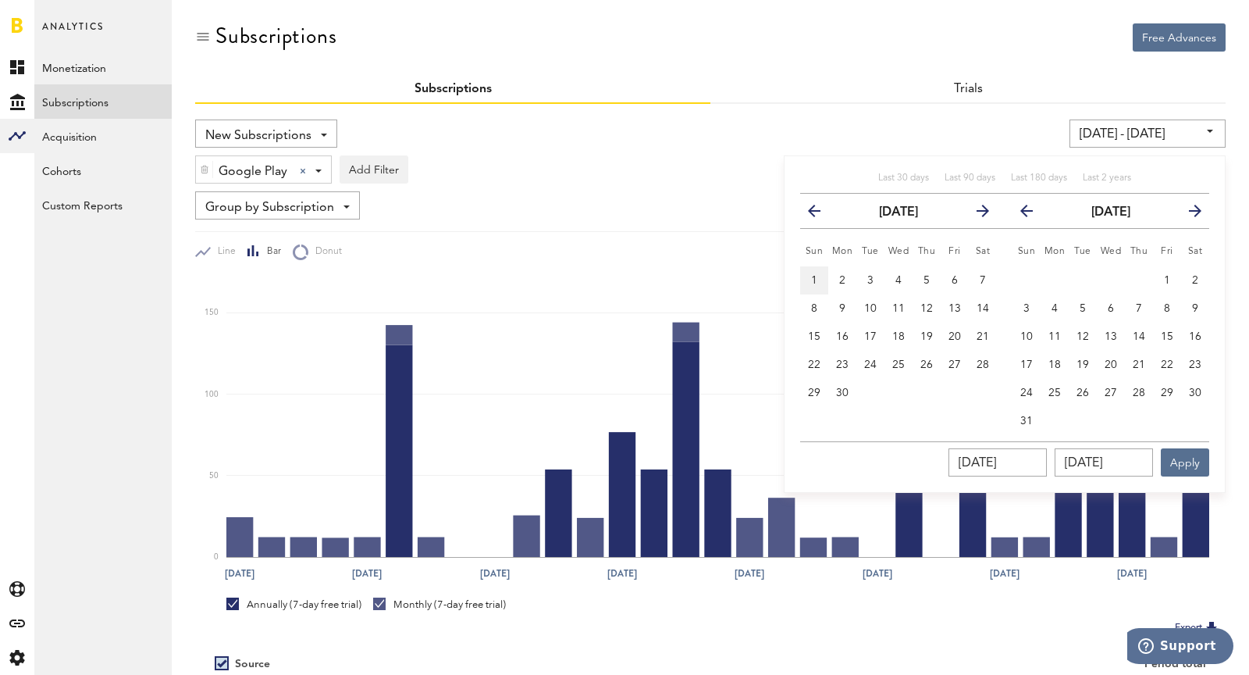
click at [821, 273] on button "1" at bounding box center [814, 280] width 28 height 28
type input "06/01/25 - 06/01/25"
type input "06/01/2025"
click at [842, 400] on button "30" at bounding box center [842, 393] width 28 height 28
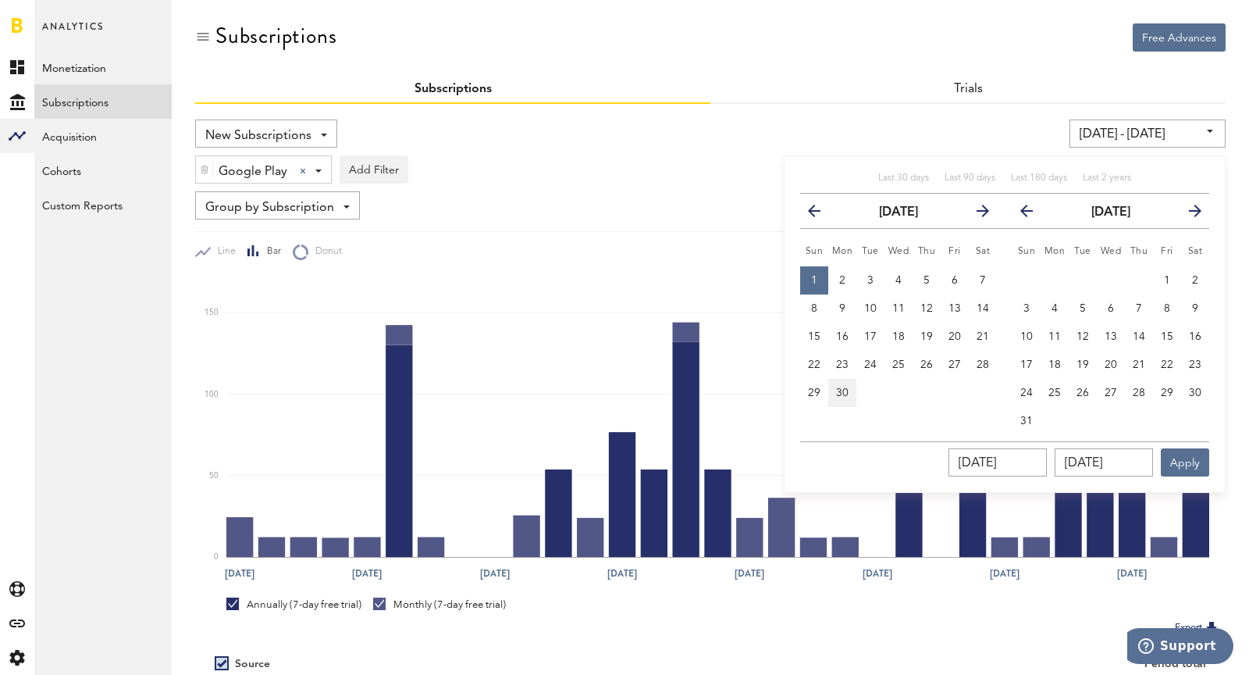
type input "06/01/25 - 06/30/25"
type input "06/30/2025"
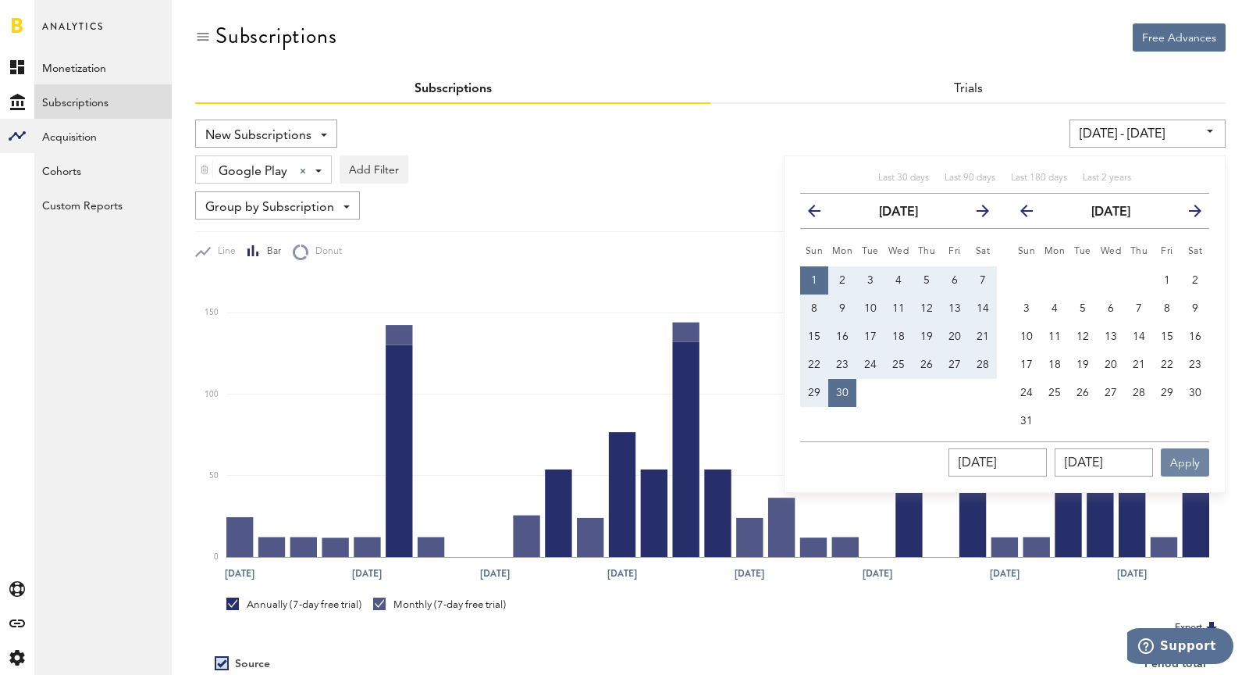
click at [1184, 463] on button "Apply" at bounding box center [1185, 462] width 48 height 28
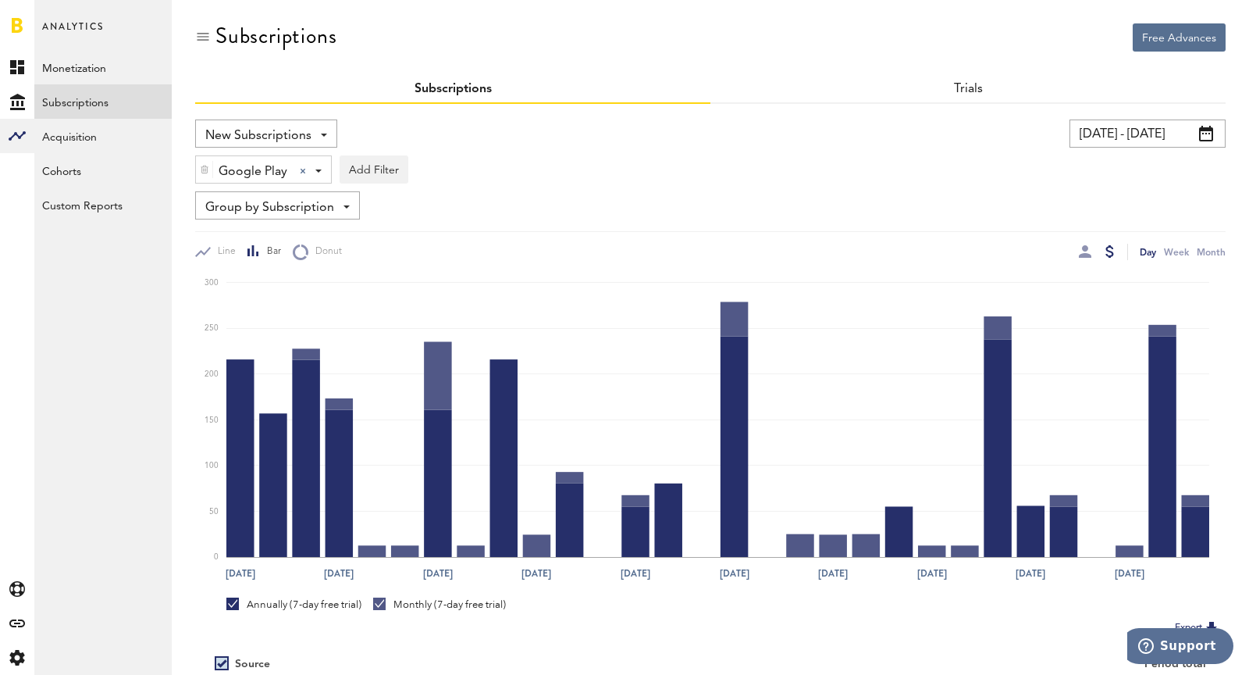
click at [1113, 134] on input "06/01/25 - 06/30/25" at bounding box center [1148, 133] width 156 height 28
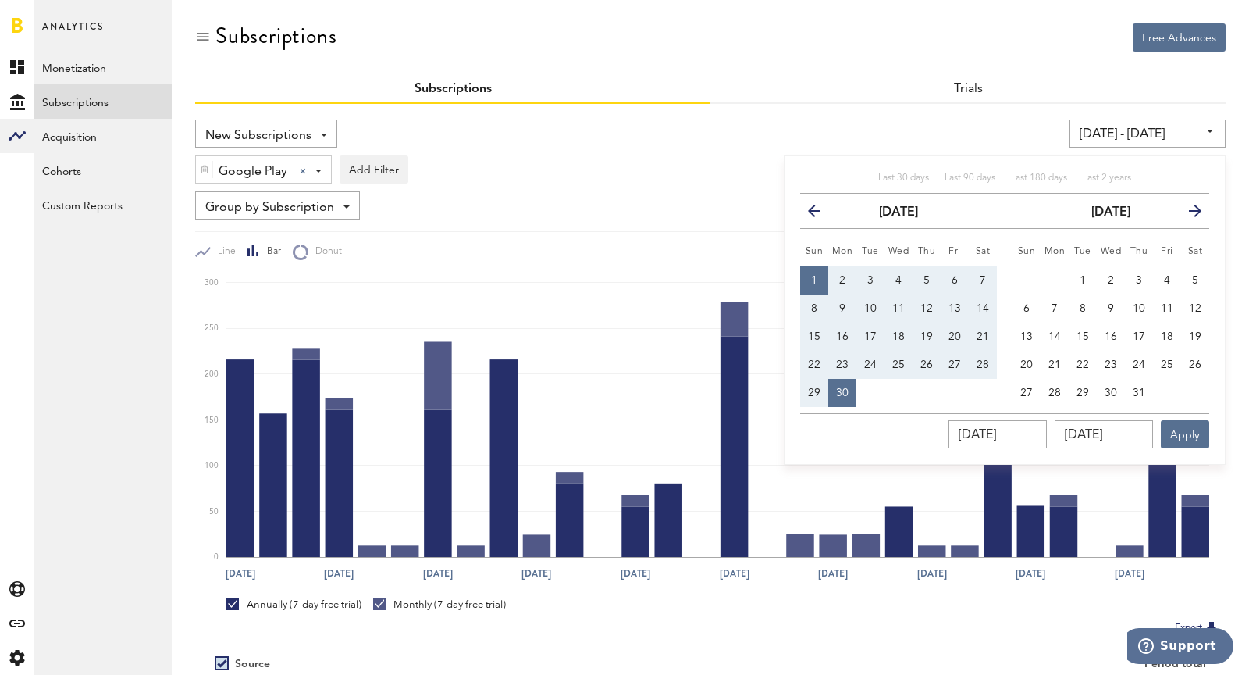
click at [822, 197] on th "previous" at bounding box center [814, 211] width 28 height 35
click at [821, 214] on icon "button" at bounding box center [821, 214] width 0 height 0
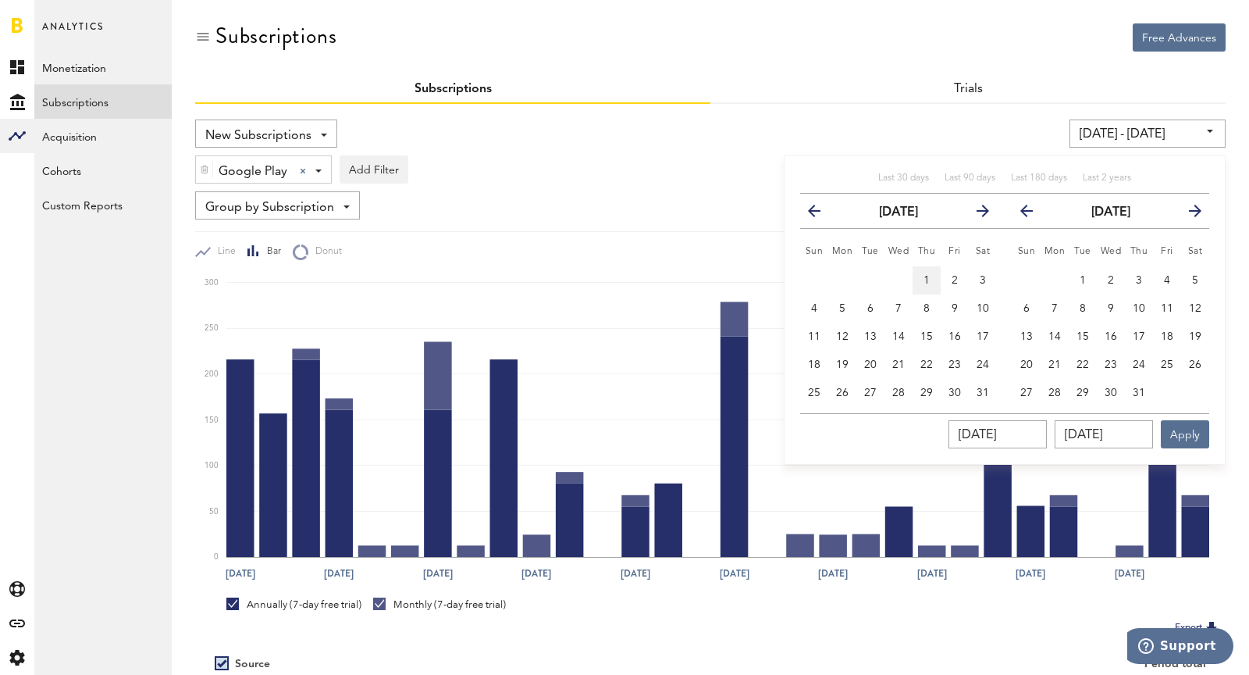
click at [928, 277] on span "1" at bounding box center [927, 280] width 6 height 11
type input "05/01/25 - 05/01/25"
type input "05/01/2025"
click at [978, 394] on span "31" at bounding box center [983, 392] width 12 height 11
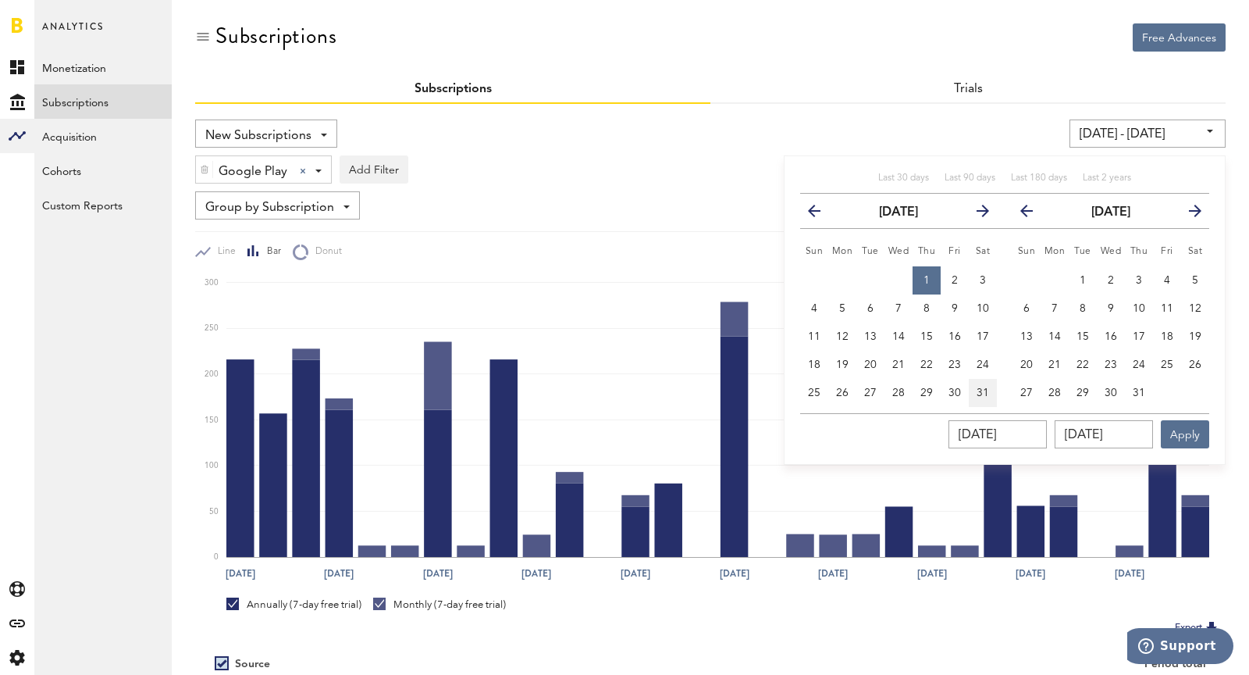
type input "05/01/25 - 05/31/25"
type input "05/31/2025"
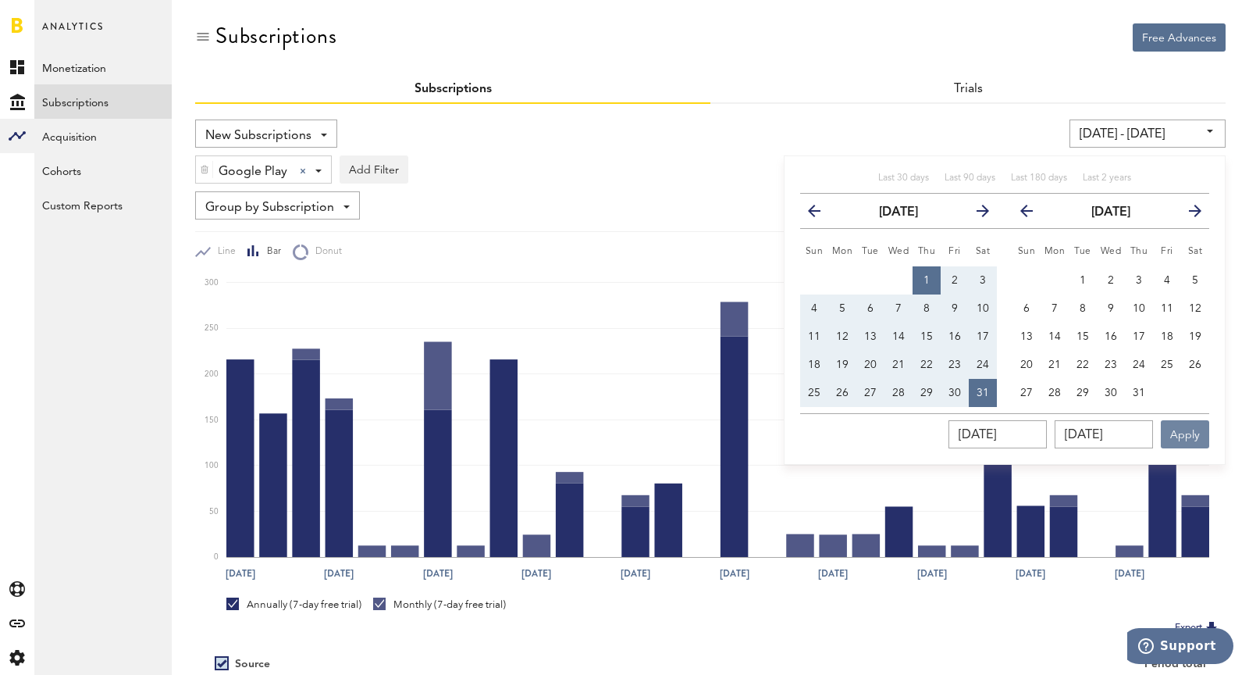
click at [1186, 433] on button "Apply" at bounding box center [1185, 434] width 48 height 28
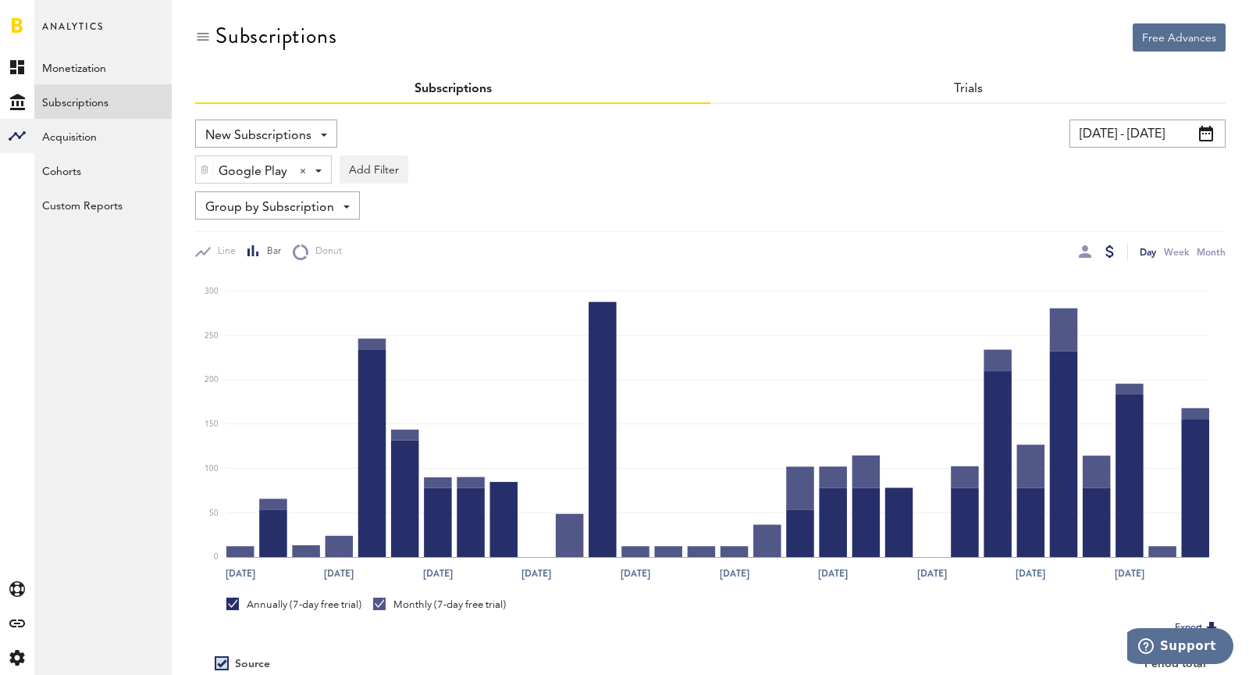
click at [1107, 147] on div "New Subscriptions Revenue MRR Actives Trial Status Billing Retries New Subscrip…" at bounding box center [710, 189] width 1031 height 141
click at [1107, 149] on div "Google Play Google Play Apple App Store Google Play Stripe Add Filter Platforms…" at bounding box center [710, 166] width 1031 height 36
click at [1097, 133] on input "05/01/25 - 05/31/25" at bounding box center [1148, 133] width 156 height 28
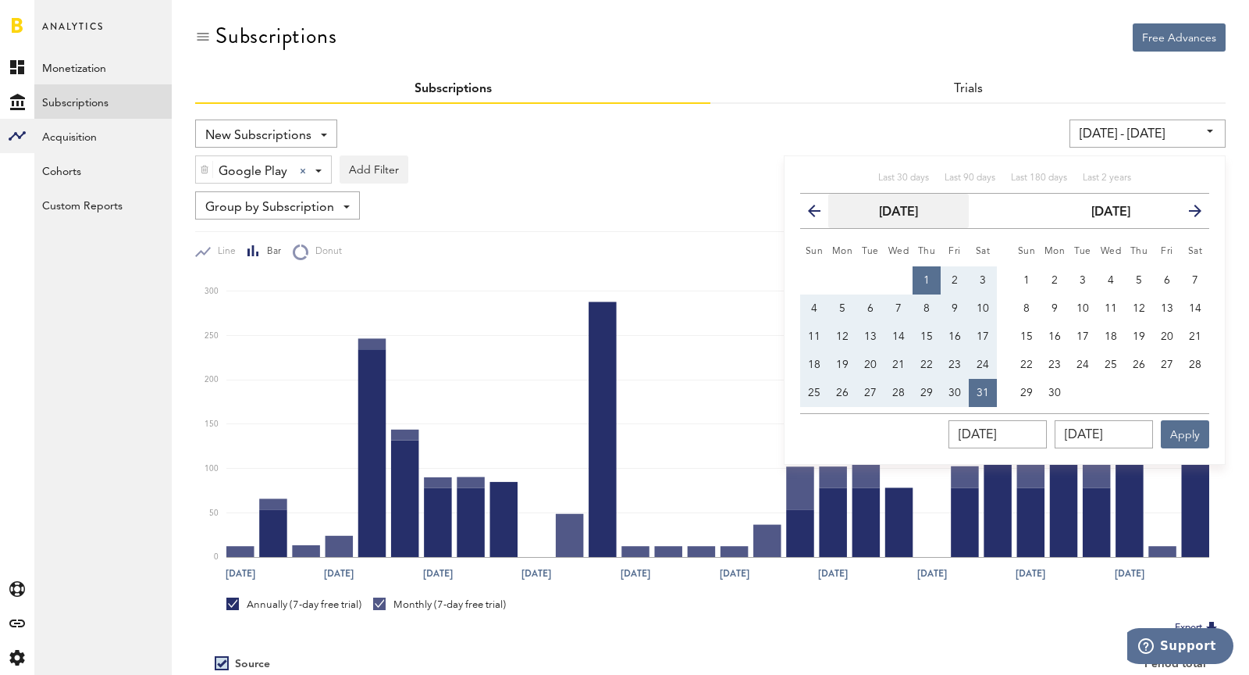
click at [830, 215] on button "May 2025" at bounding box center [898, 211] width 141 height 34
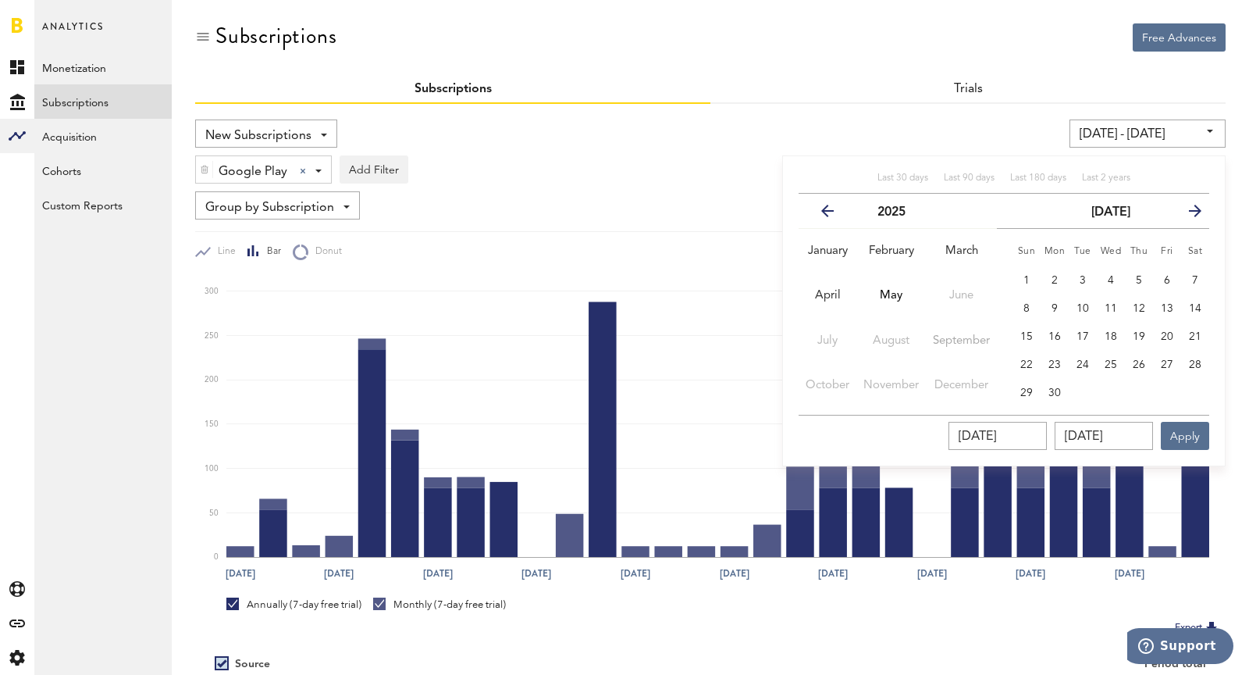
click at [983, 159] on div "Last 30 days Last 90 days Last 180 days Last 2 years previous 2025 next January…" at bounding box center [1003, 310] width 443 height 311
click at [1096, 142] on input "05/01/25 - 05/31/25" at bounding box center [1148, 133] width 156 height 28
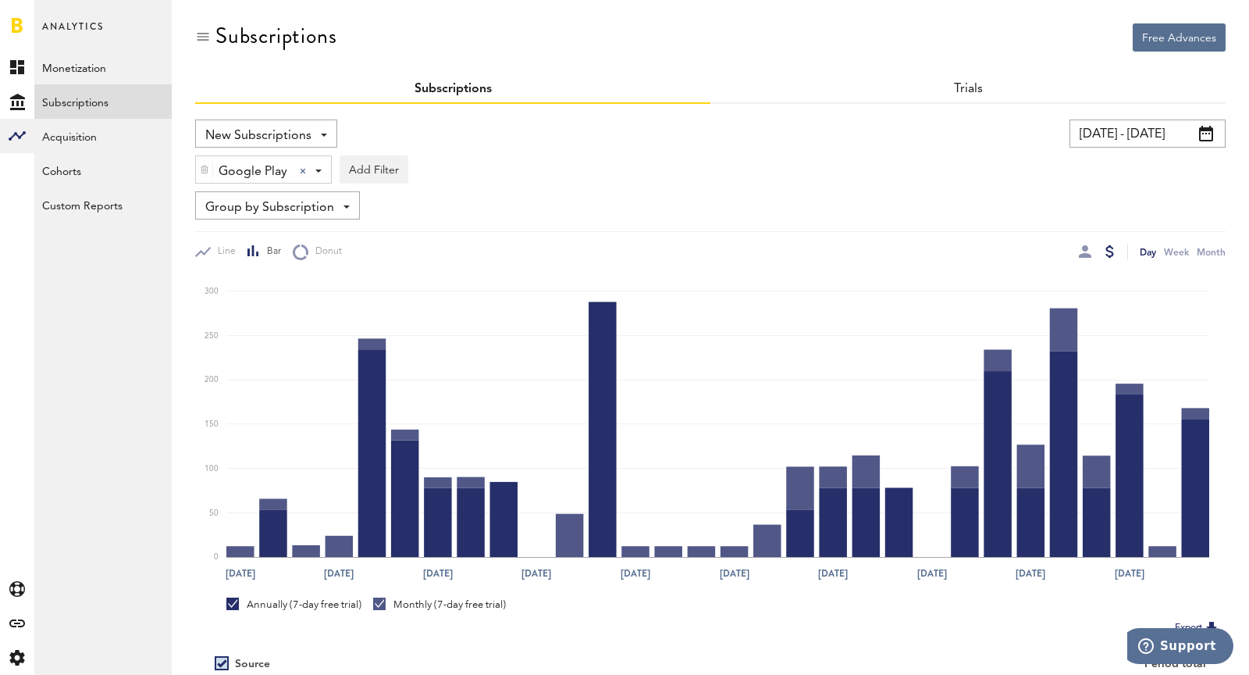
click at [1096, 141] on input "05/01/25 - 05/31/25" at bounding box center [1148, 133] width 156 height 28
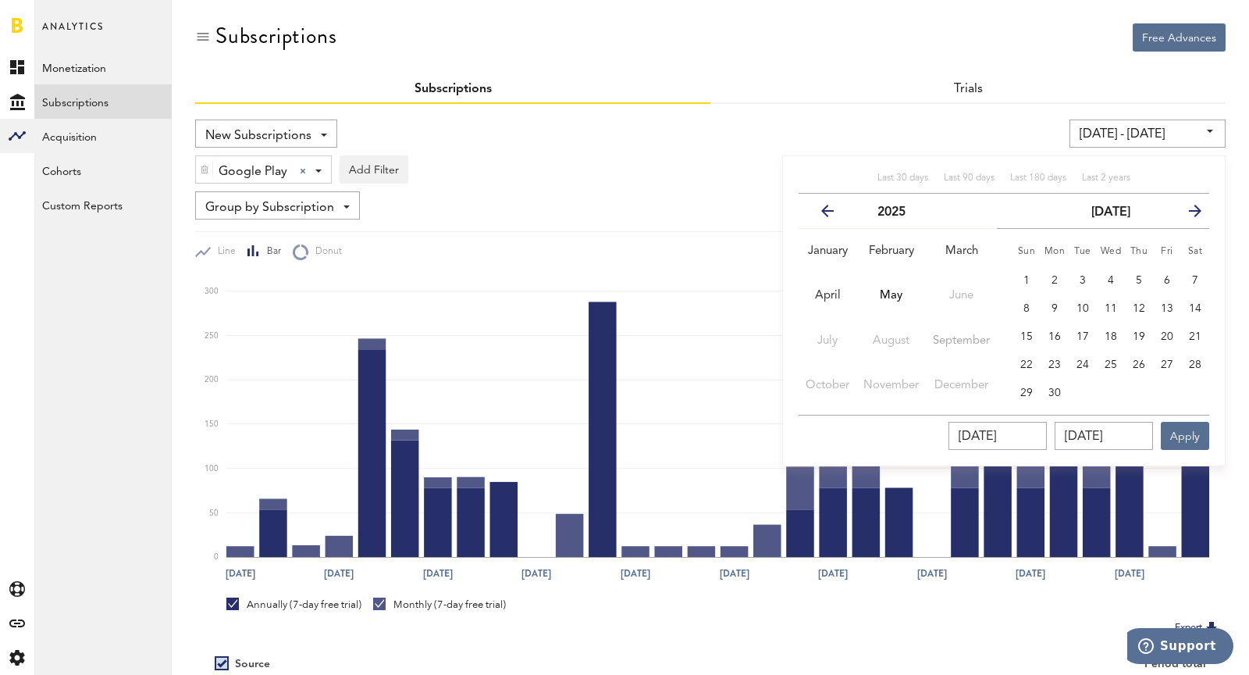
click at [832, 209] on button "previous" at bounding box center [834, 211] width 58 height 22
click at [985, 173] on span "Last 90 days" at bounding box center [969, 177] width 51 height 9
type input "06/24/25 - 09/22/25"
type input "06/24/2025"
type input "[DATE]"
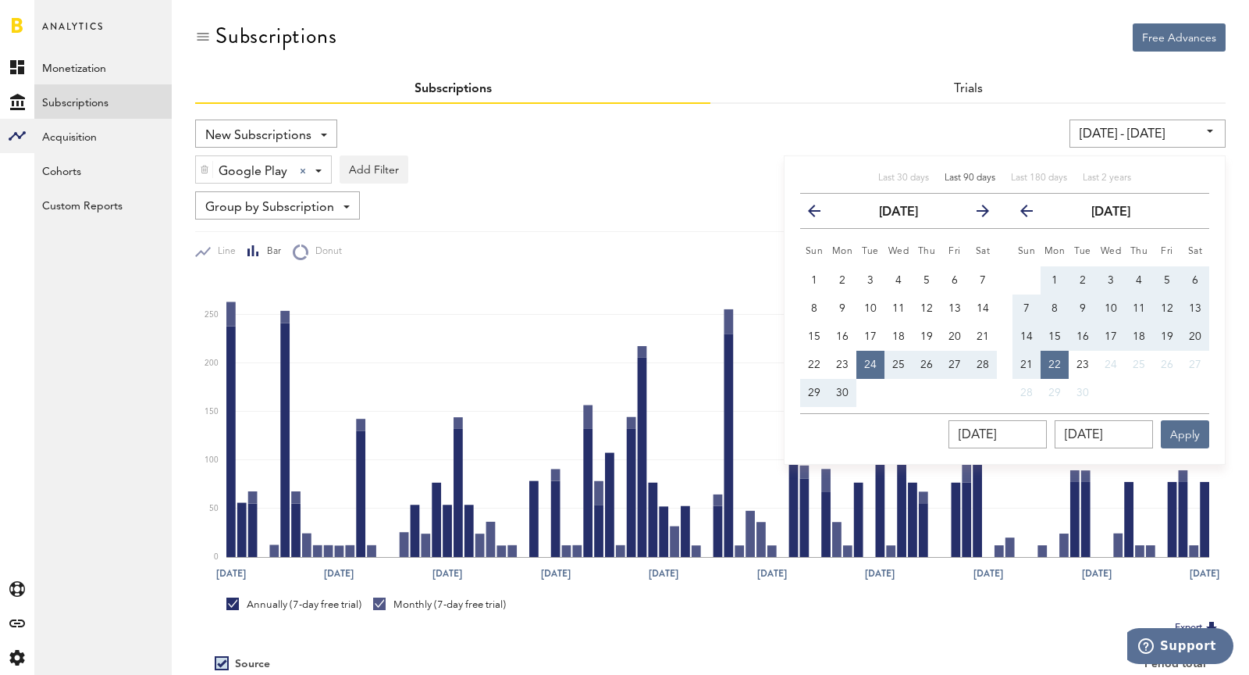
click at [821, 214] on icon "button" at bounding box center [821, 214] width 0 height 0
click at [805, 216] on th "previous" at bounding box center [814, 211] width 28 height 35
click at [805, 213] on th "previous" at bounding box center [814, 211] width 28 height 35
click at [816, 202] on button "previous" at bounding box center [821, 211] width 28 height 22
click at [858, 280] on button "1" at bounding box center [871, 280] width 28 height 28
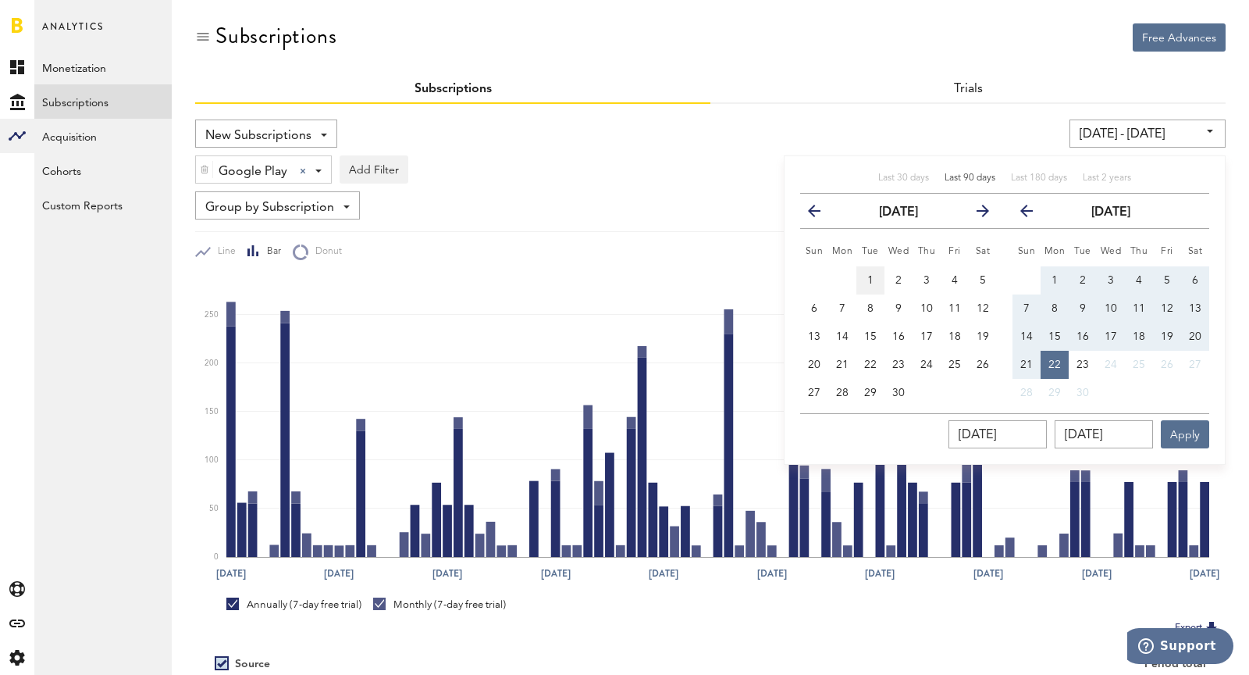
type input "04/01/25 - 04/01/25"
type input "04/01/2025"
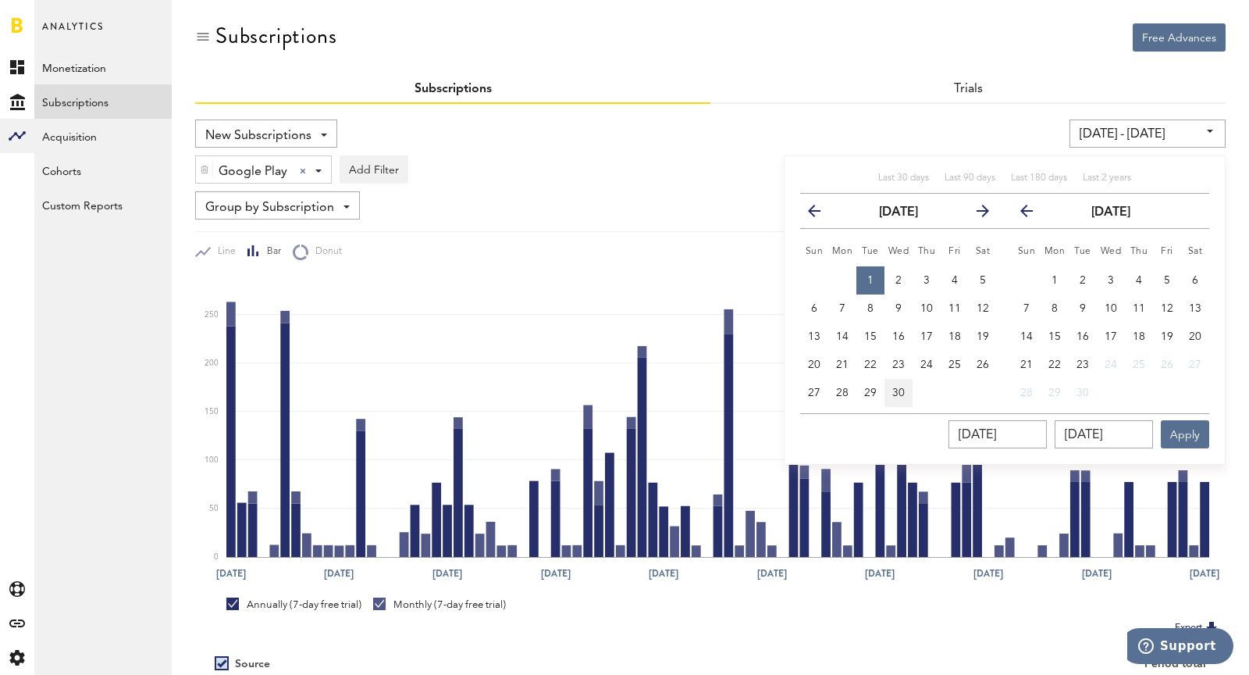
click at [908, 383] on button "30" at bounding box center [899, 393] width 28 height 28
type input "04/01/25 - 04/30/25"
type input "04/30/2025"
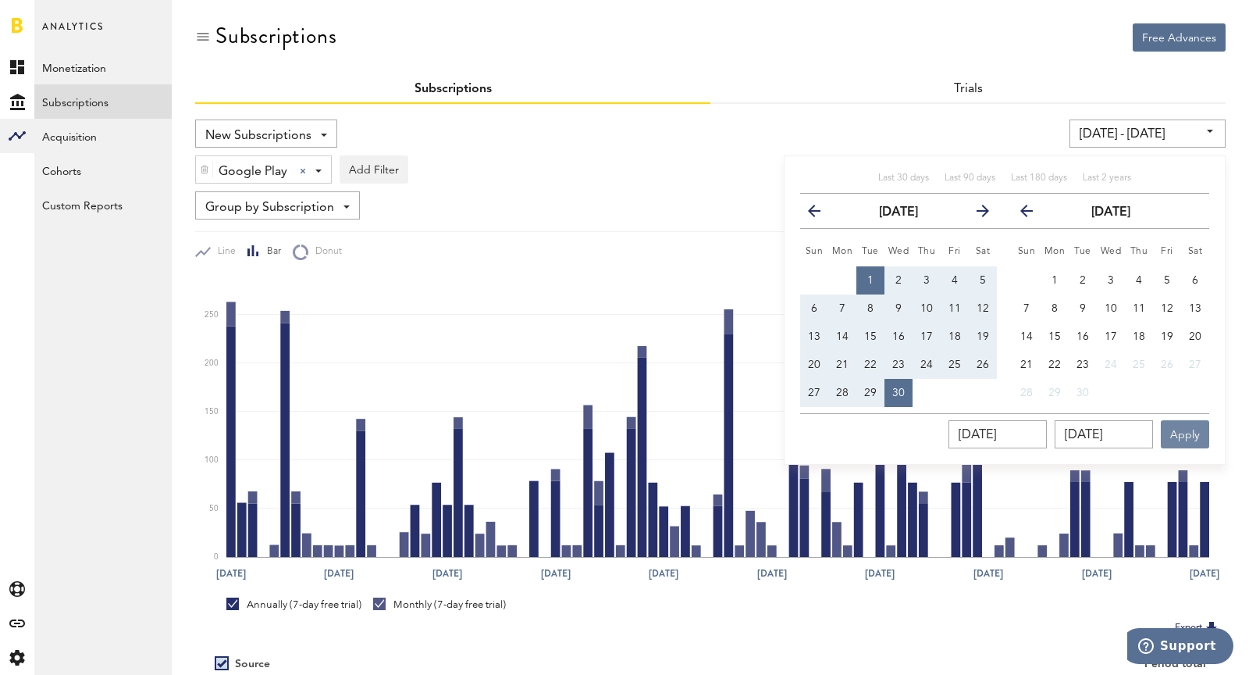
click at [1177, 437] on button "Apply" at bounding box center [1185, 434] width 48 height 28
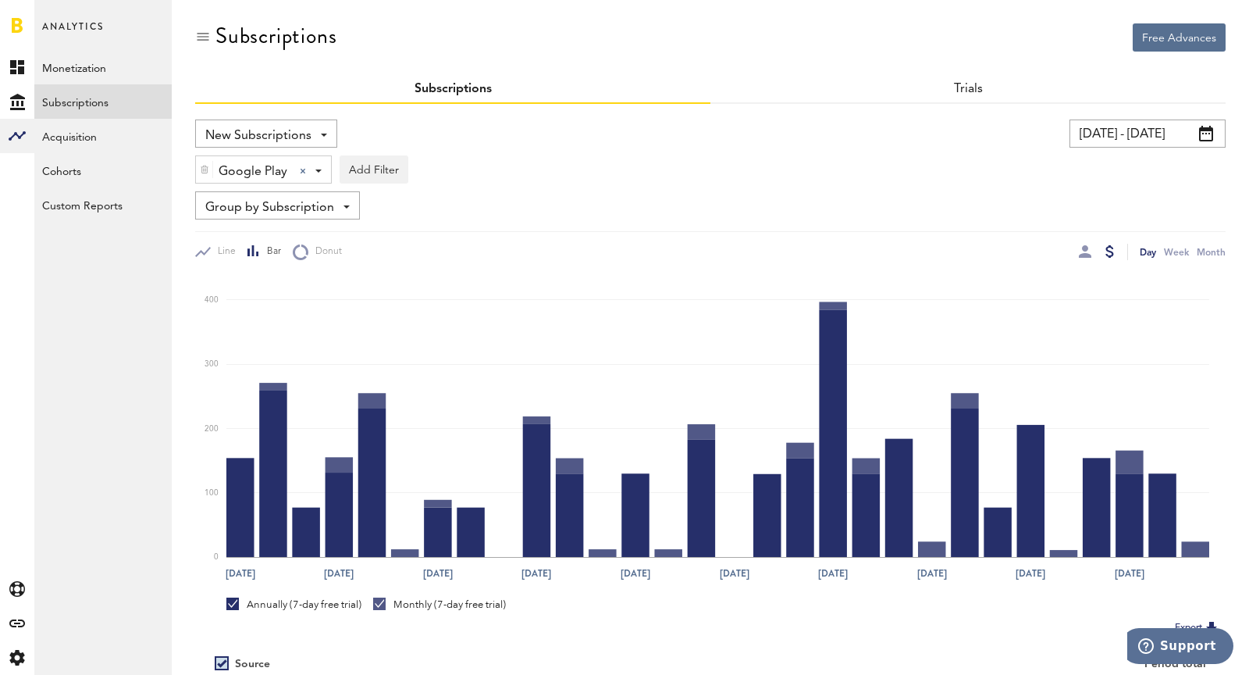
click at [1101, 117] on div "New Subscriptions Revenue MRR Actives Trial Status Billing Retries New Subscrip…" at bounding box center [710, 436] width 1031 height 665
click at [1106, 131] on input "04/01/25 - 04/30/25" at bounding box center [1148, 133] width 156 height 28
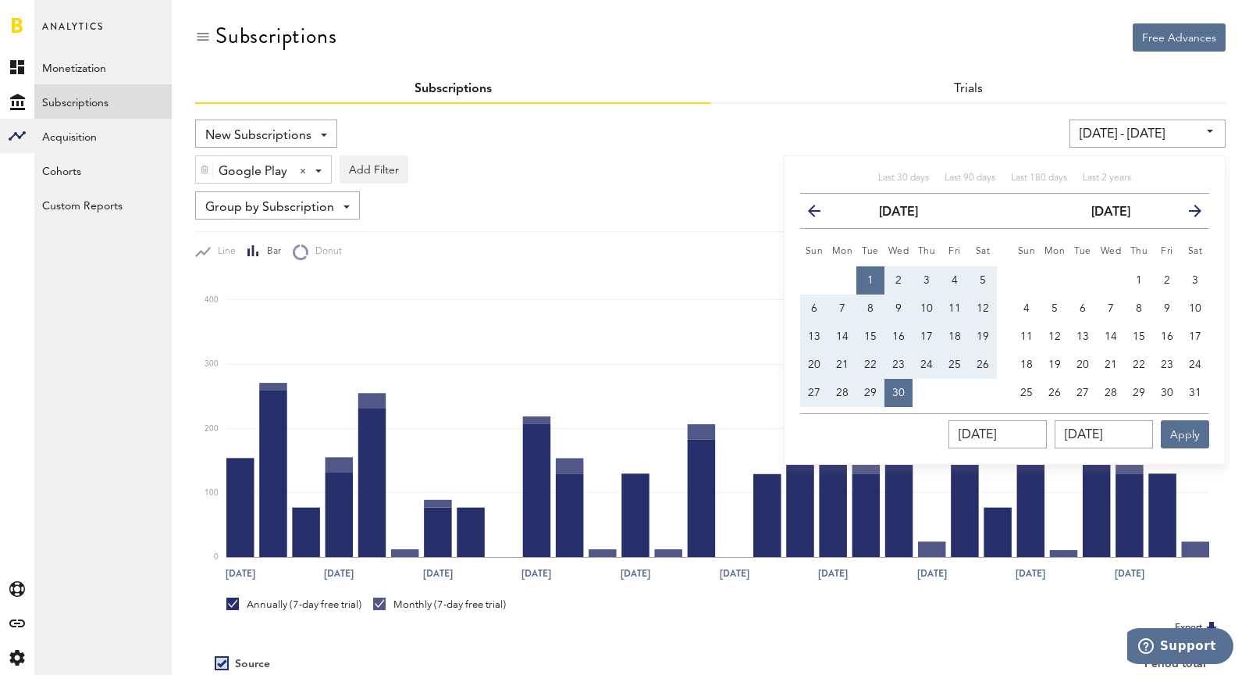
click at [821, 214] on icon "button" at bounding box center [821, 214] width 0 height 0
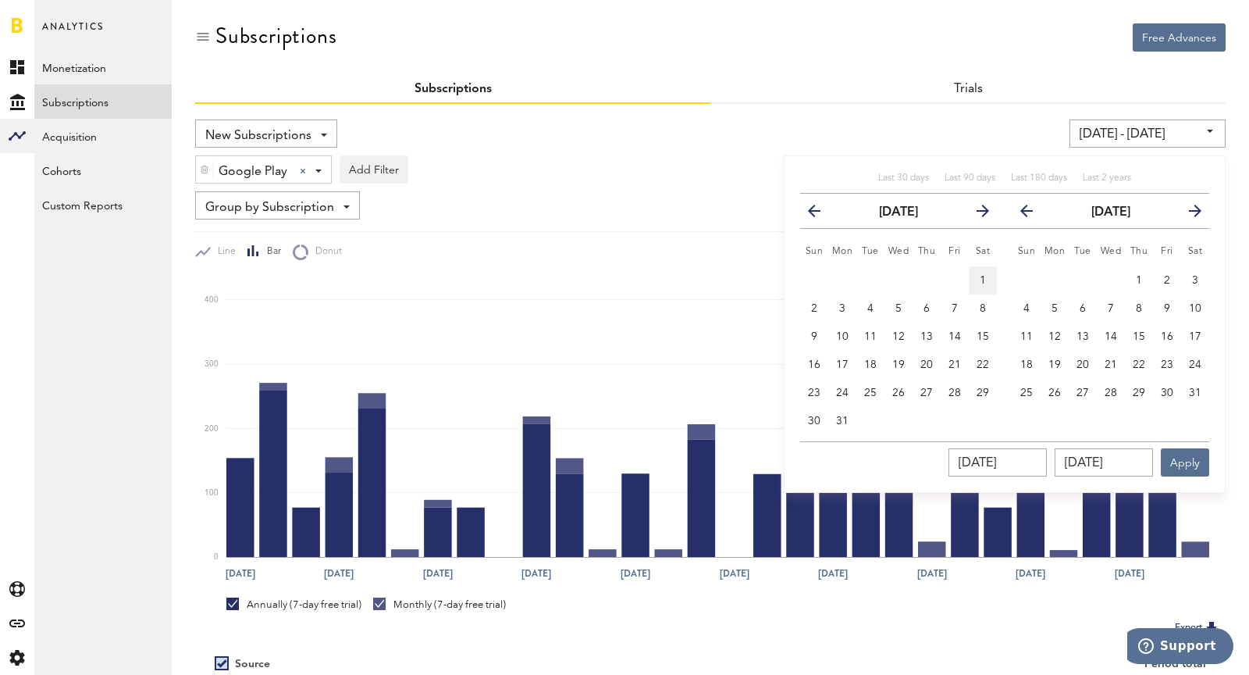
click at [984, 278] on span "1" at bounding box center [983, 280] width 6 height 11
type input "[DATE] - [DATE]"
type input "[DATE]"
click at [838, 426] on button "31" at bounding box center [842, 421] width 28 height 28
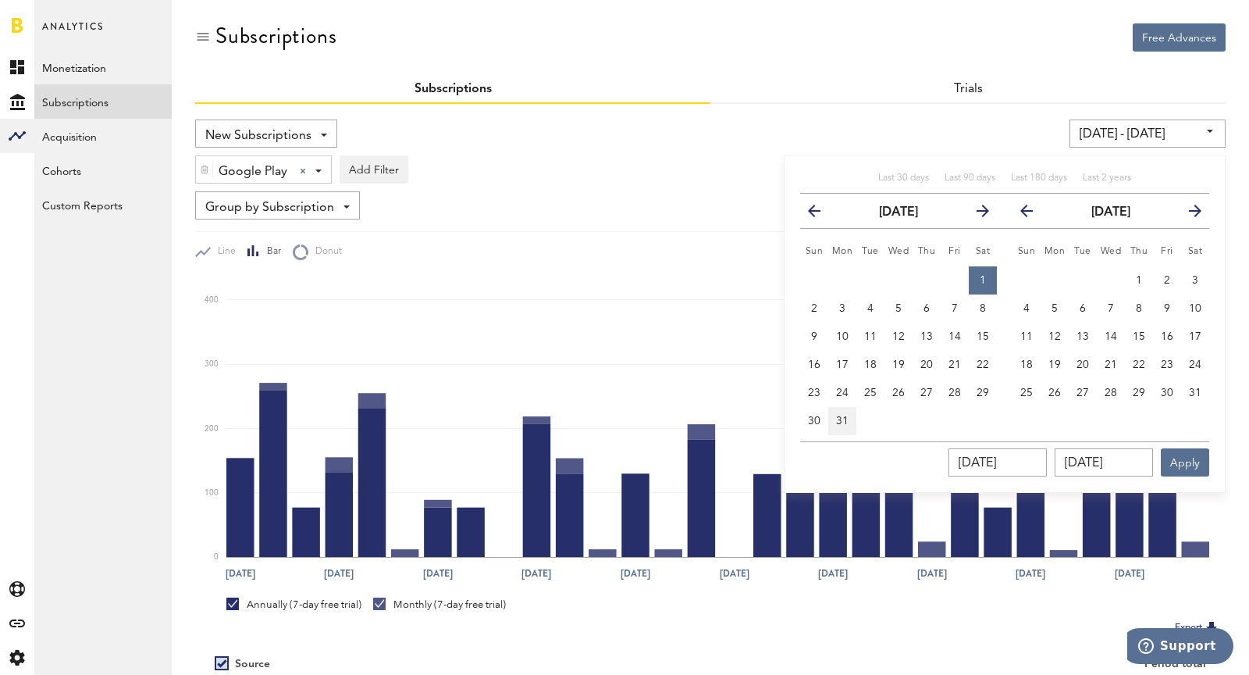
type input "03/01/25 - 03/31/25"
type input "03/31/2025"
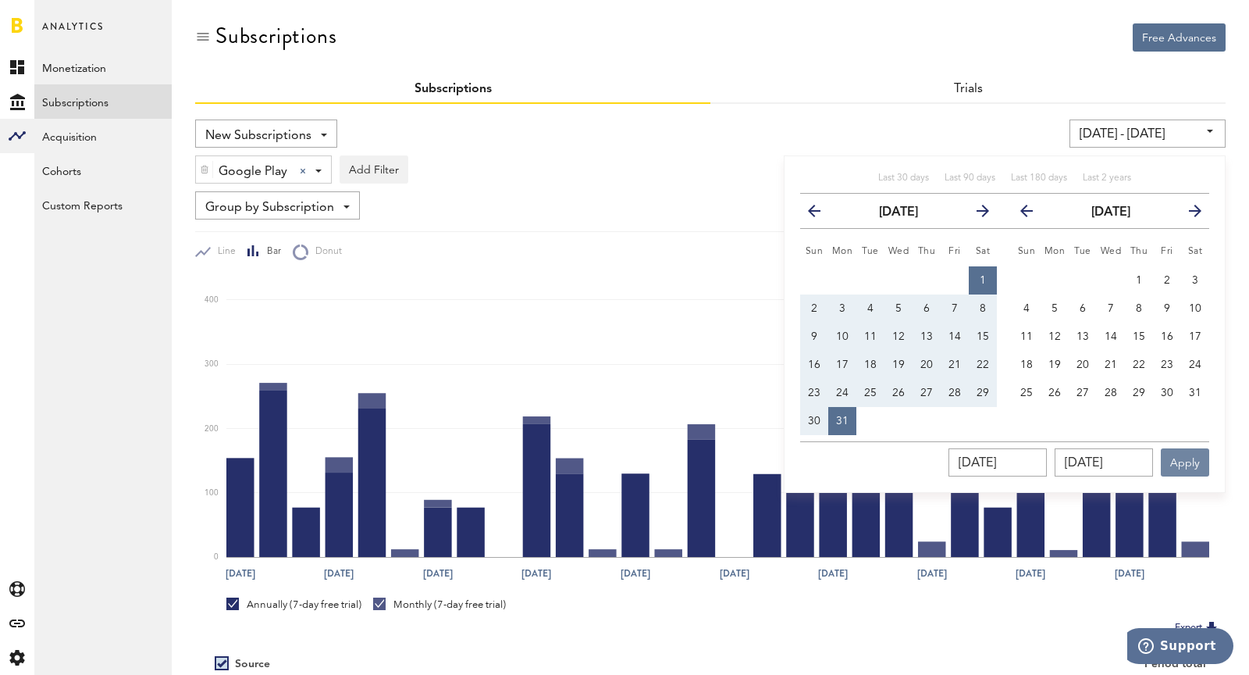
click at [1189, 459] on button "Apply" at bounding box center [1185, 462] width 48 height 28
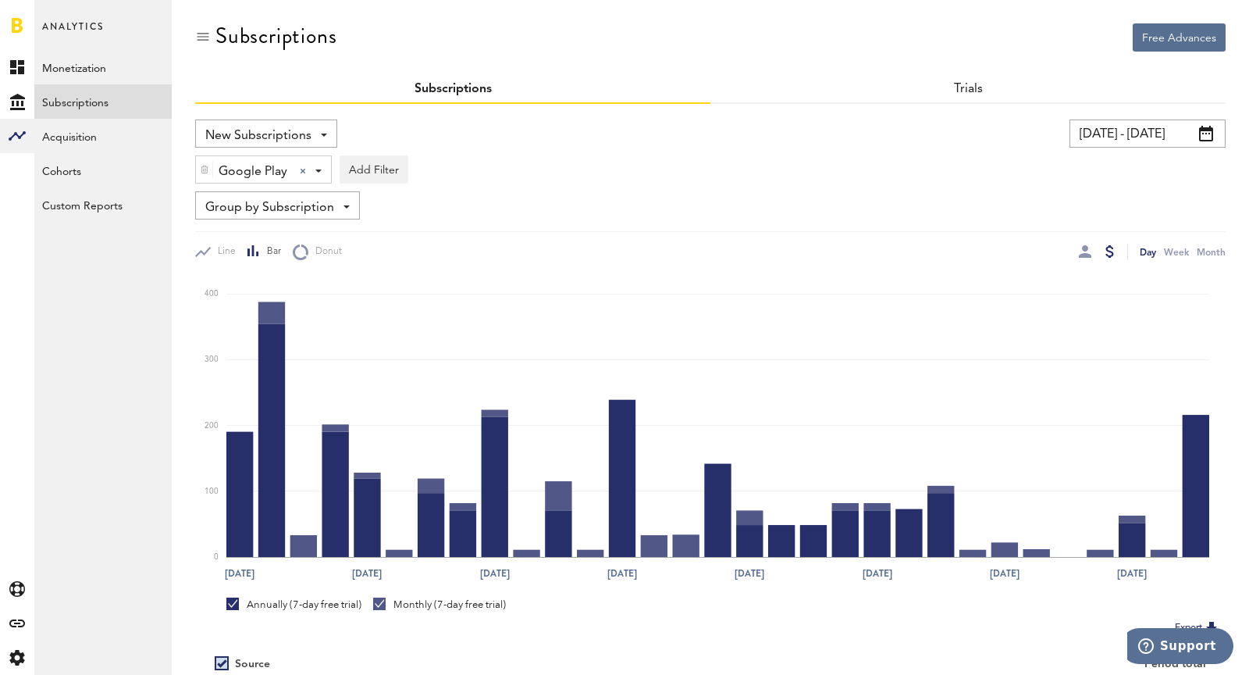
click at [1099, 137] on input "03/01/25 - 03/31/25" at bounding box center [1148, 133] width 156 height 28
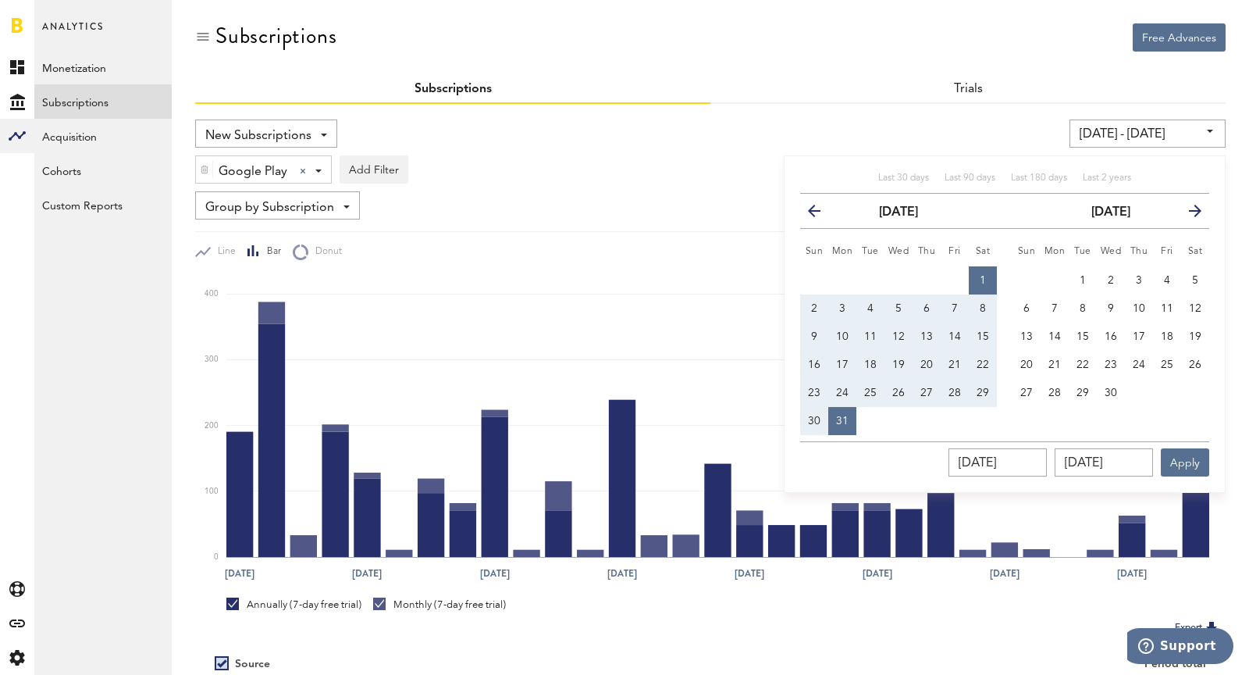
click at [817, 202] on button "previous" at bounding box center [821, 211] width 28 height 22
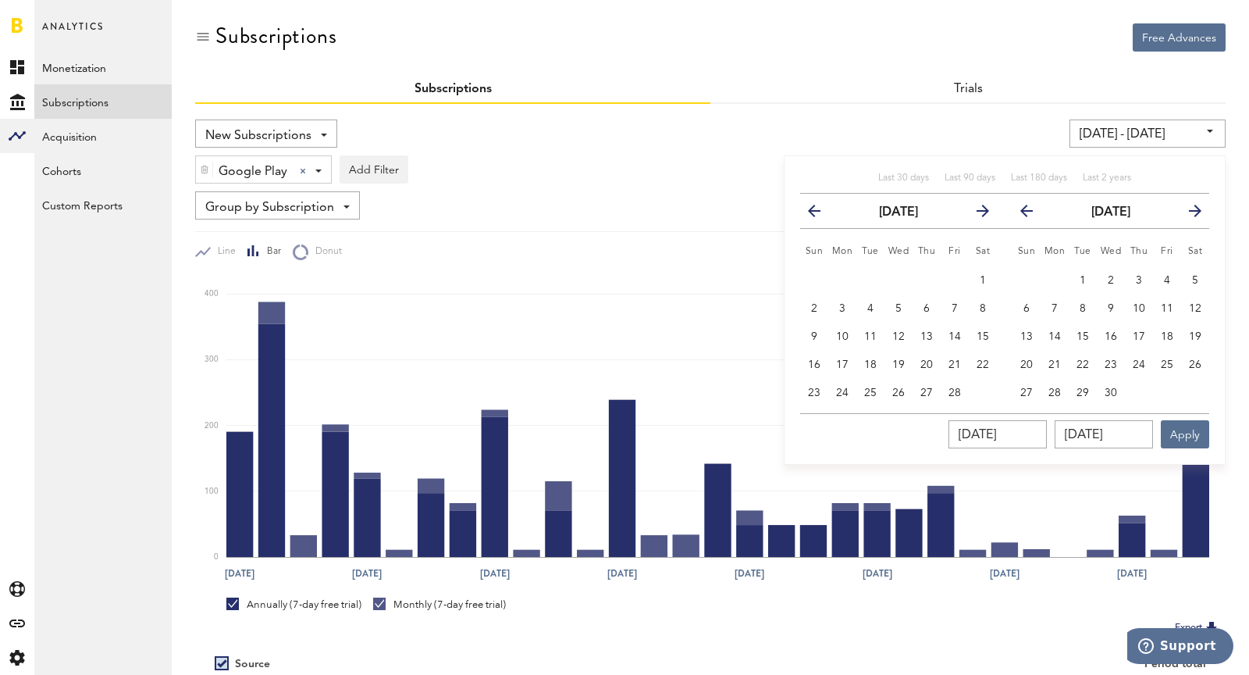
click at [817, 202] on button "previous" at bounding box center [821, 211] width 28 height 22
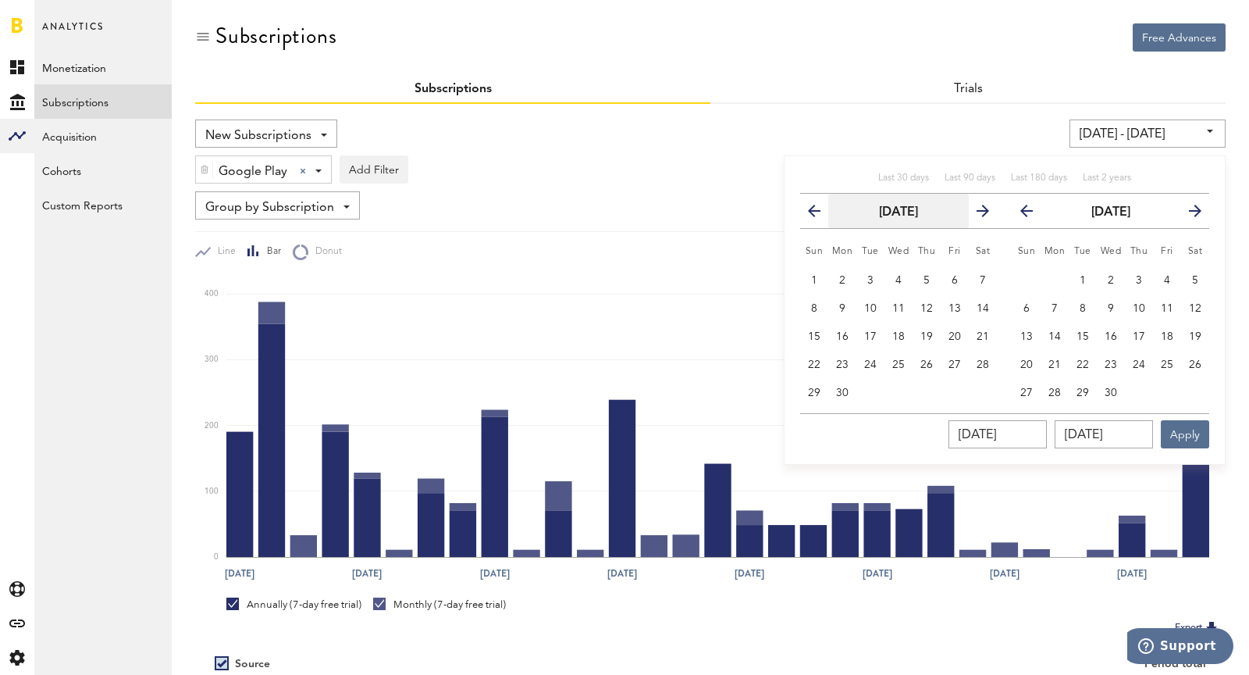
click at [907, 223] on button "September 2024" at bounding box center [898, 211] width 141 height 34
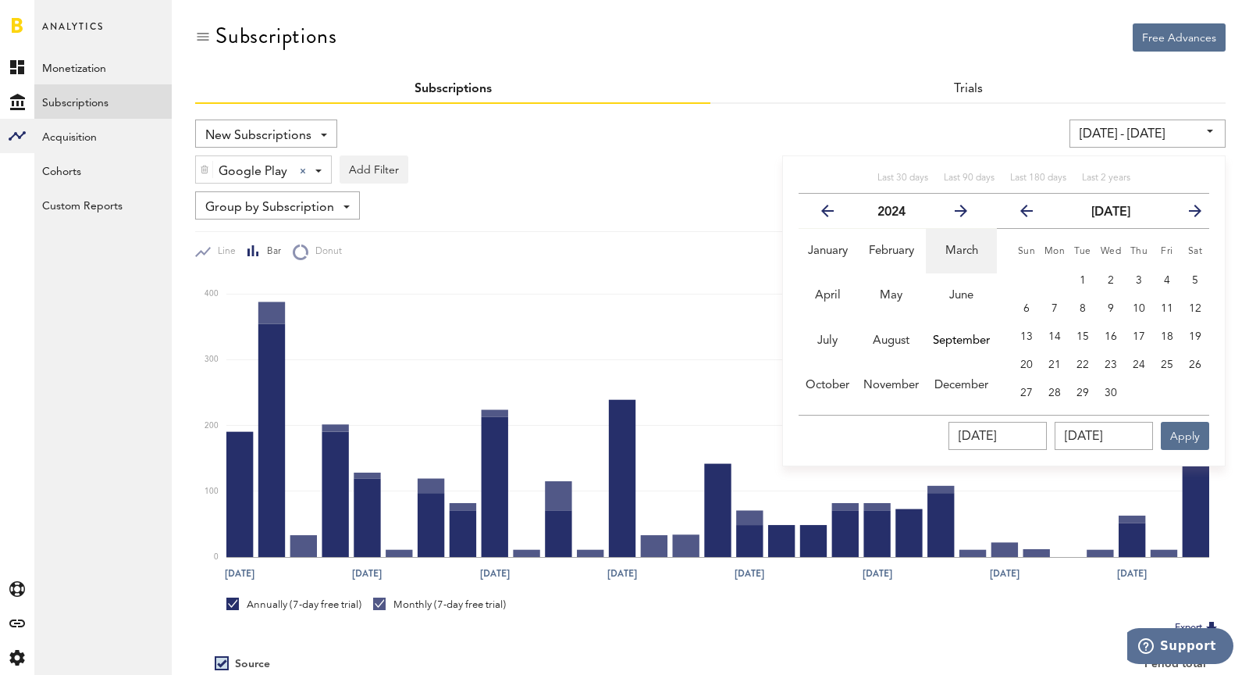
click at [962, 253] on span "March" at bounding box center [962, 251] width 33 height 12
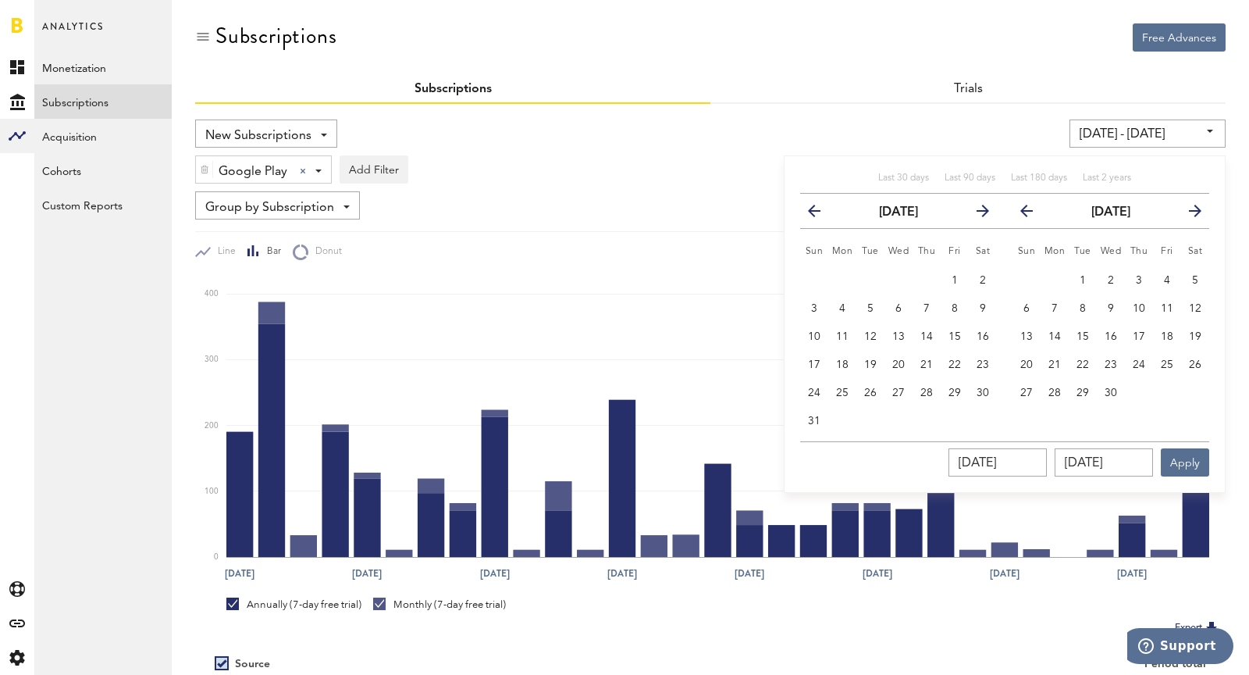
click at [953, 281] on span "1" at bounding box center [955, 280] width 6 height 11
type input "03/01/24 - 03/01/24"
type input "03/01/2024"
click at [1114, 218] on button "April 2025" at bounding box center [1111, 211] width 141 height 34
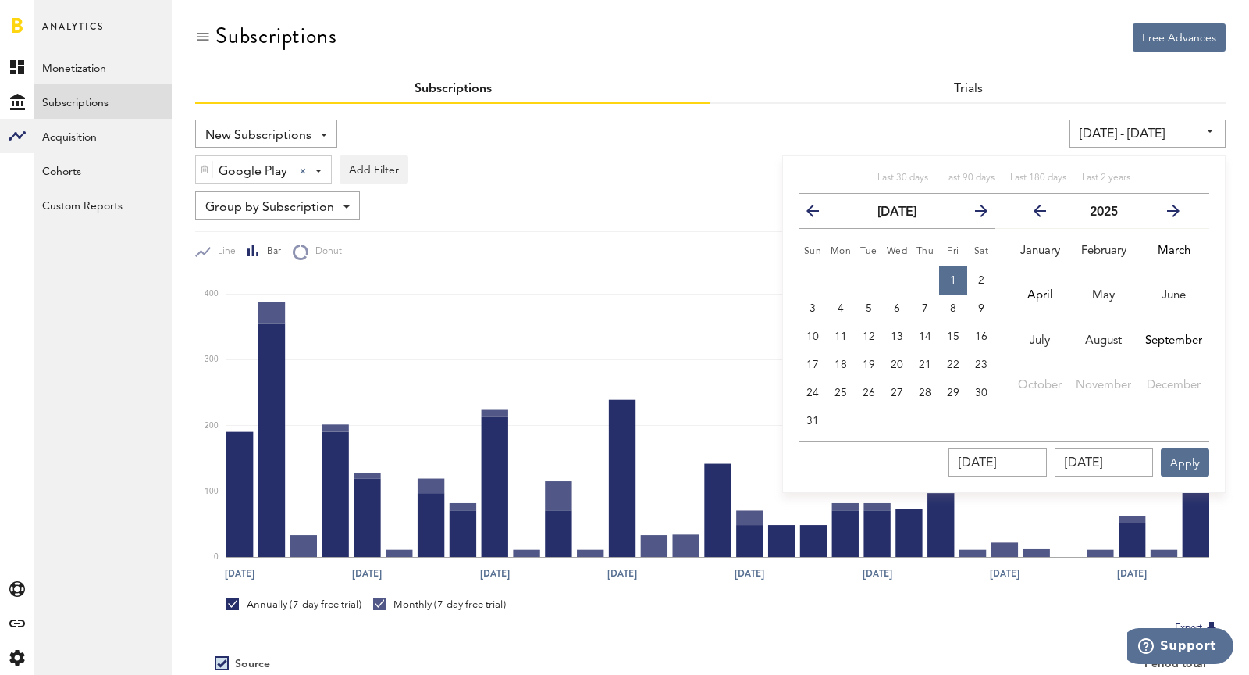
click at [1046, 214] on icon "button" at bounding box center [1046, 214] width 0 height 0
click at [807, 410] on button "31" at bounding box center [813, 421] width 28 height 28
type input "03/01/24 - 03/31/24"
type input "03/31/2024"
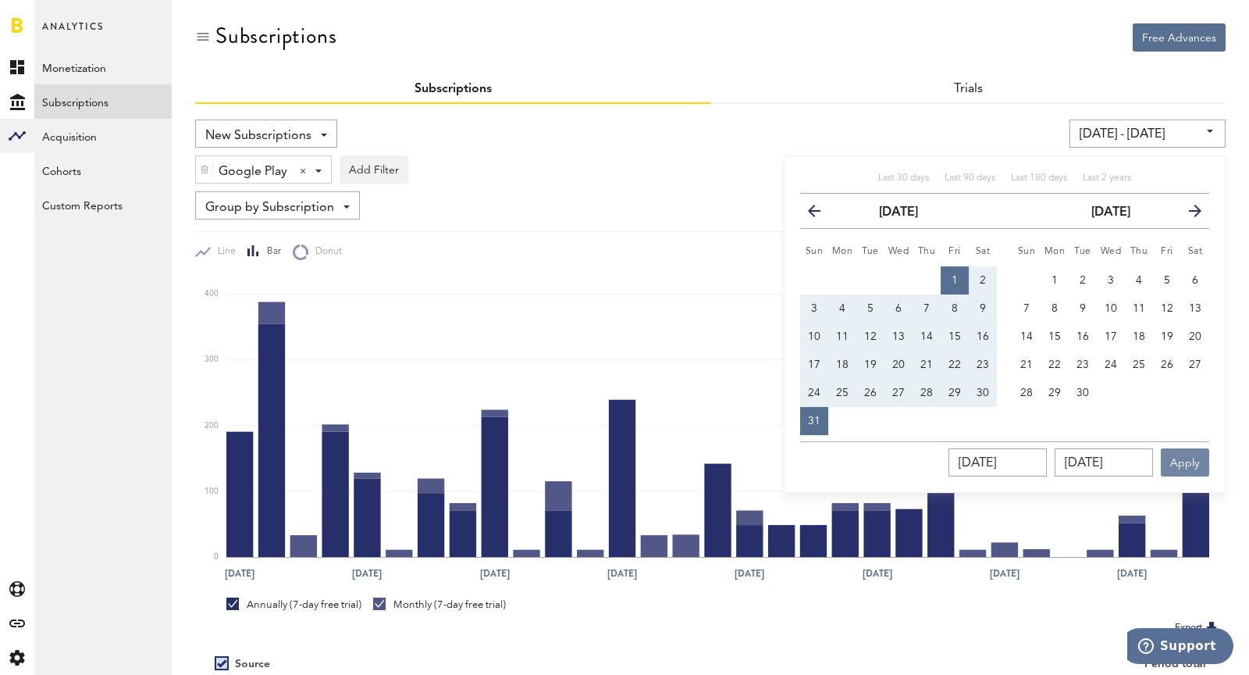
click at [1186, 465] on button "Apply" at bounding box center [1185, 462] width 48 height 28
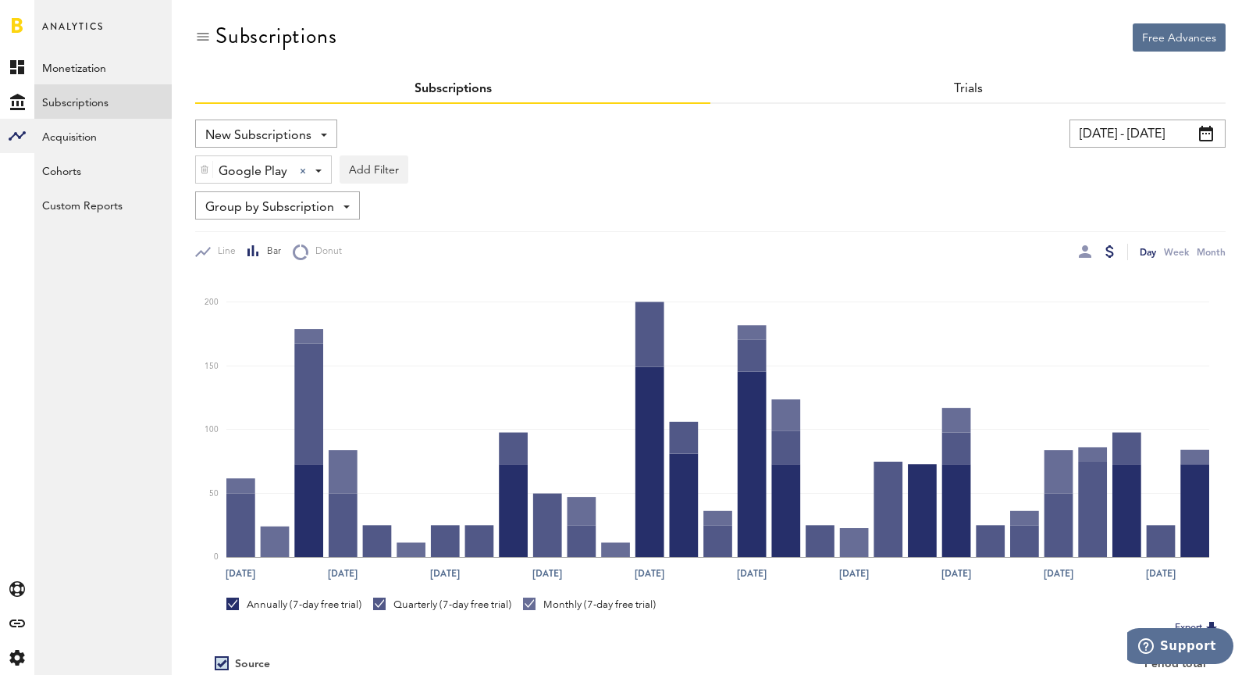
click at [1163, 146] on input "03/01/24 - 03/31/24" at bounding box center [1148, 133] width 156 height 28
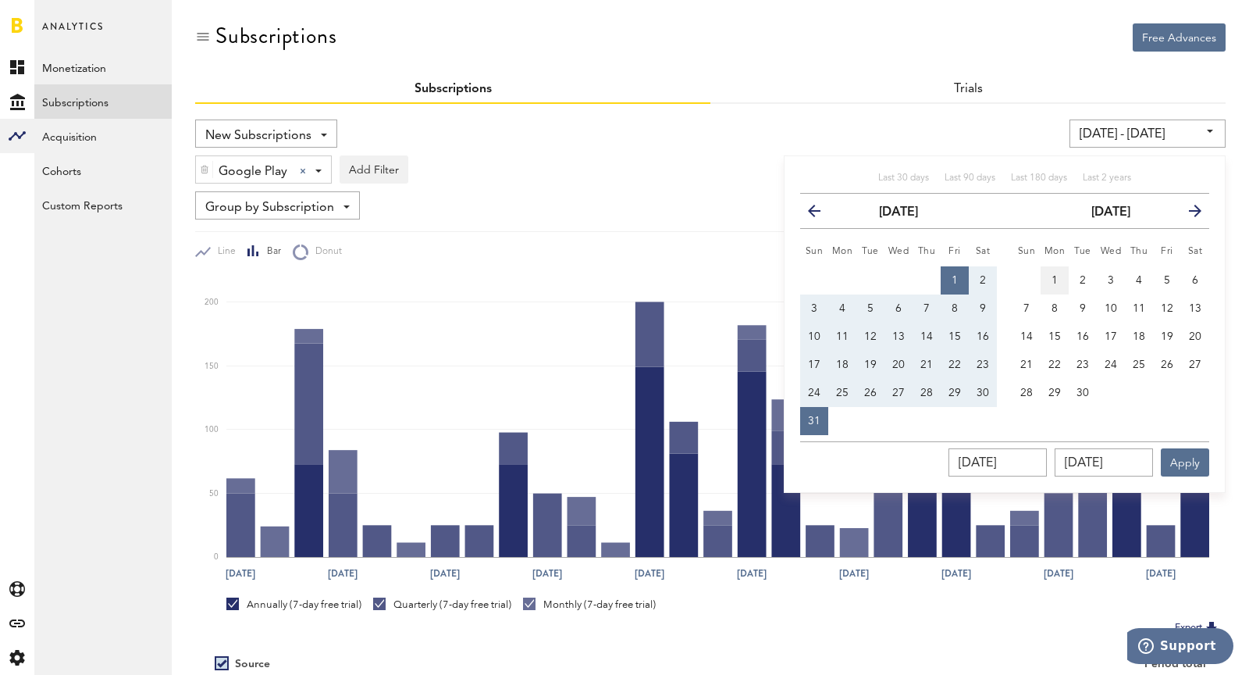
click at [1059, 283] on button "1" at bounding box center [1055, 280] width 28 height 28
type input "04/01/24 - 04/01/24"
type input "04/01/2024"
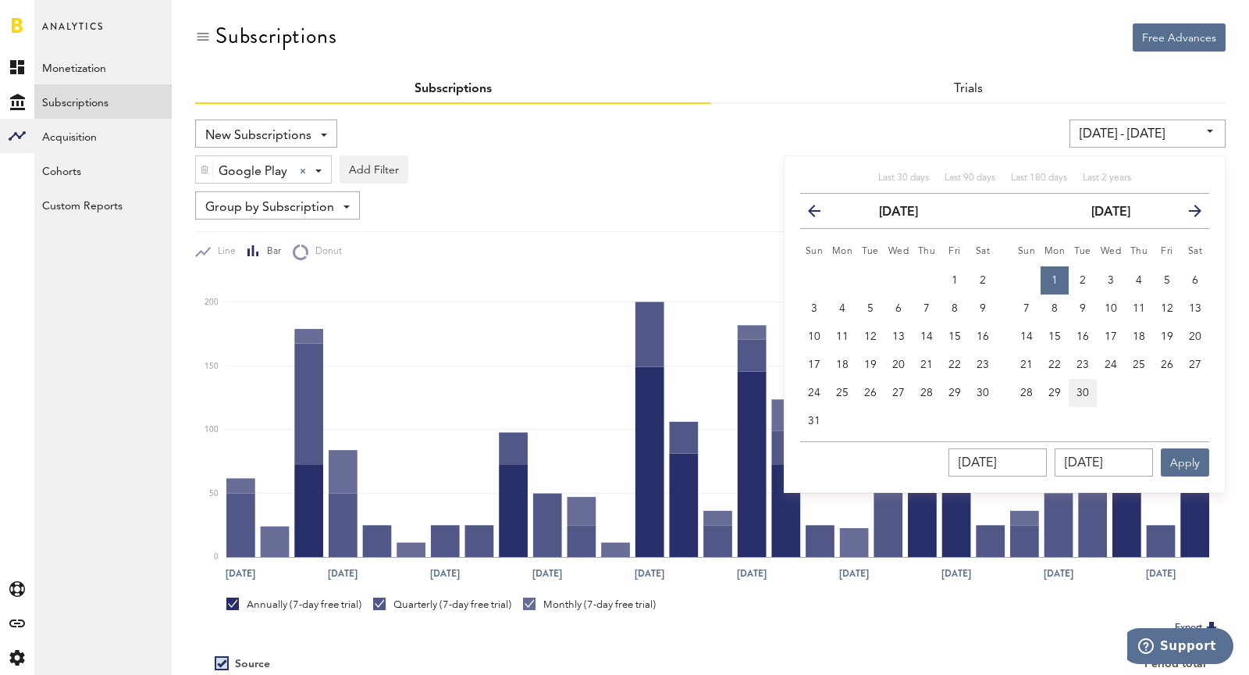
click at [1084, 393] on span "30" at bounding box center [1083, 392] width 12 height 11
type input "04/01/24 - 04/30/24"
type input "04/30/2024"
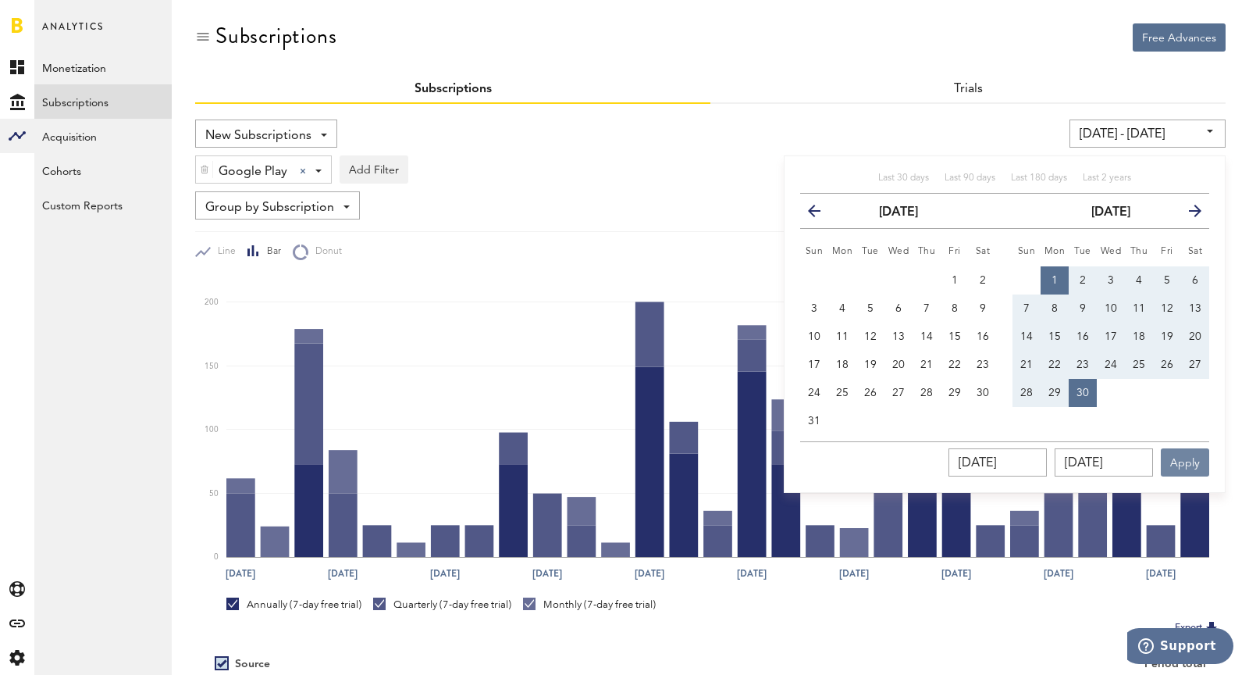
click at [1182, 469] on button "Apply" at bounding box center [1185, 462] width 48 height 28
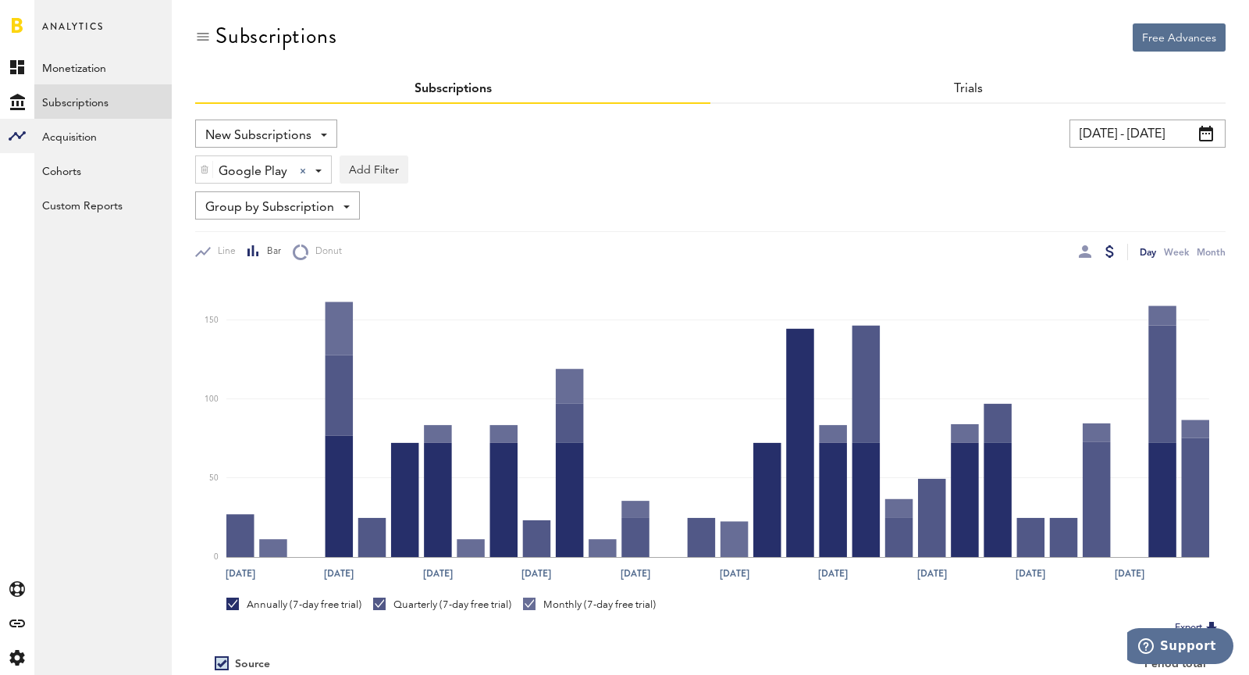
click at [1139, 134] on input "04/01/24 - 04/30/24" at bounding box center [1148, 133] width 156 height 28
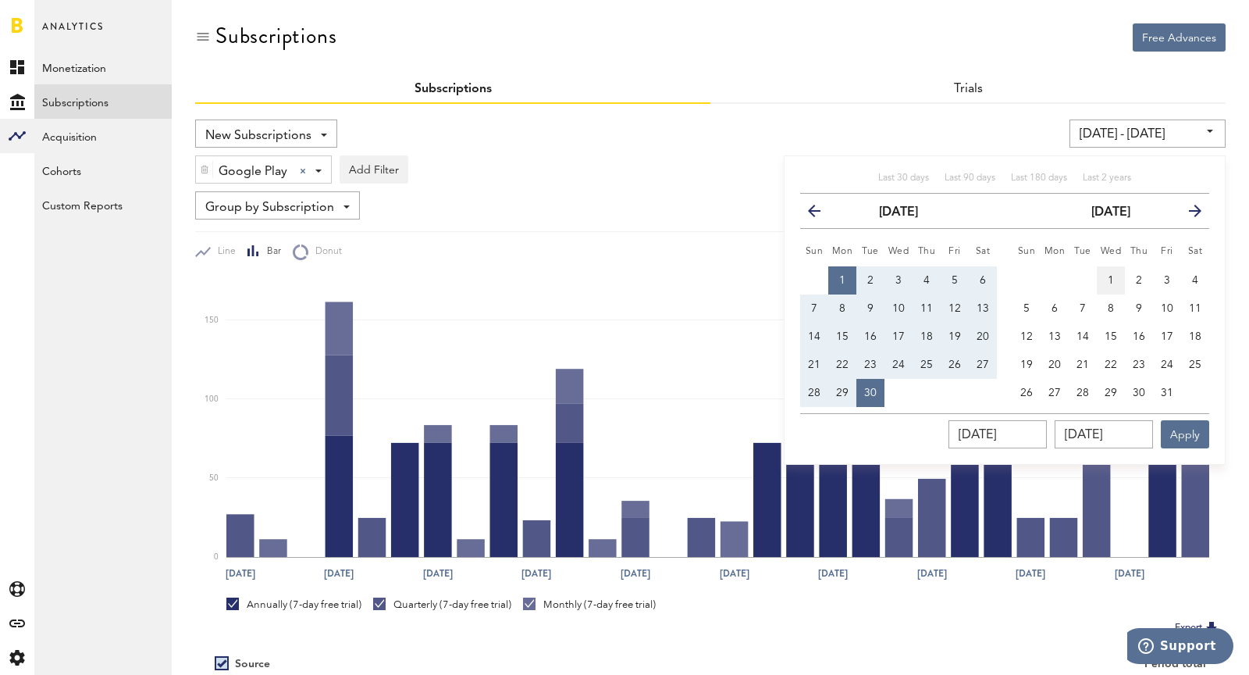
click at [1110, 278] on span "1" at bounding box center [1111, 280] width 6 height 11
type input "05/01/24 - 05/01/24"
type input "05/01/2024"
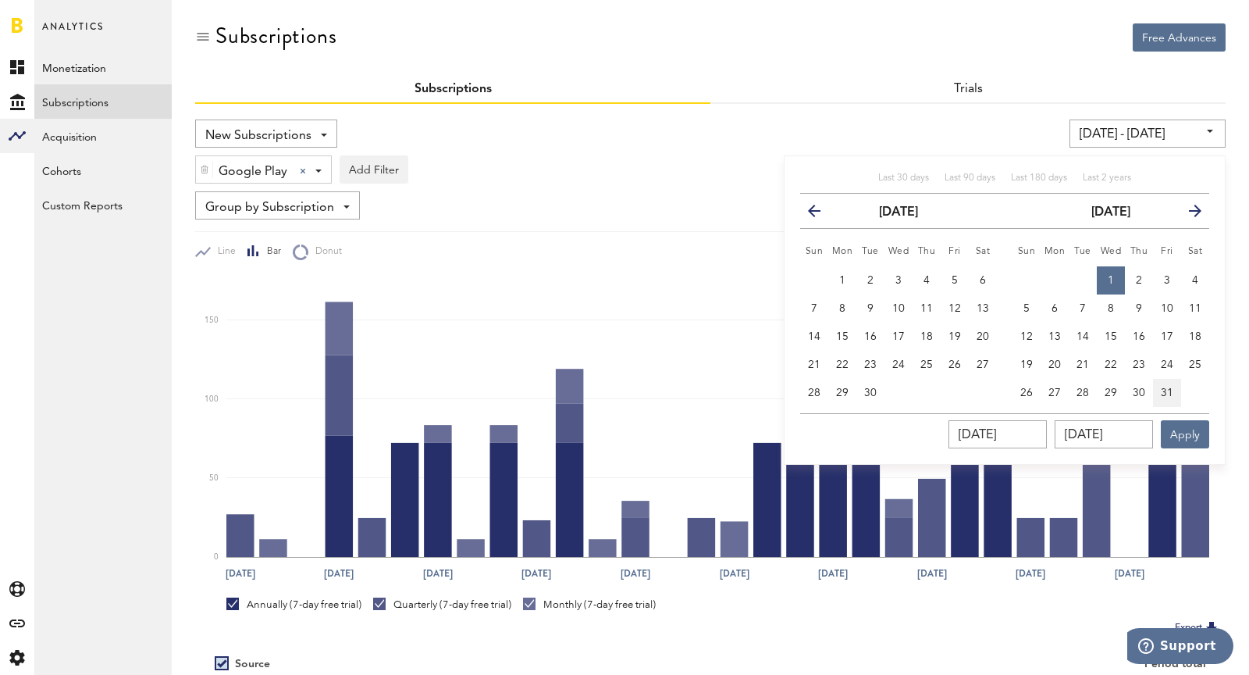
click at [1163, 388] on span "31" at bounding box center [1167, 392] width 12 height 11
type input "05/01/24 - 05/31/24"
type input "05/31/2024"
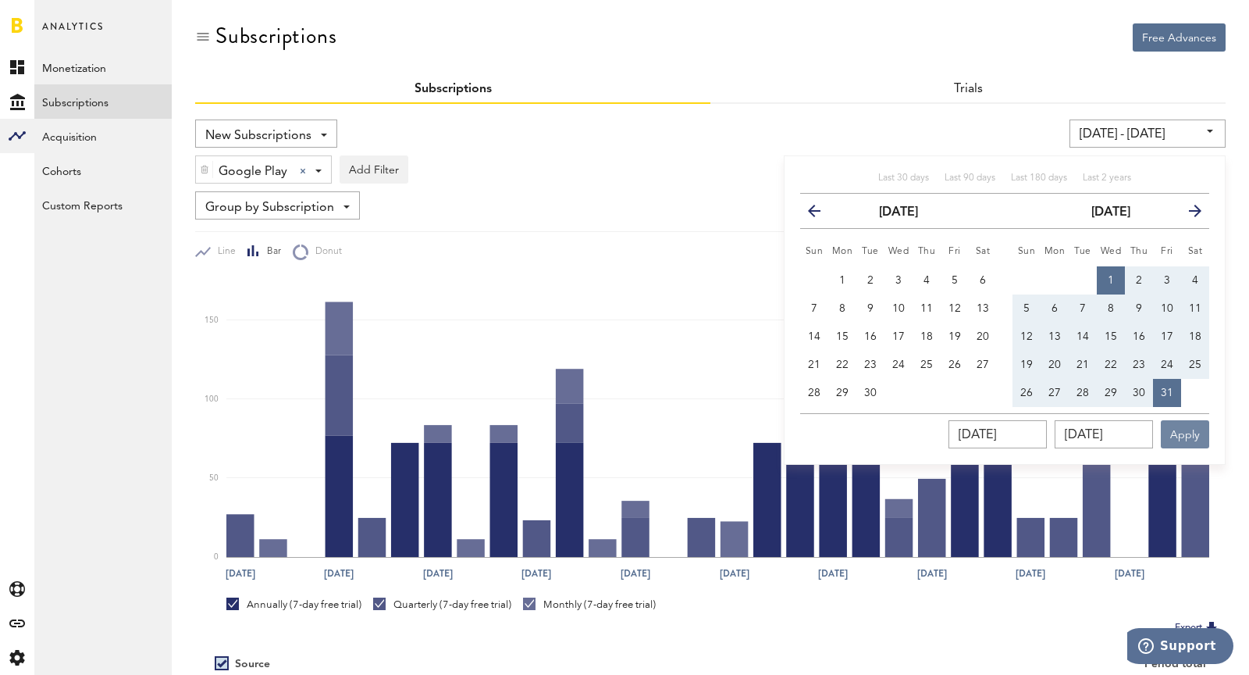
click at [1187, 433] on button "Apply" at bounding box center [1185, 434] width 48 height 28
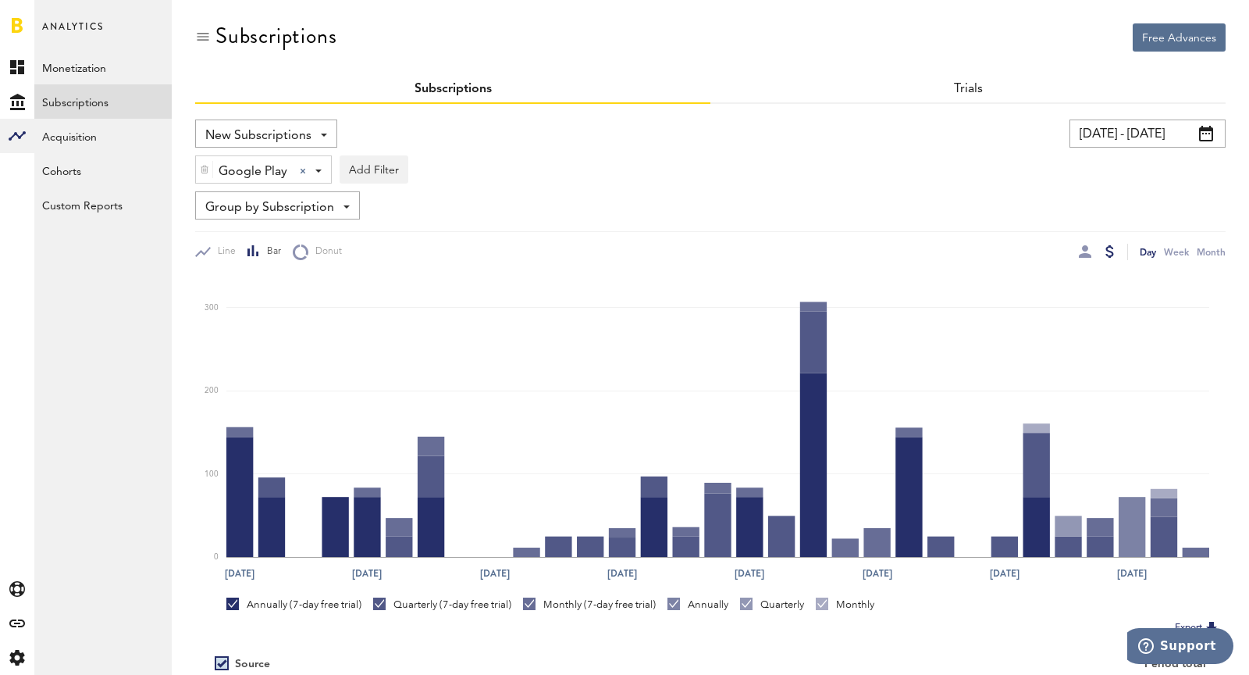
click at [1128, 137] on input "05/01/24 - 05/31/24" at bounding box center [1148, 133] width 156 height 28
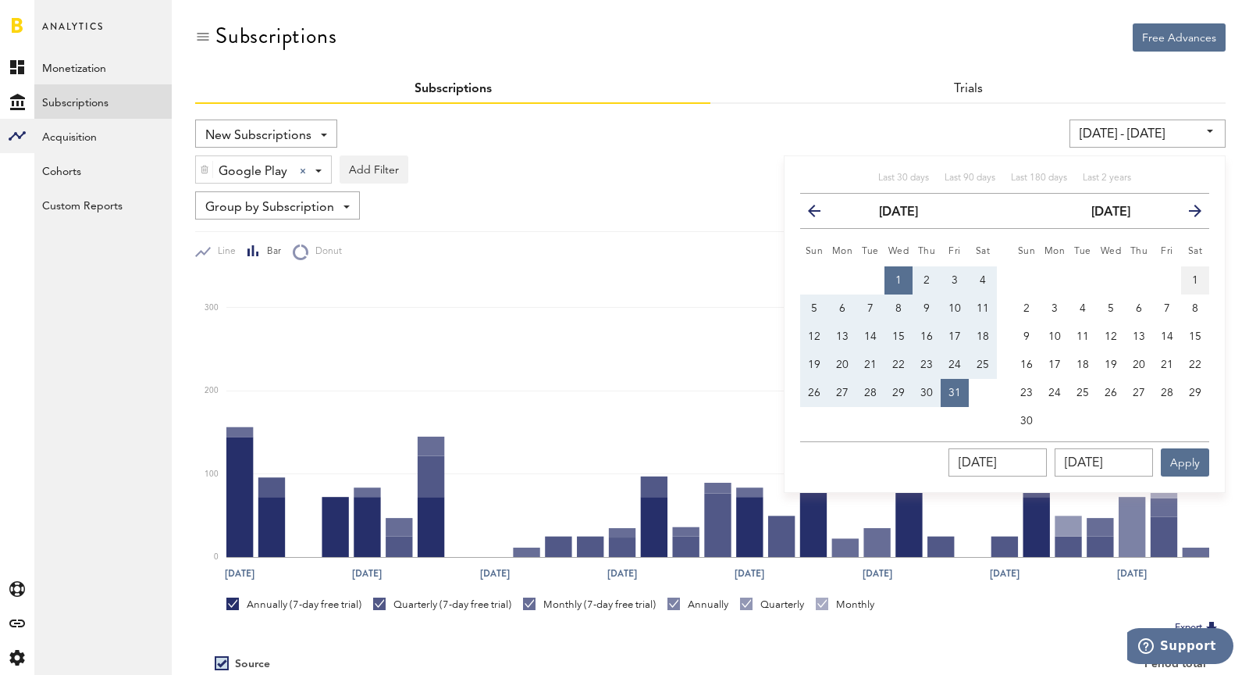
click at [1195, 281] on span "1" at bounding box center [1195, 280] width 6 height 11
type input "06/01/24 - 06/01/24"
type input "06/01/2024"
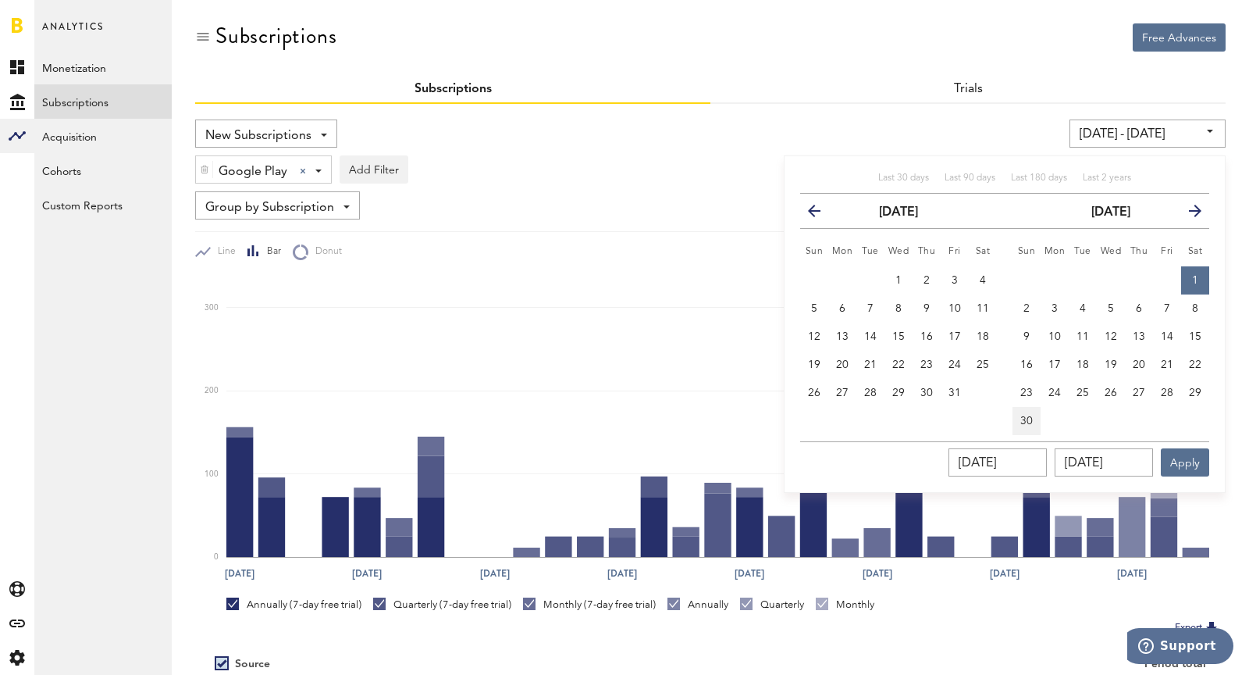
click at [1035, 414] on button "30" at bounding box center [1027, 421] width 28 height 28
type input "06/01/24 - 06/30/24"
type input "06/30/2024"
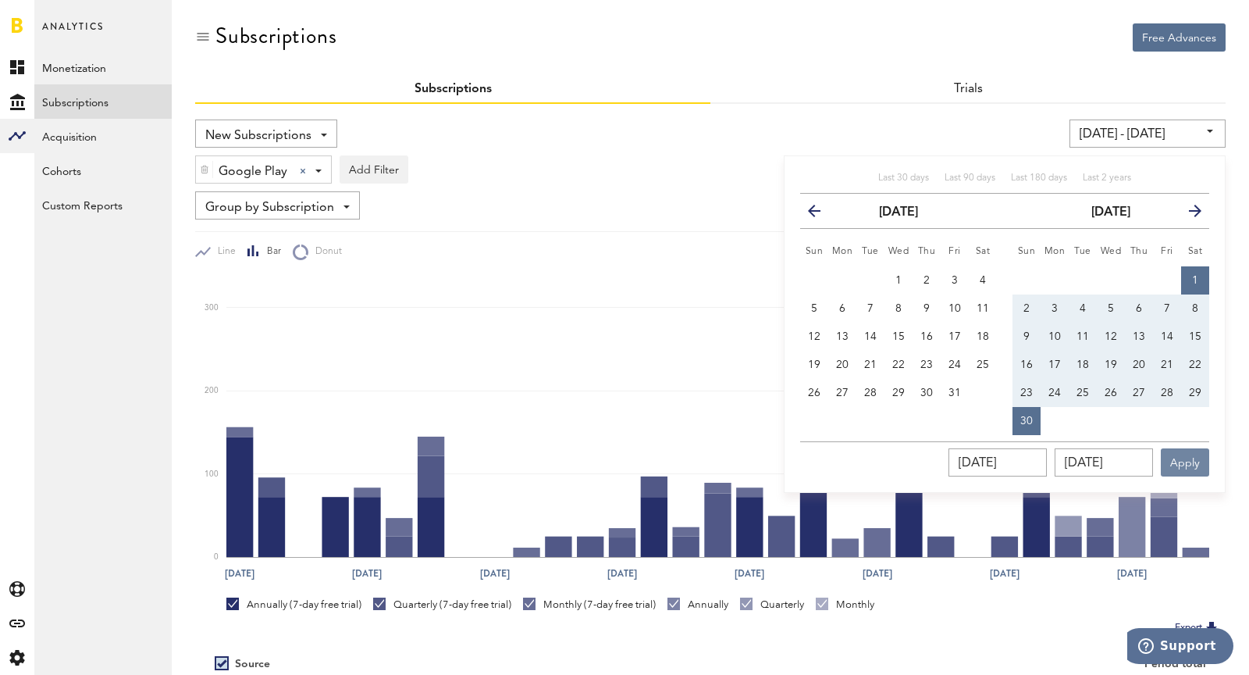
click at [1189, 454] on button "Apply" at bounding box center [1185, 462] width 48 height 28
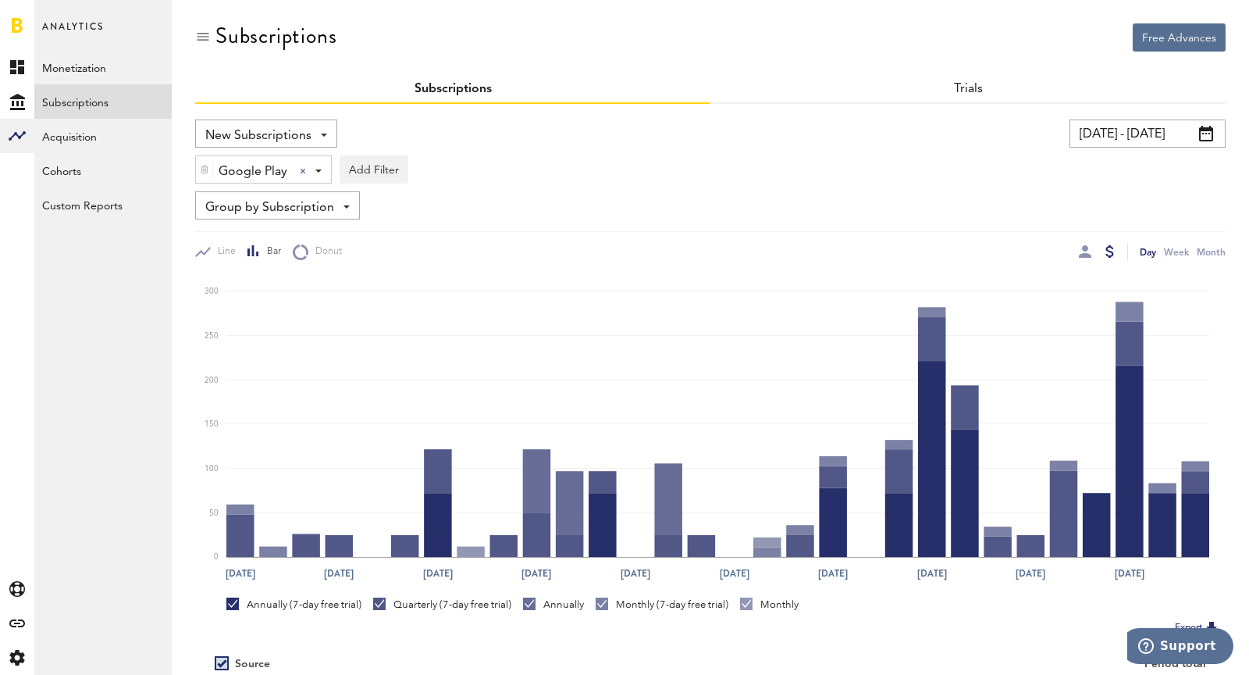
click at [265, 141] on span "New Subscriptions" at bounding box center [258, 136] width 106 height 27
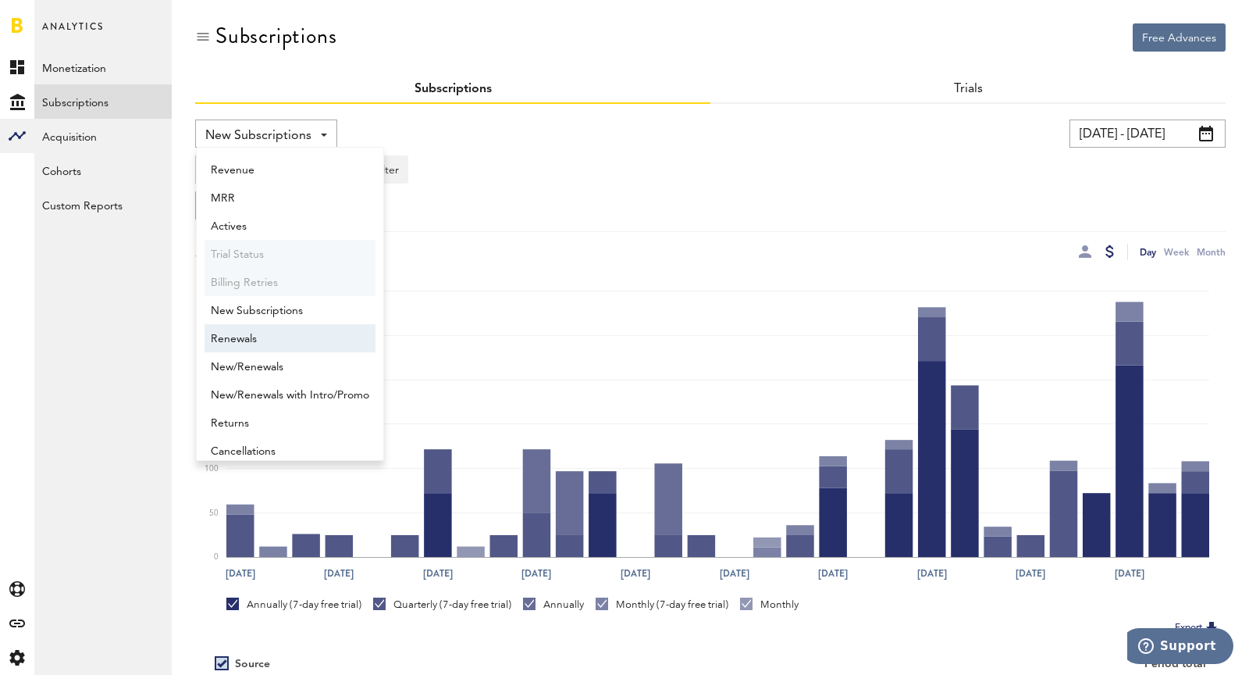
click at [262, 341] on span "Renewals" at bounding box center [290, 339] width 158 height 27
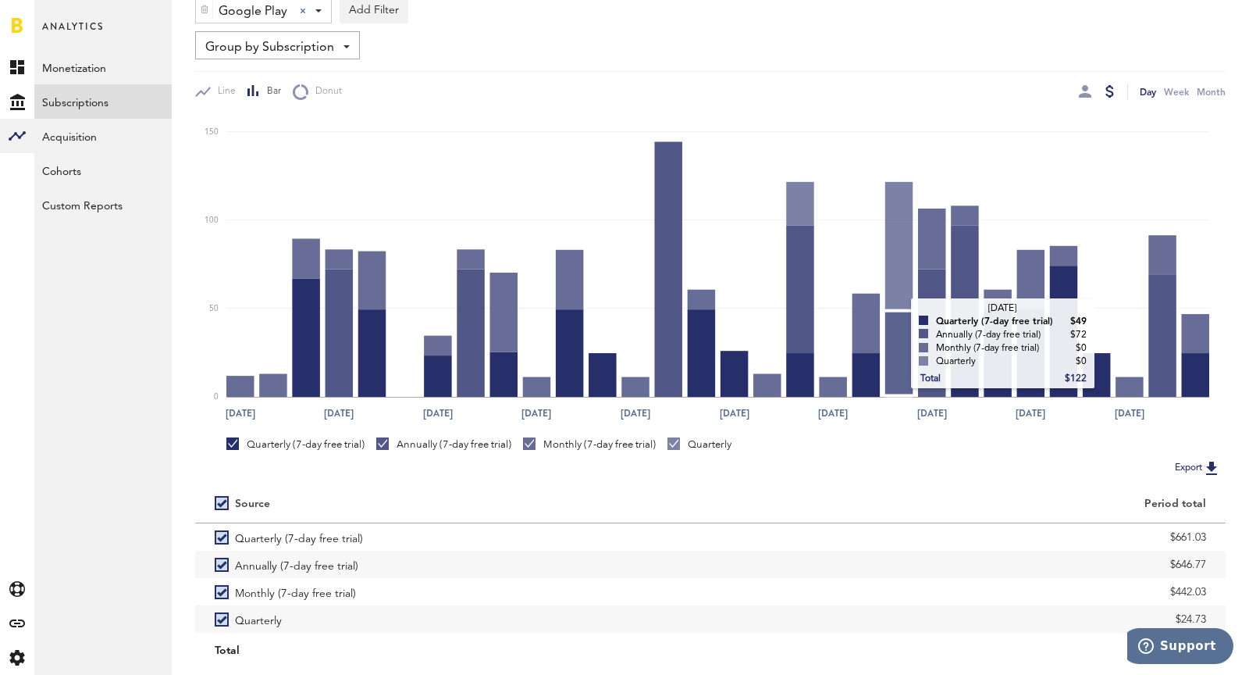
scroll to position [202, 0]
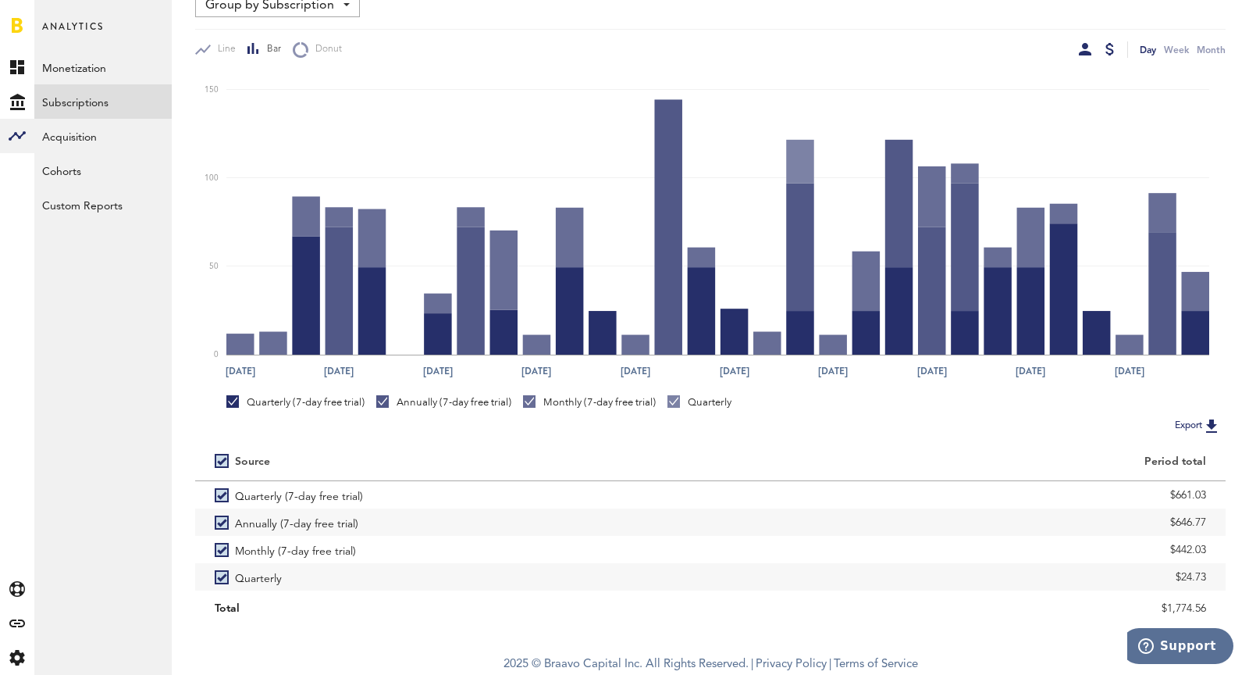
click at [1081, 45] on div at bounding box center [1085, 49] width 12 height 12
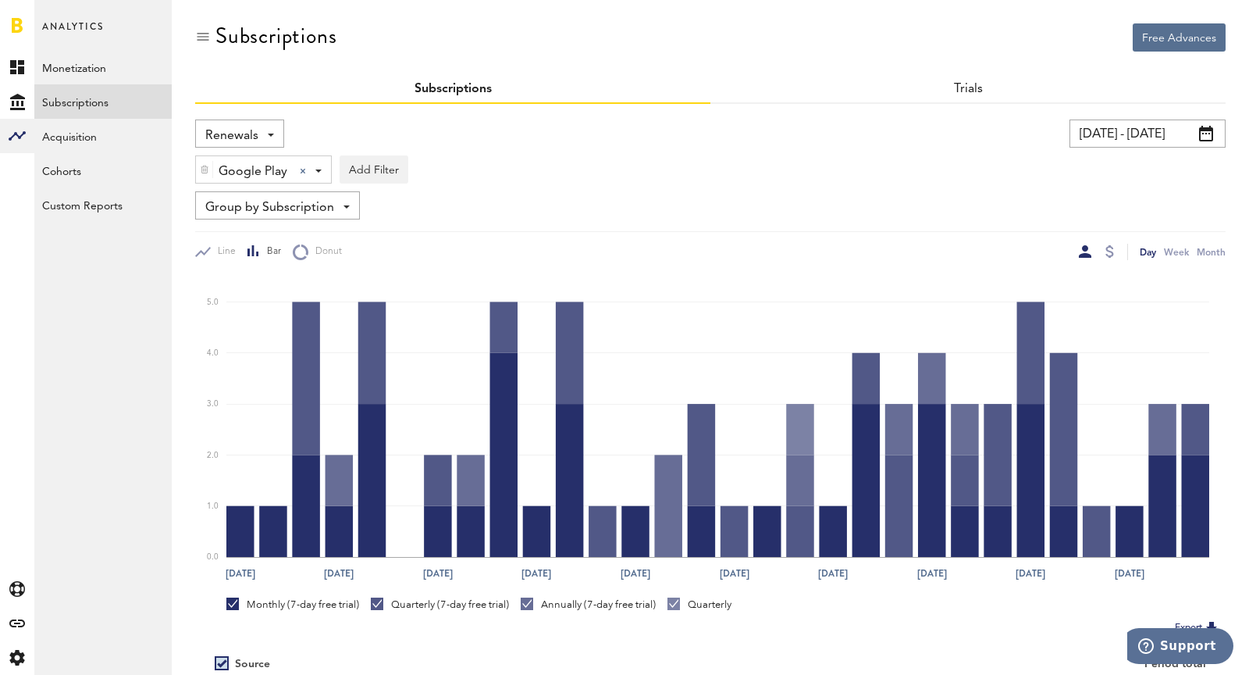
click at [1101, 136] on input "06/01/24 - 06/30/24" at bounding box center [1148, 133] width 156 height 28
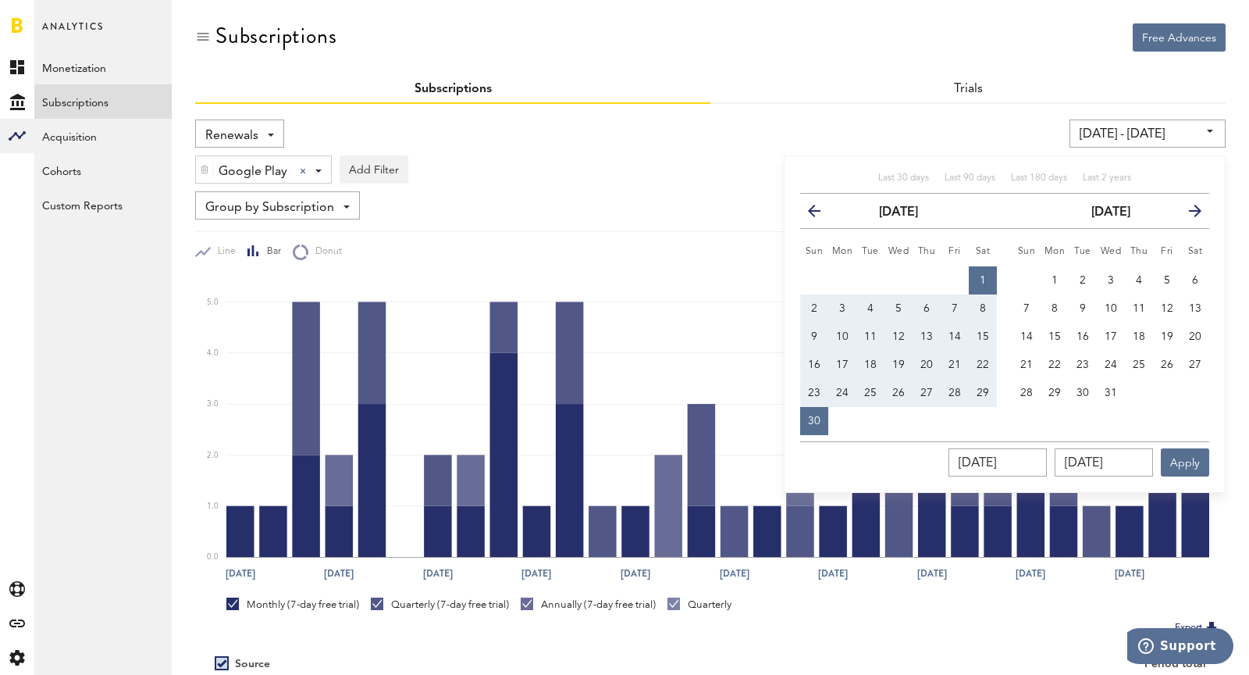
click at [1189, 214] on icon "button" at bounding box center [1189, 214] width 0 height 0
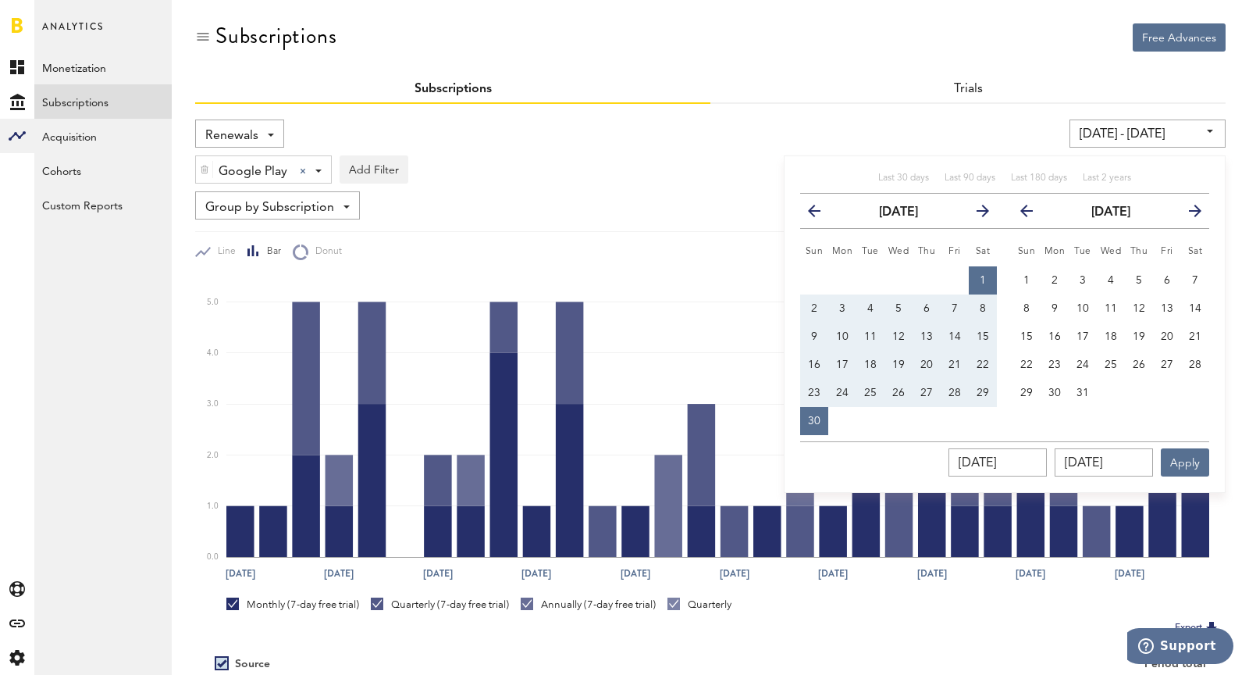
click at [1189, 214] on icon "button" at bounding box center [1189, 214] width 0 height 0
drag, startPoint x: 1199, startPoint y: 211, endPoint x: 903, endPoint y: 213, distance: 296.7
click at [900, 213] on div "previous June 2024 next Sun Mon Tue Wed Thu Fri Sat 1 2 3 4 5 6 7 8 9 10 11 12 …" at bounding box center [1004, 314] width 409 height 241
click at [913, 155] on div "Last 30 days Last 90 days Last 180 days Last 2 years previous June 2024 next Su…" at bounding box center [1005, 323] width 442 height 337
click at [1136, 130] on input "06/01/24 - 06/30/24" at bounding box center [1148, 133] width 156 height 28
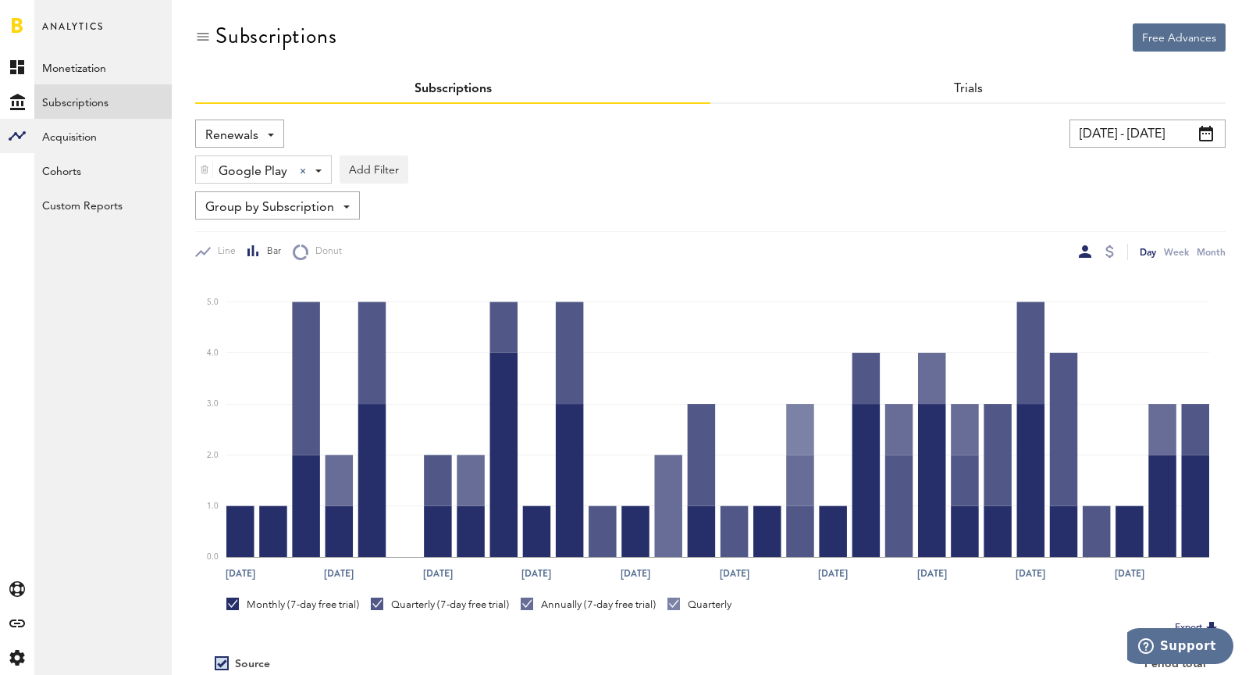
click at [1136, 130] on input "06/01/24 - 06/30/24" at bounding box center [1148, 133] width 156 height 28
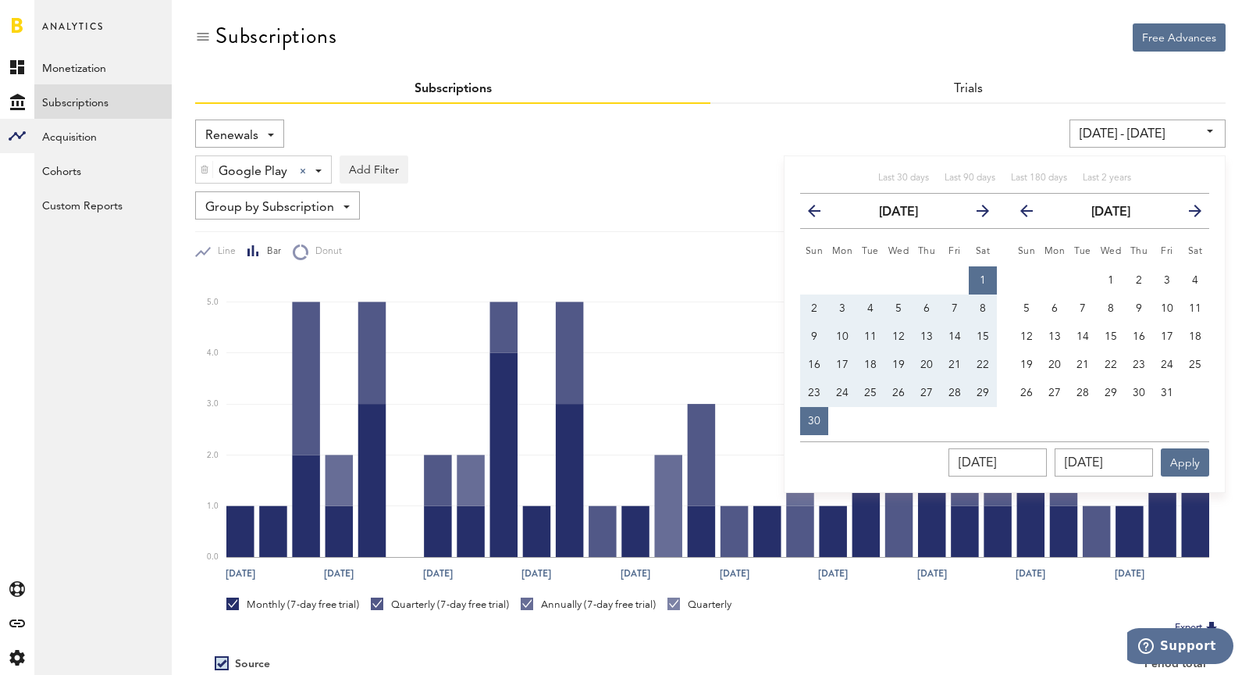
click at [1191, 198] on th "next" at bounding box center [1195, 211] width 28 height 35
click at [1189, 214] on icon "button" at bounding box center [1189, 214] width 0 height 0
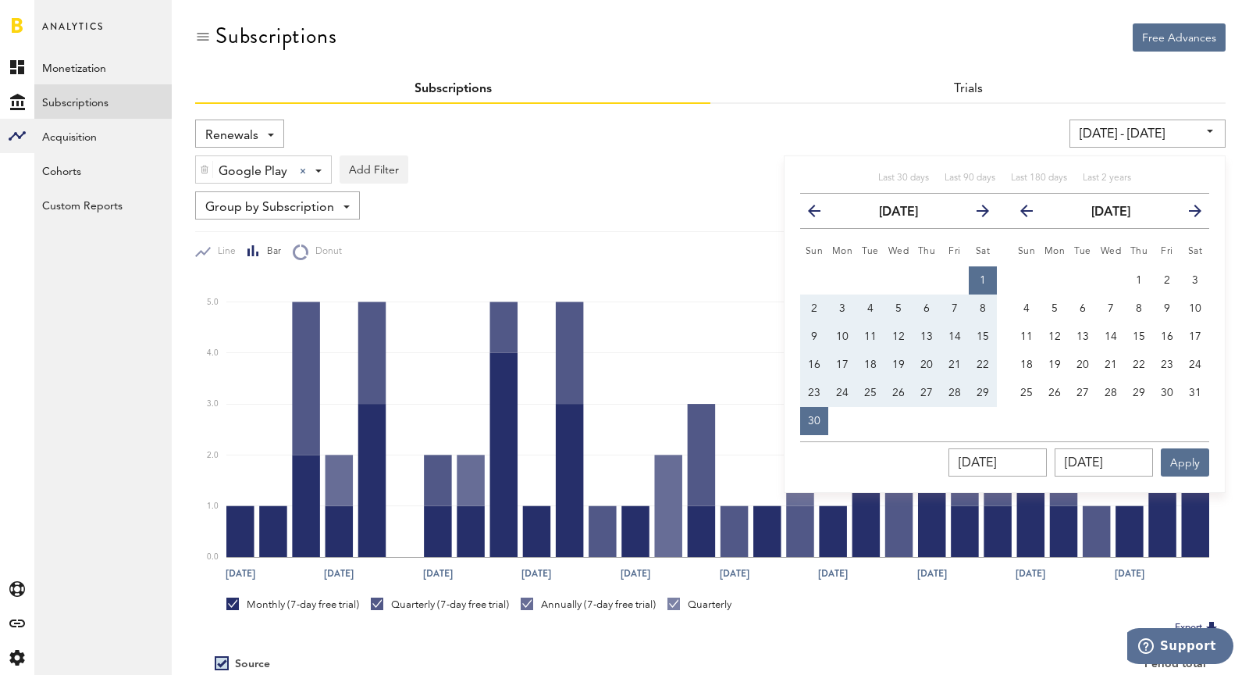
click at [1189, 214] on icon "button" at bounding box center [1189, 214] width 0 height 0
click at [1014, 282] on button "1" at bounding box center [1027, 280] width 28 height 28
type input "06/01/25 - 06/01/25"
type input "06/01/2025"
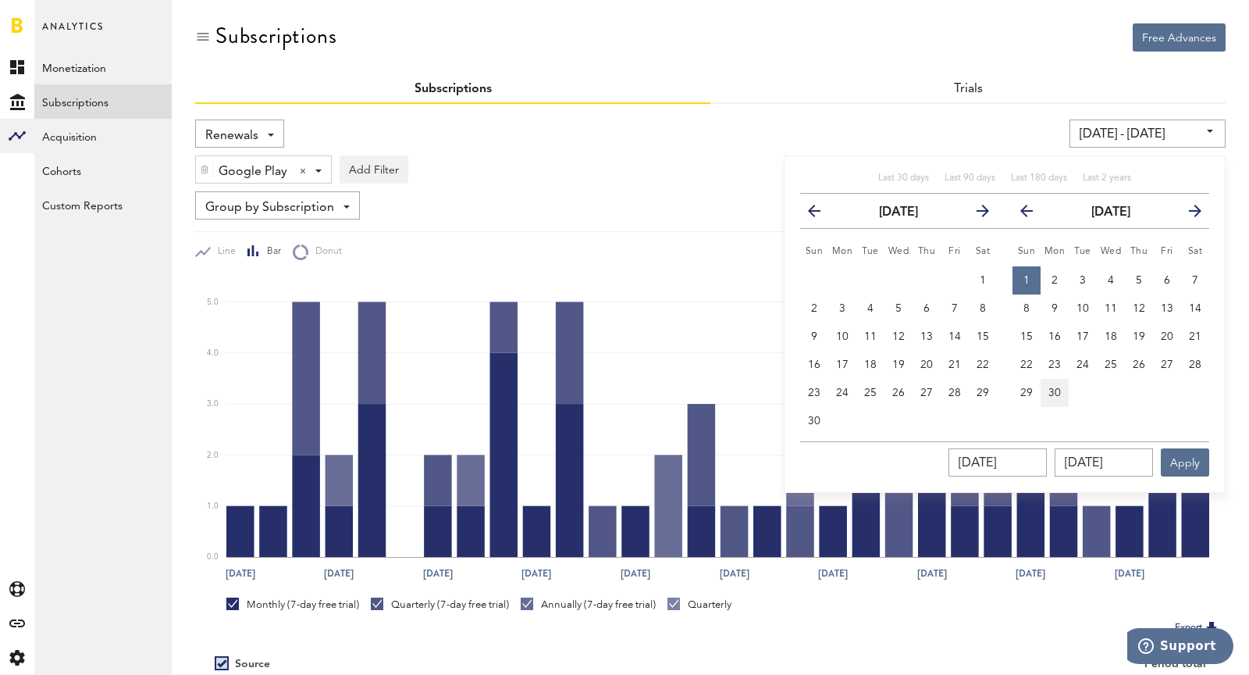
click at [1059, 388] on span "30" at bounding box center [1055, 392] width 12 height 11
type input "06/01/25 - 06/30/25"
type input "06/30/2025"
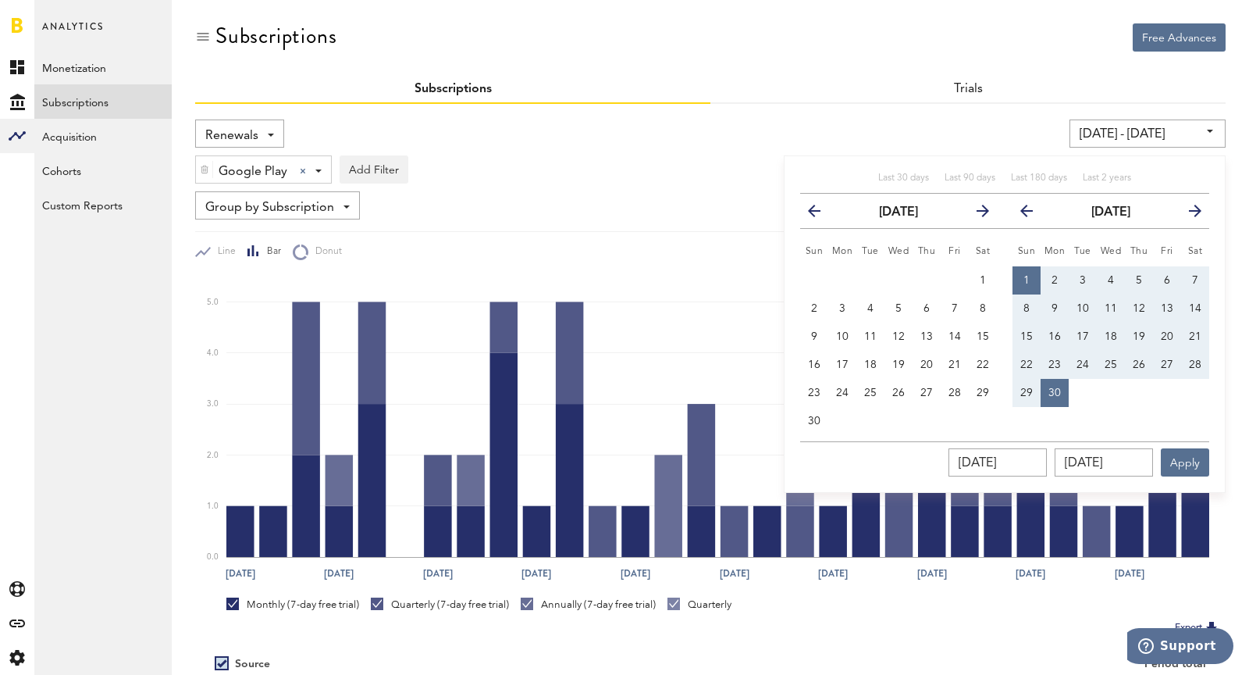
click at [762, 176] on div "Google Play Google Play Apple App Store Google Play Stripe Add Filter Platforms…" at bounding box center [710, 166] width 1031 height 36
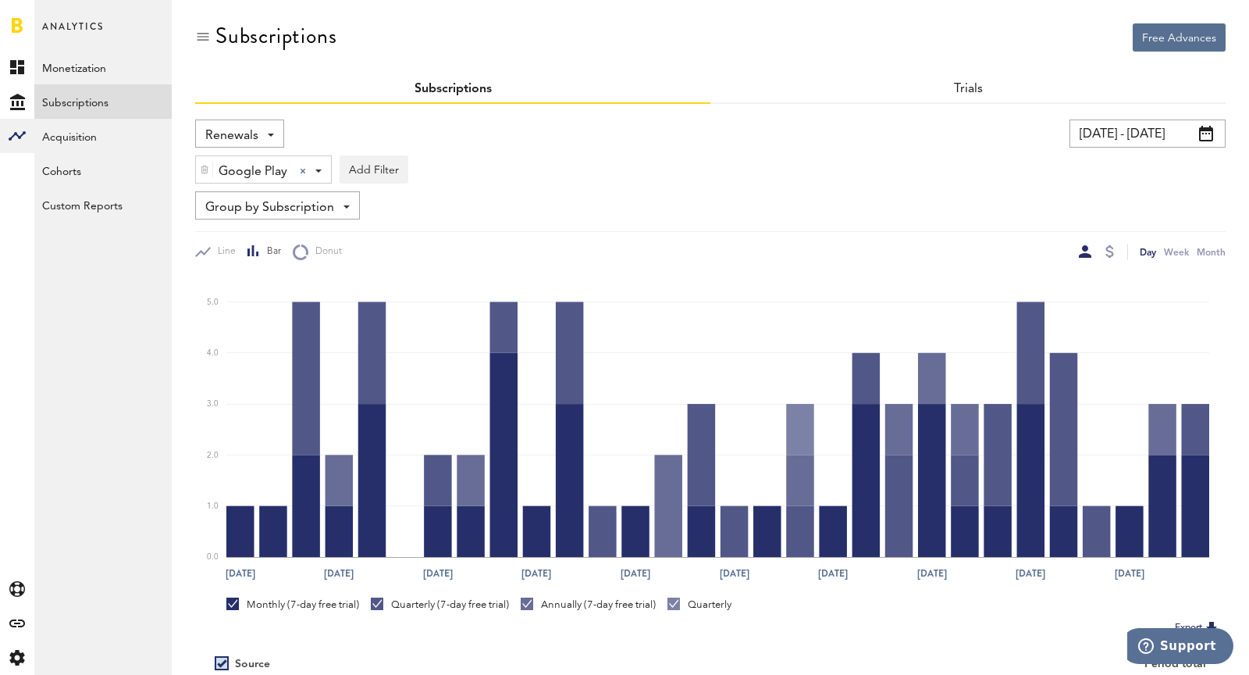
click at [1109, 134] on input "06/01/24 - 06/30/24" at bounding box center [1148, 133] width 156 height 28
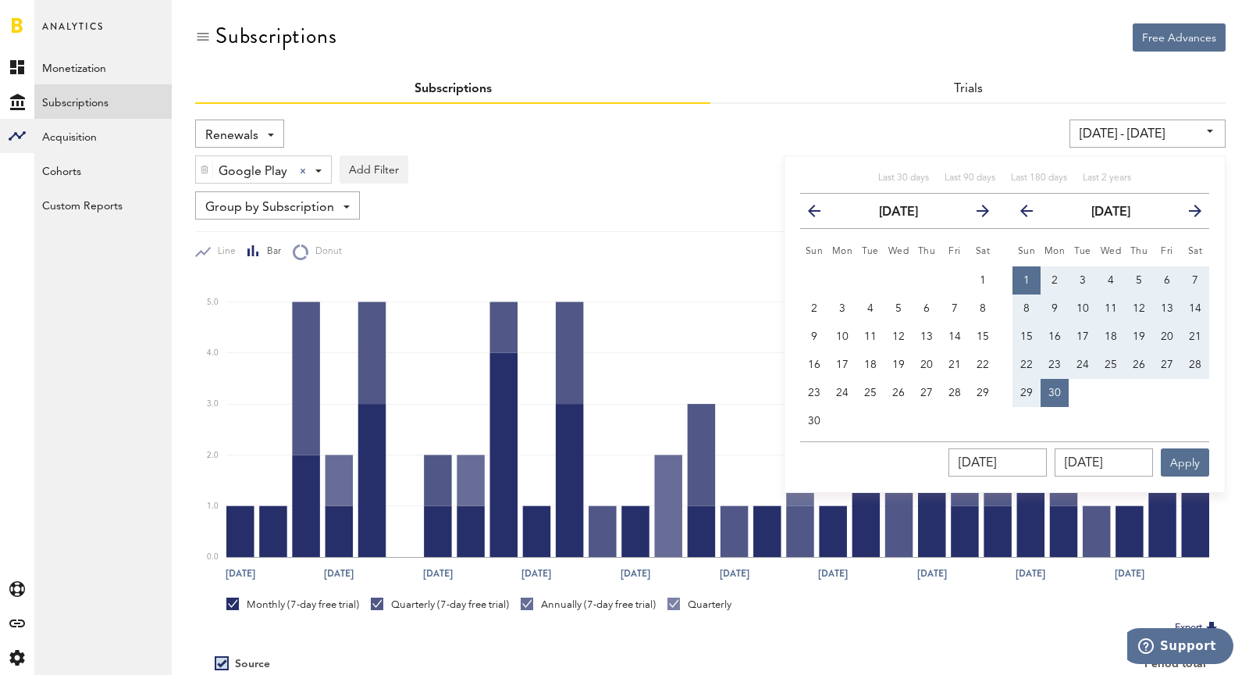
click at [1031, 280] on button "1" at bounding box center [1027, 280] width 28 height 28
type input "06/01/25 - 06/01/25"
type input "06/01/2025"
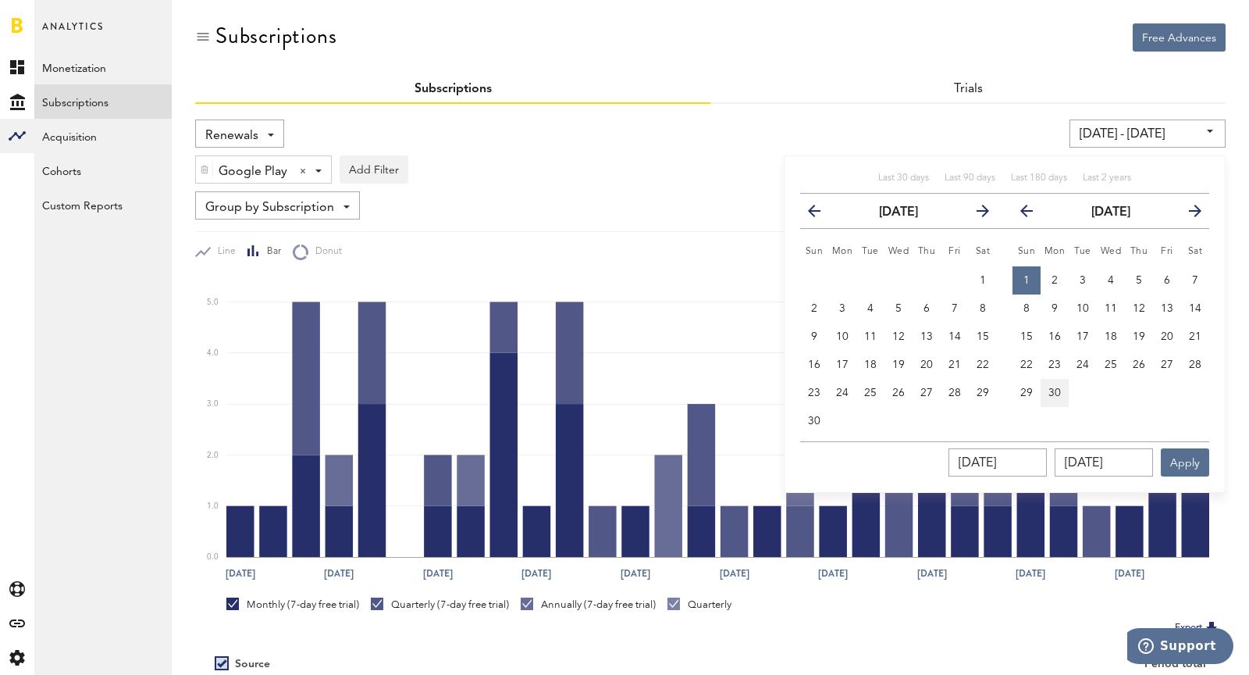
click at [1057, 399] on button "30" at bounding box center [1055, 393] width 28 height 28
type input "06/01/25 - 06/30/25"
type input "06/30/2025"
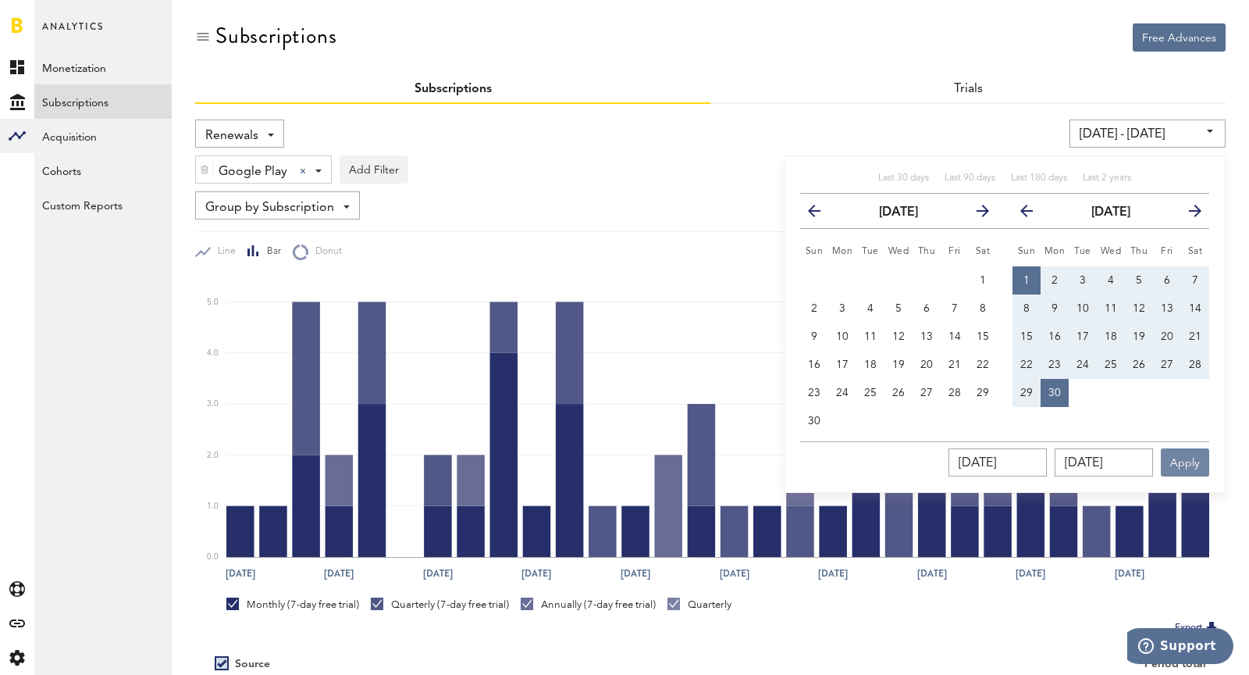
click at [1189, 464] on button "Apply" at bounding box center [1185, 462] width 48 height 28
